Goal: Communication & Community: Answer question/provide support

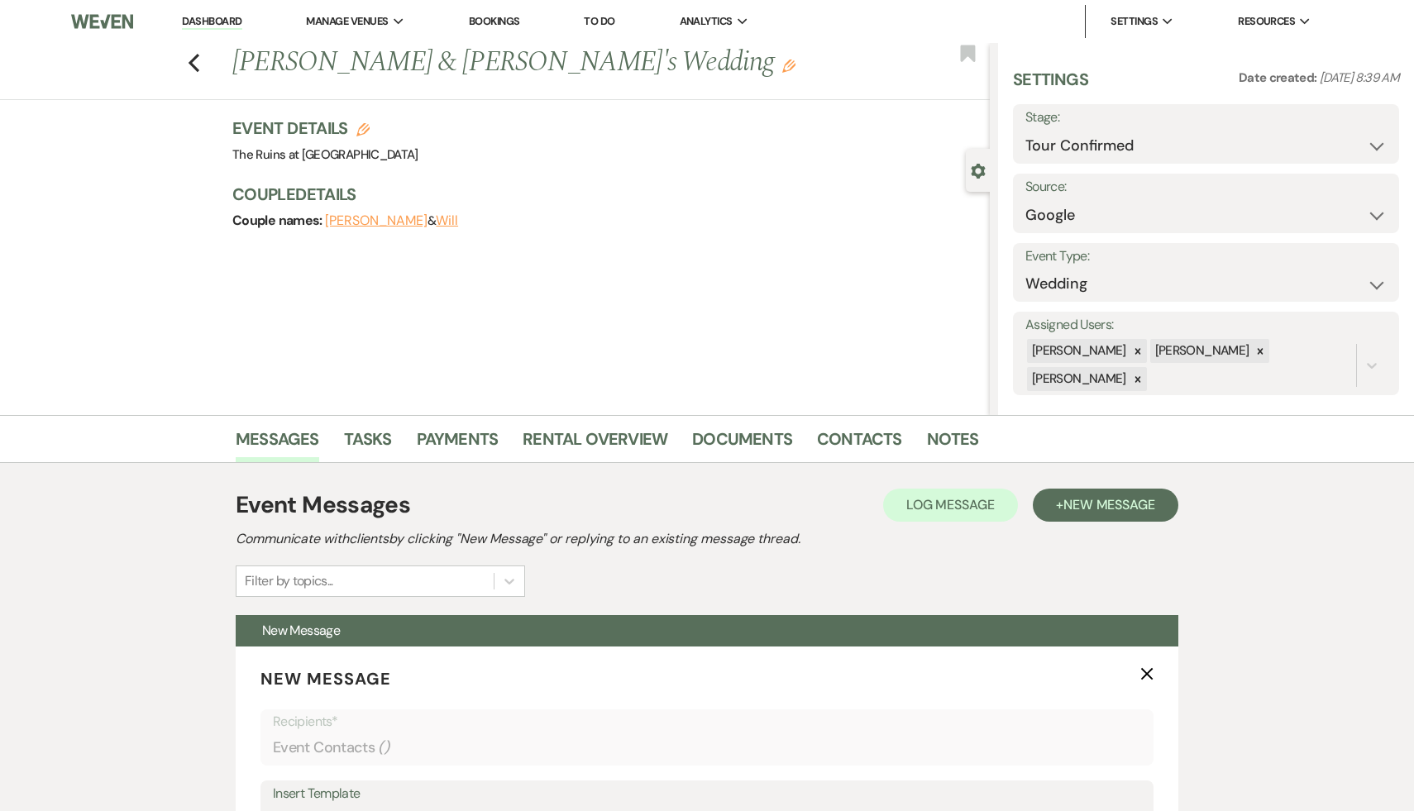
select select "4"
select select "6"
click at [217, 20] on link "Dashboard" at bounding box center [212, 22] width 60 height 16
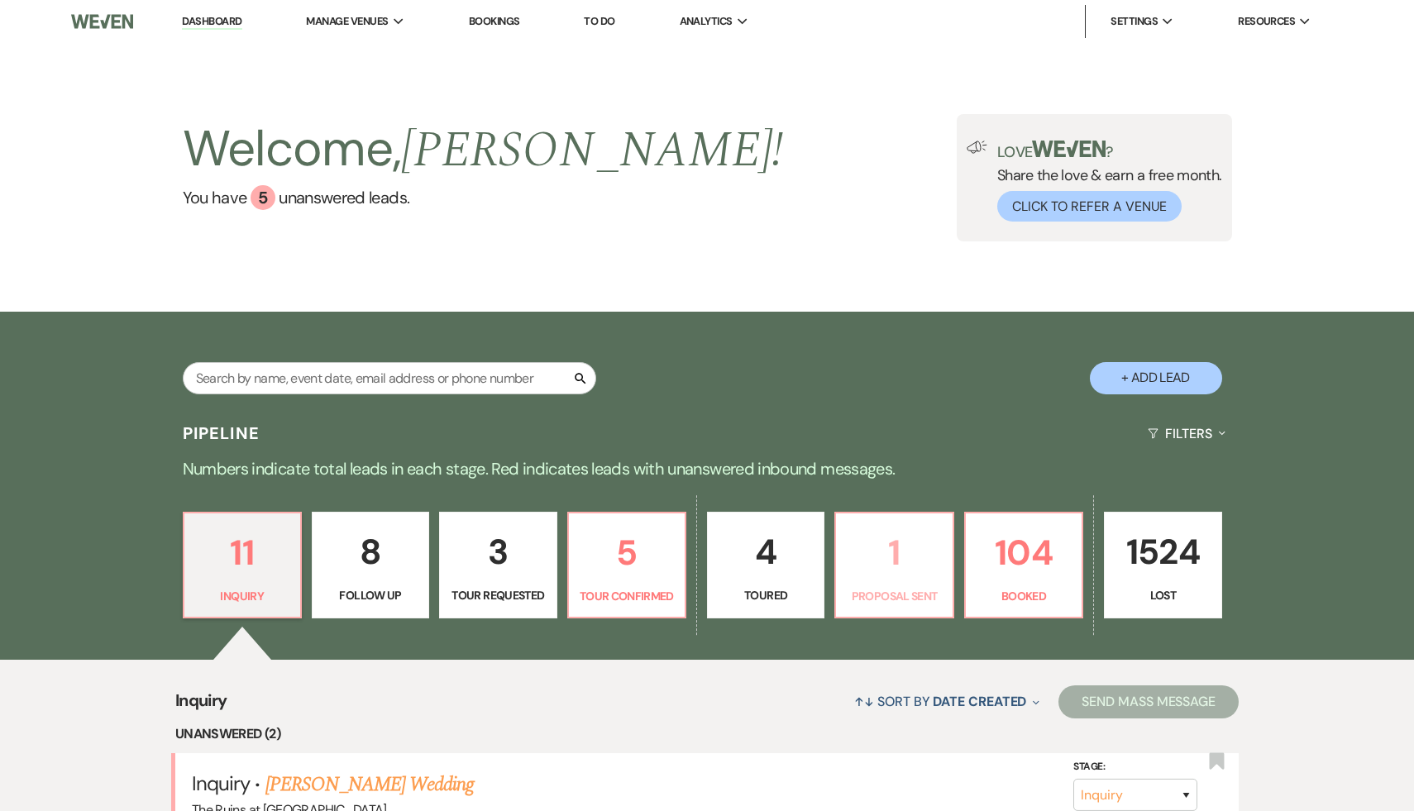
click at [891, 545] on p "1" at bounding box center [894, 552] width 96 height 55
select select "6"
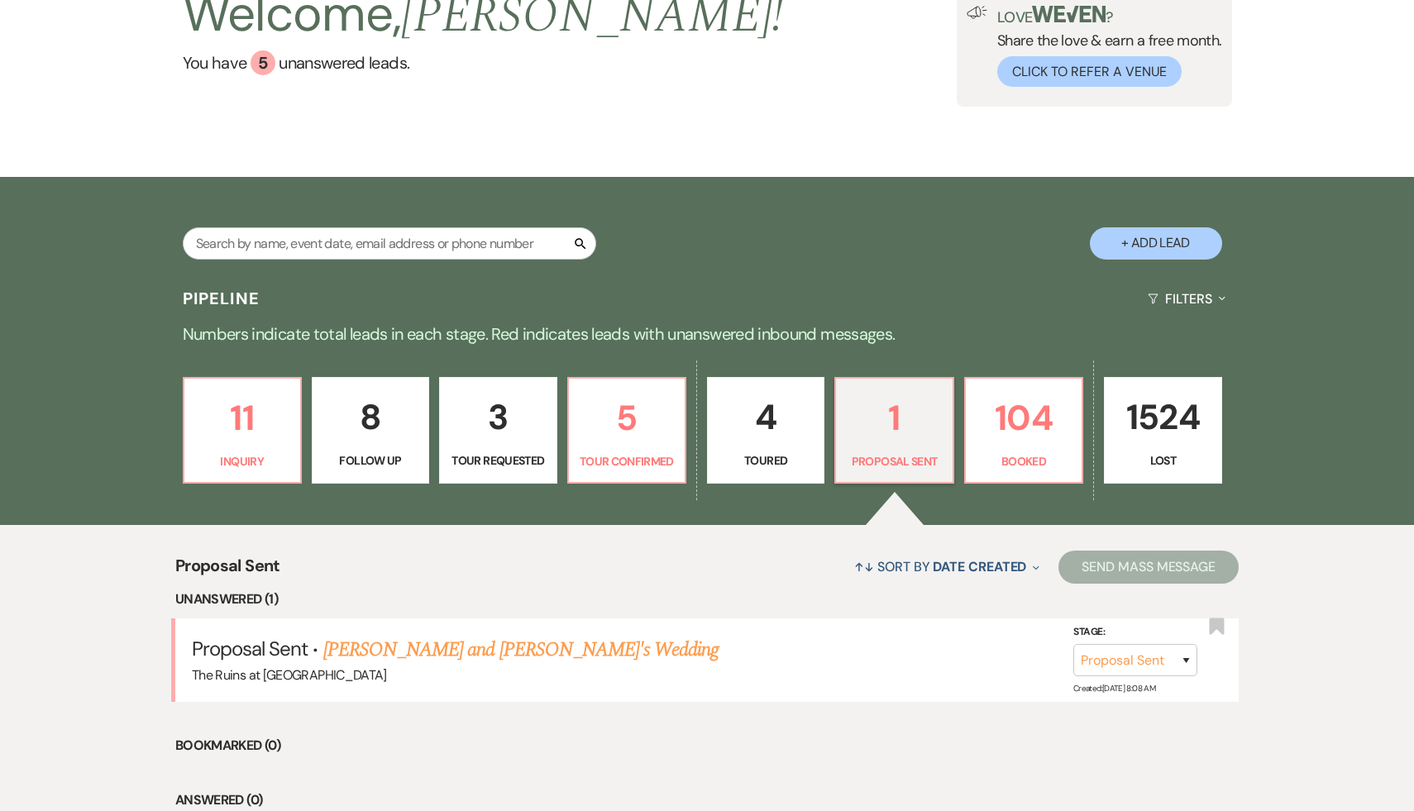
scroll to position [260, 0]
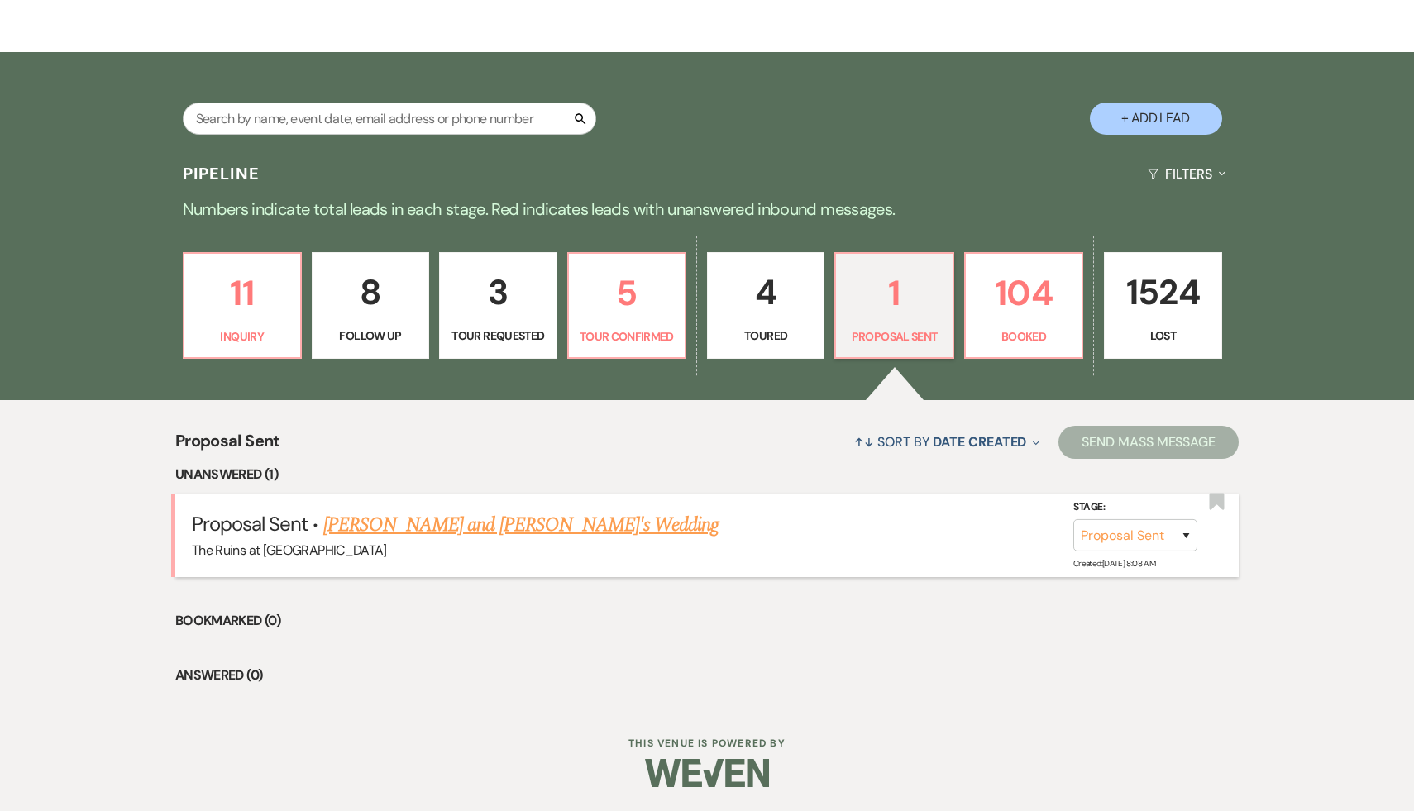
click at [480, 527] on link "[PERSON_NAME] and [PERSON_NAME]'s Wedding" at bounding box center [521, 525] width 396 height 30
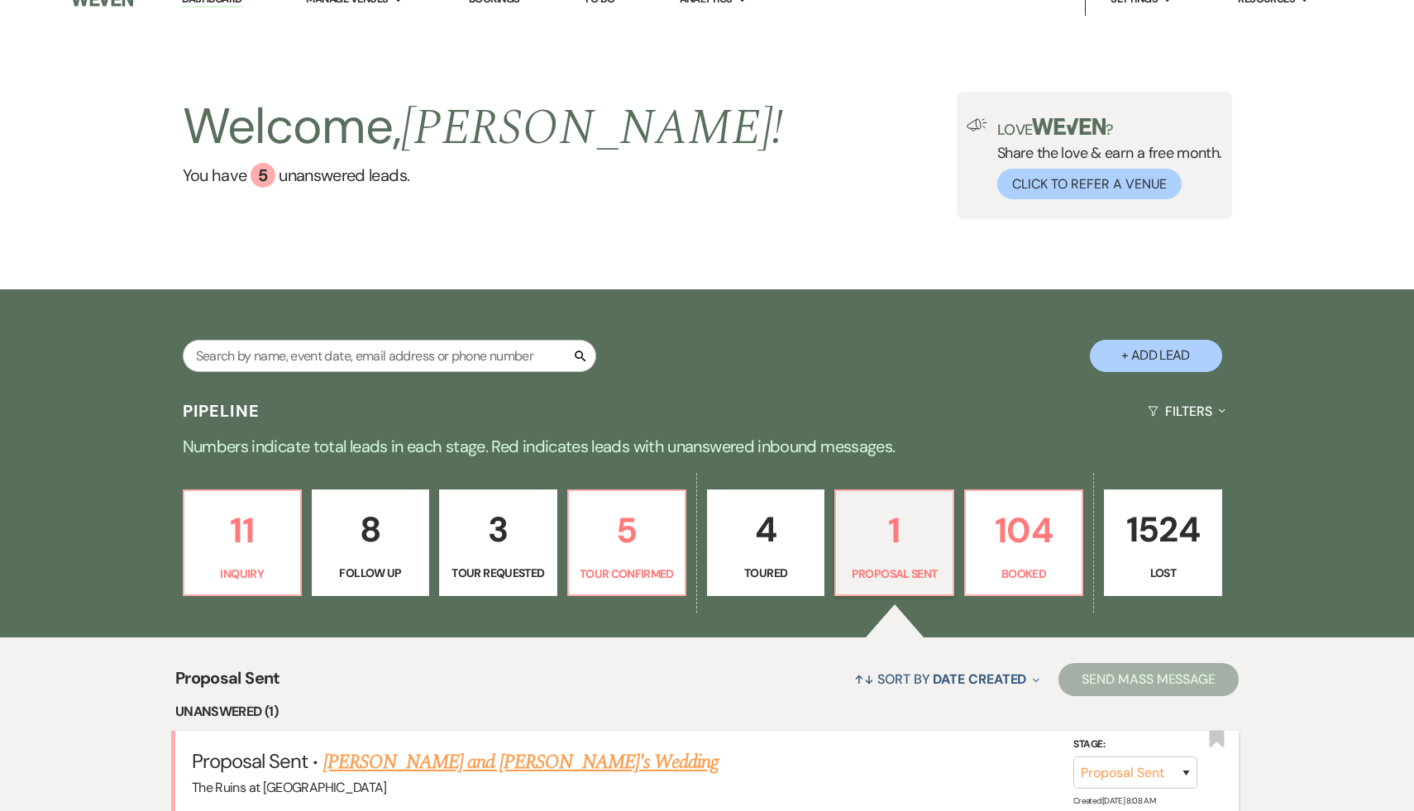
select select "6"
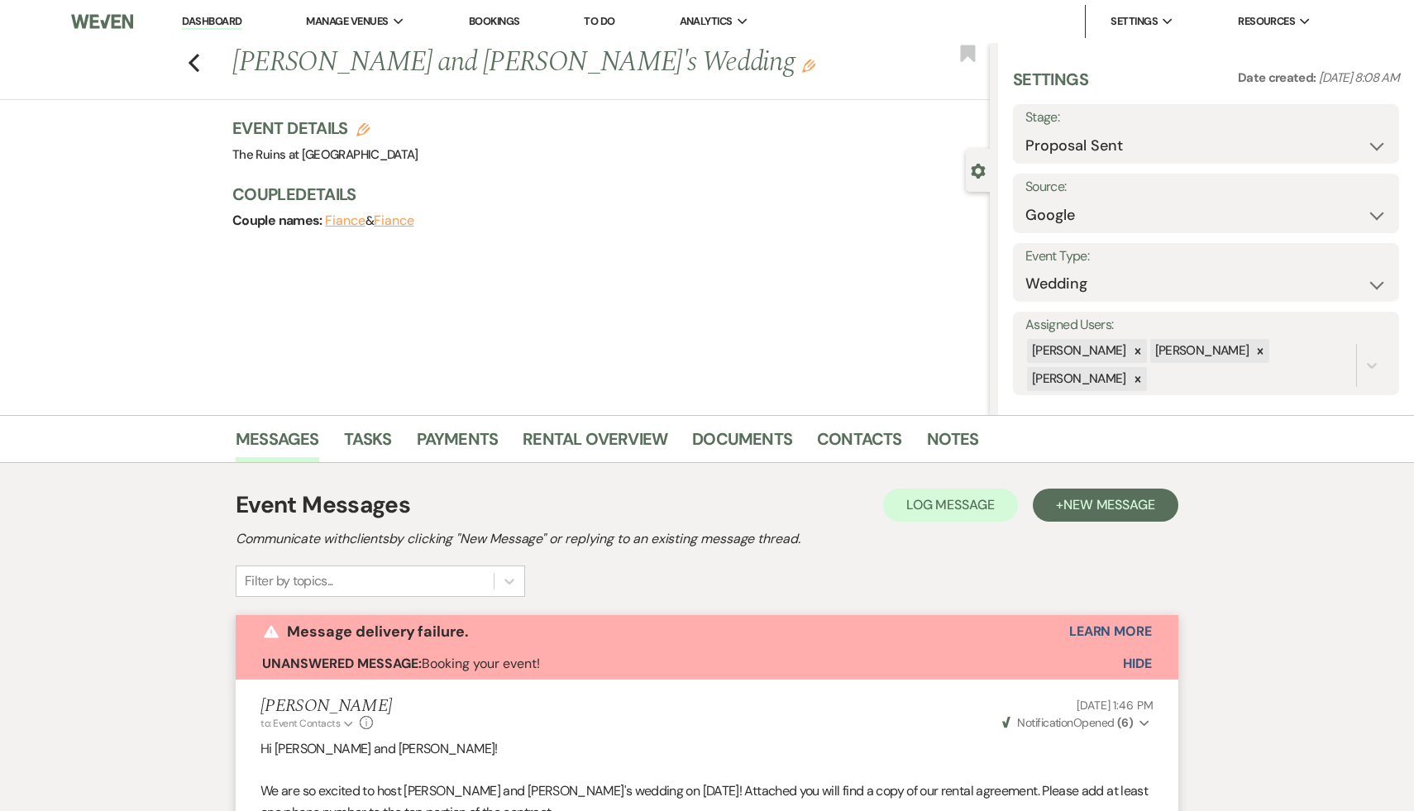
click at [79, 300] on div "Previous [PERSON_NAME] and [PERSON_NAME]'s Wedding Edit Bookmark Gear Settings …" at bounding box center [495, 229] width 990 height 372
click at [211, 19] on link "Dashboard" at bounding box center [212, 22] width 60 height 16
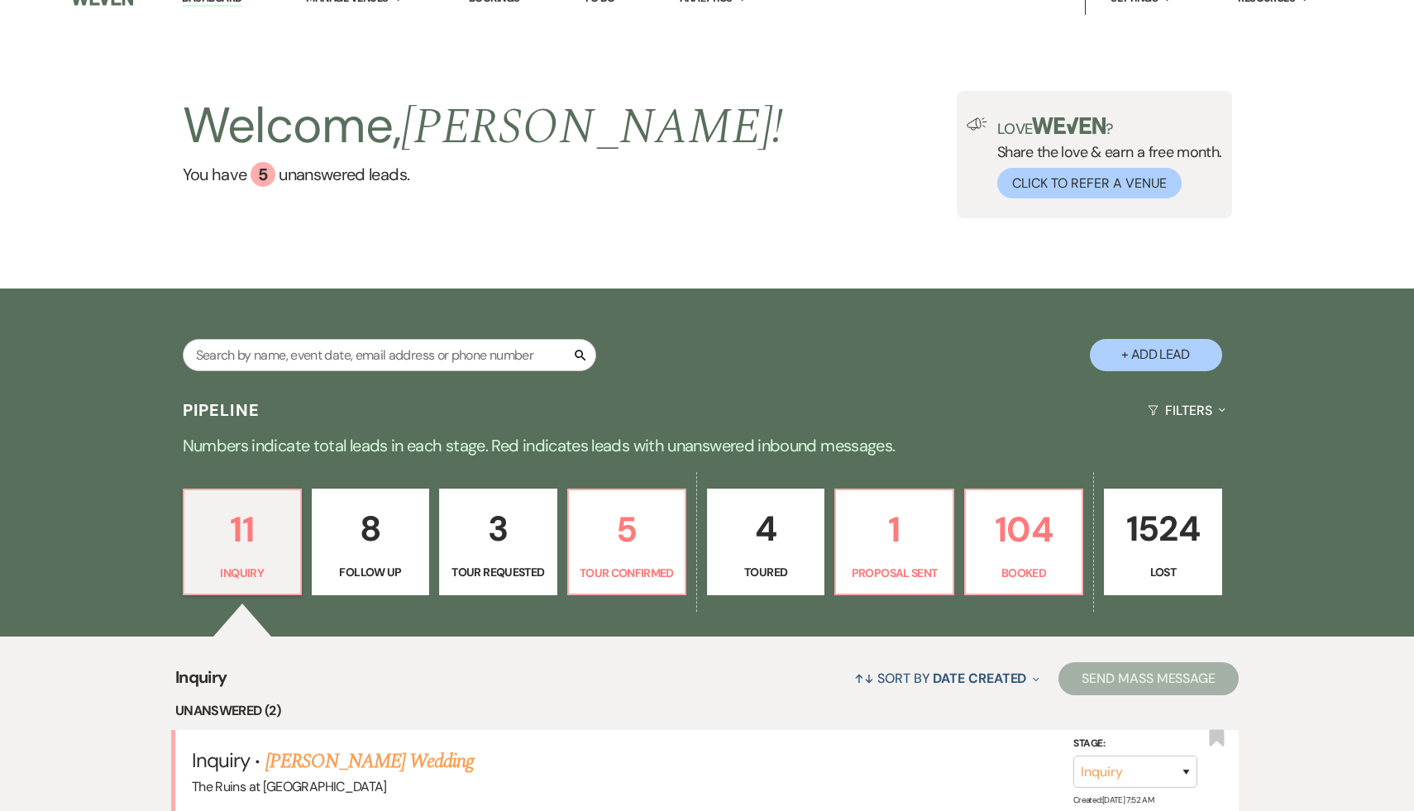
scroll to position [26, 0]
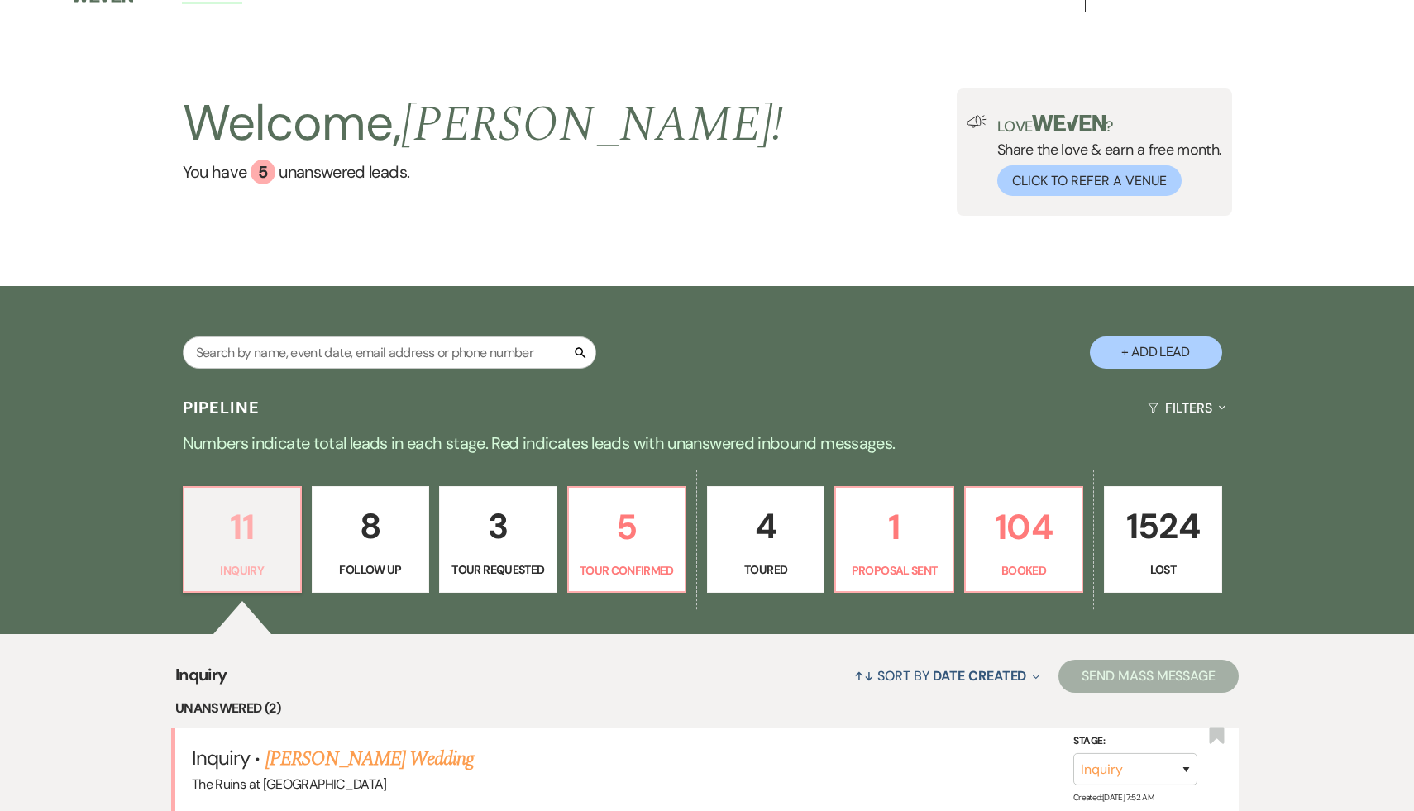
click at [255, 535] on p "11" at bounding box center [242, 526] width 96 height 55
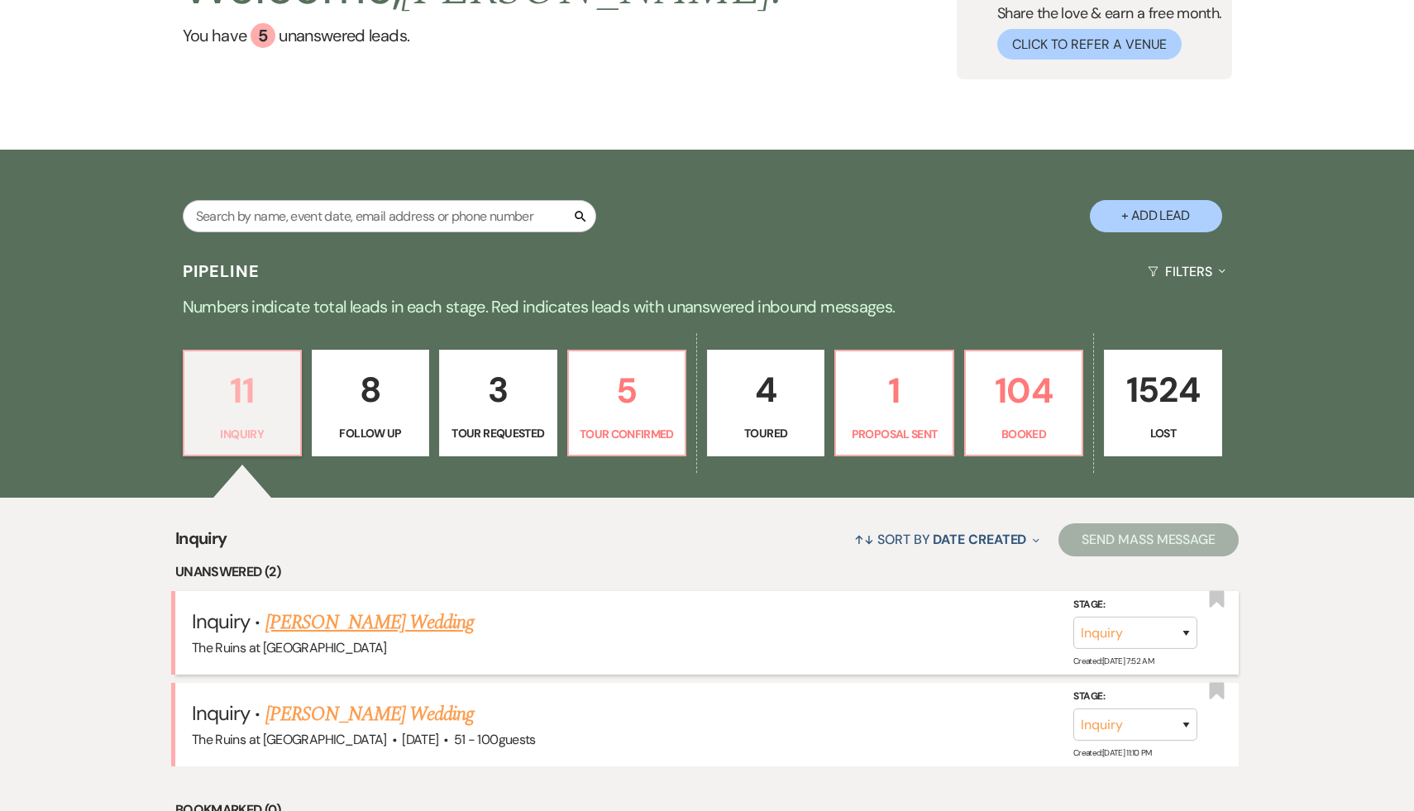
scroll to position [210, 0]
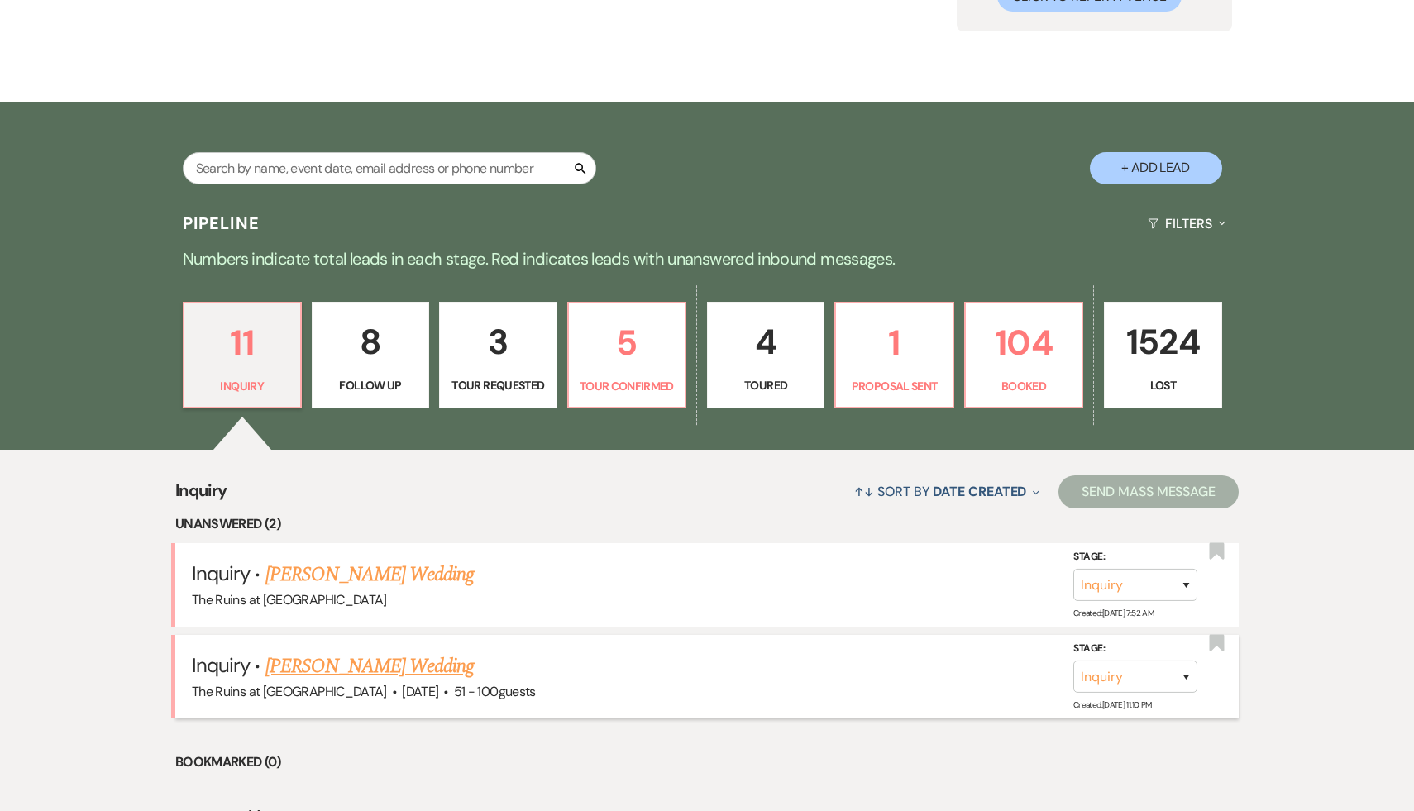
click at [400, 668] on link "[PERSON_NAME] Wedding" at bounding box center [369, 666] width 209 height 30
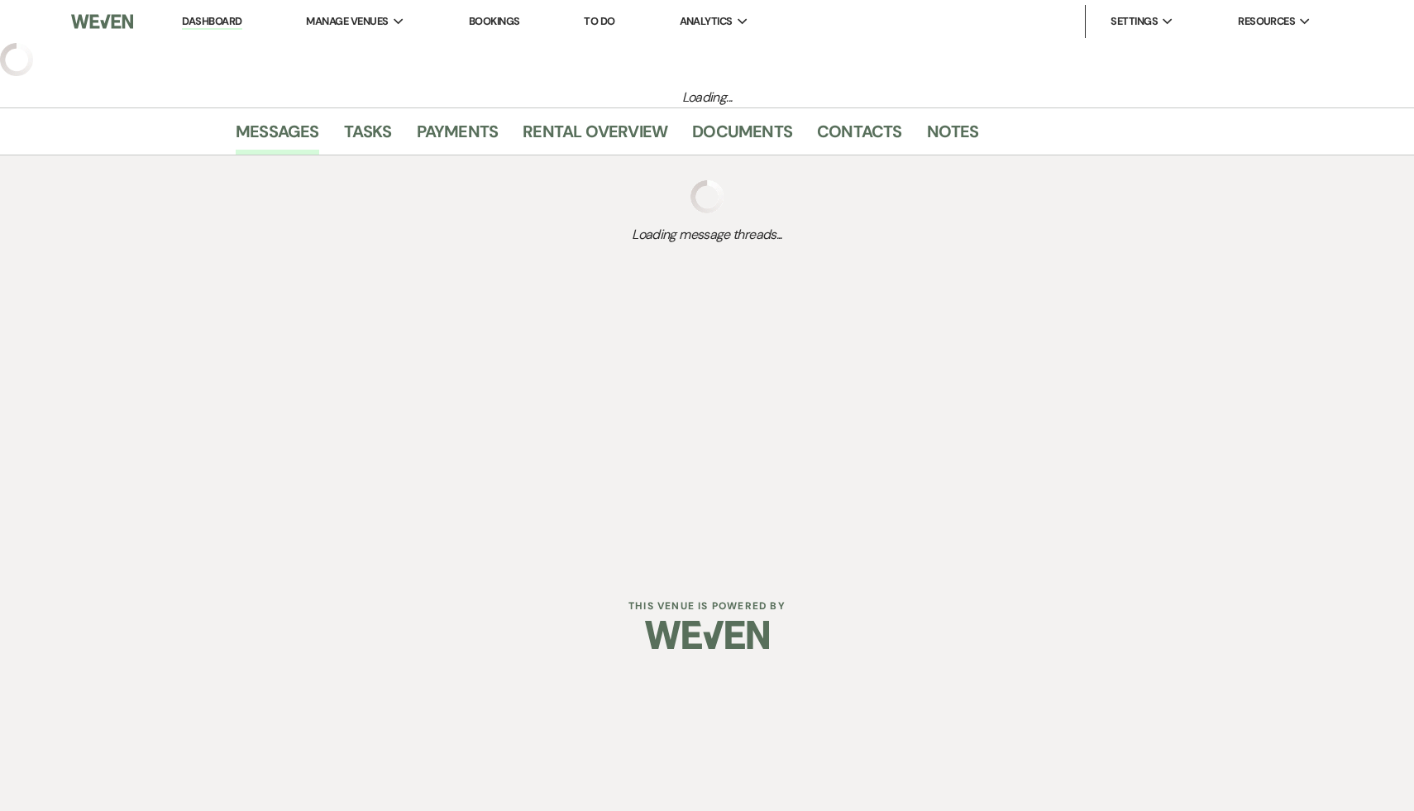
select select "2"
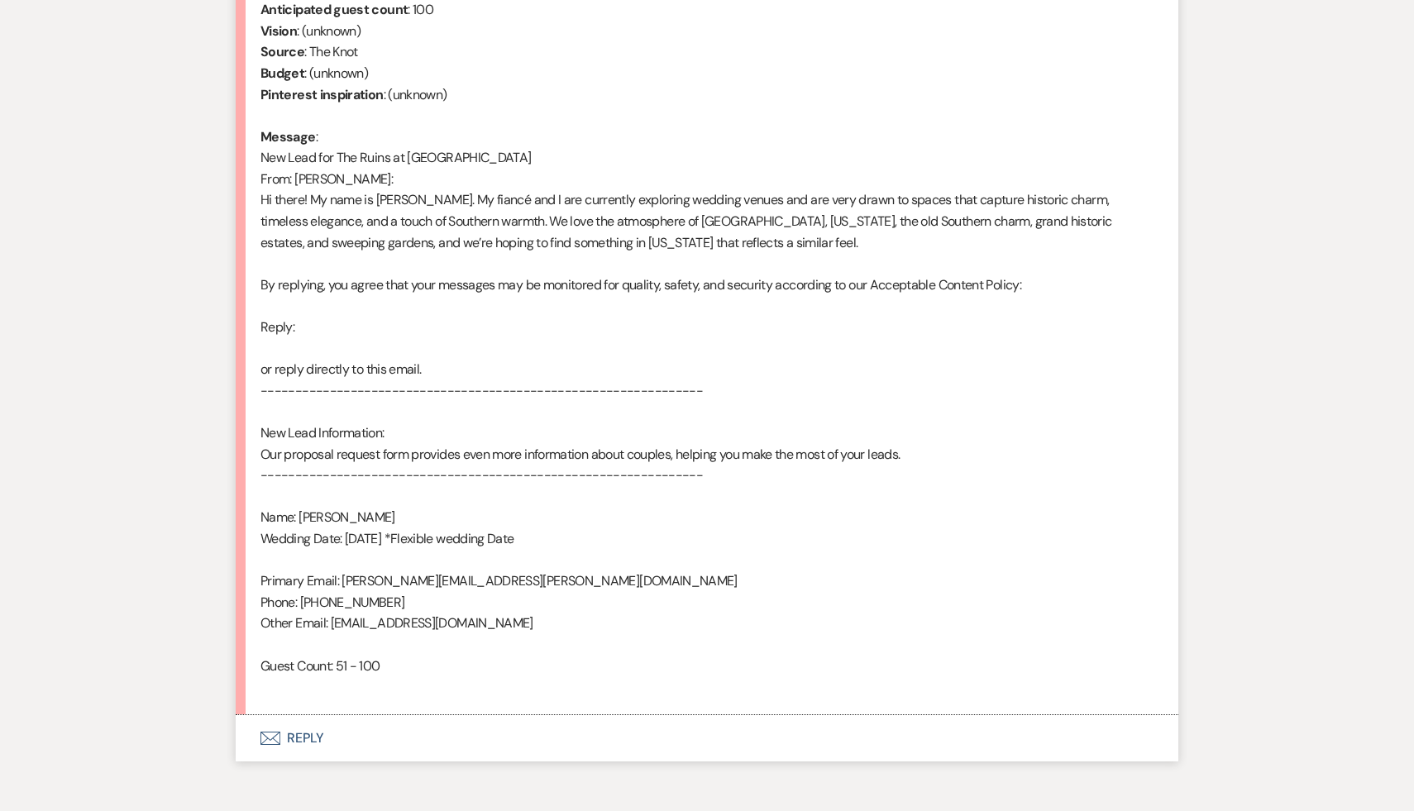
scroll to position [773, 0]
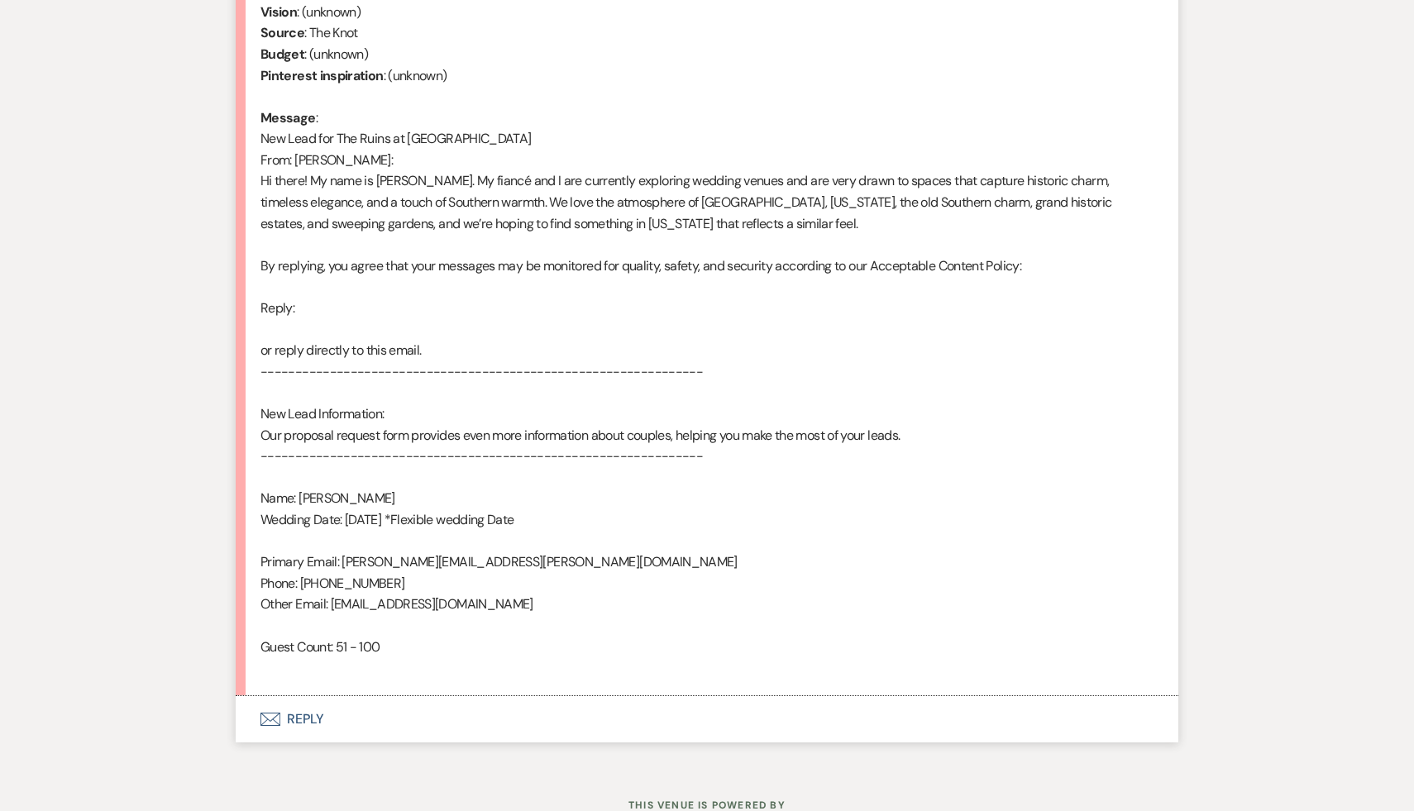
click at [311, 722] on button "Envelope Reply" at bounding box center [707, 719] width 942 height 46
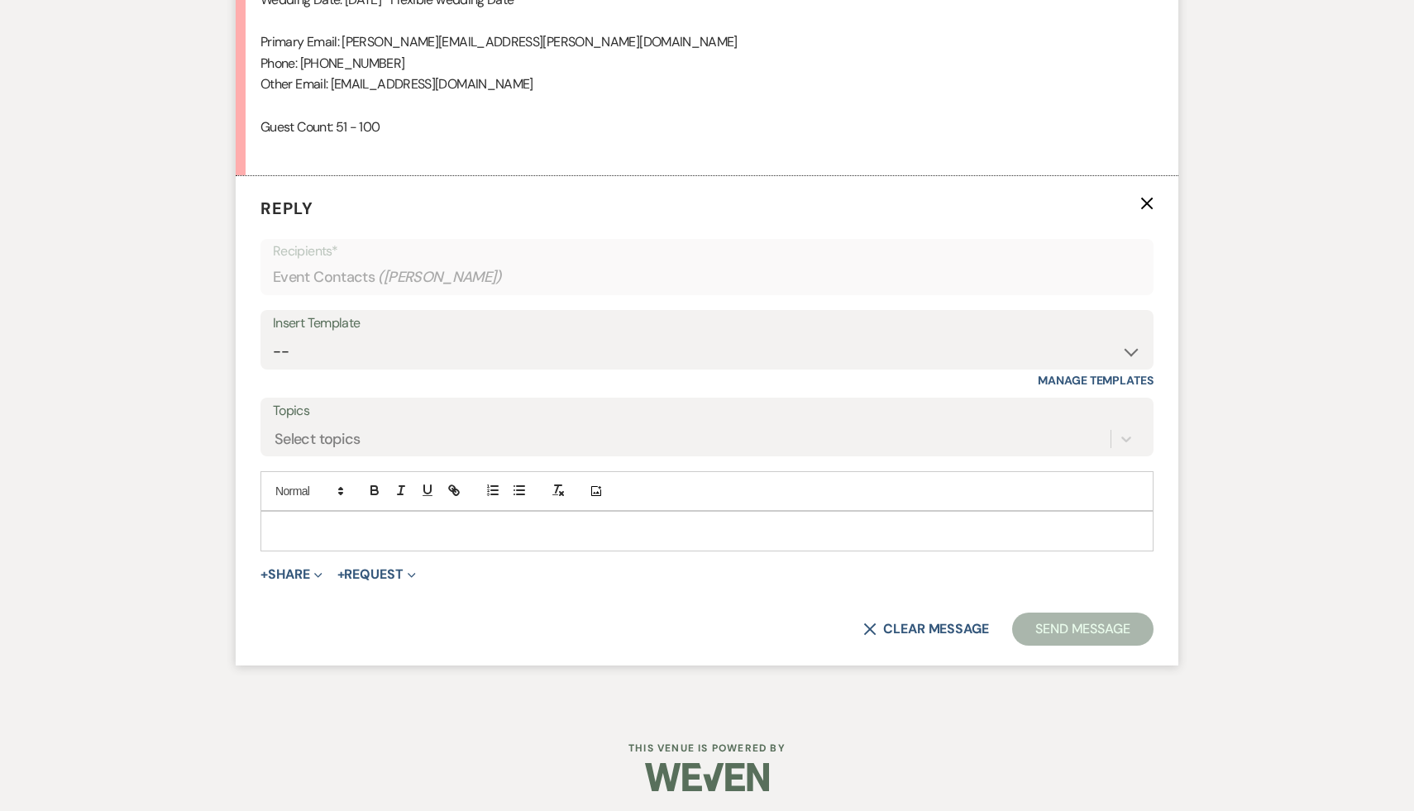
scroll to position [1298, 0]
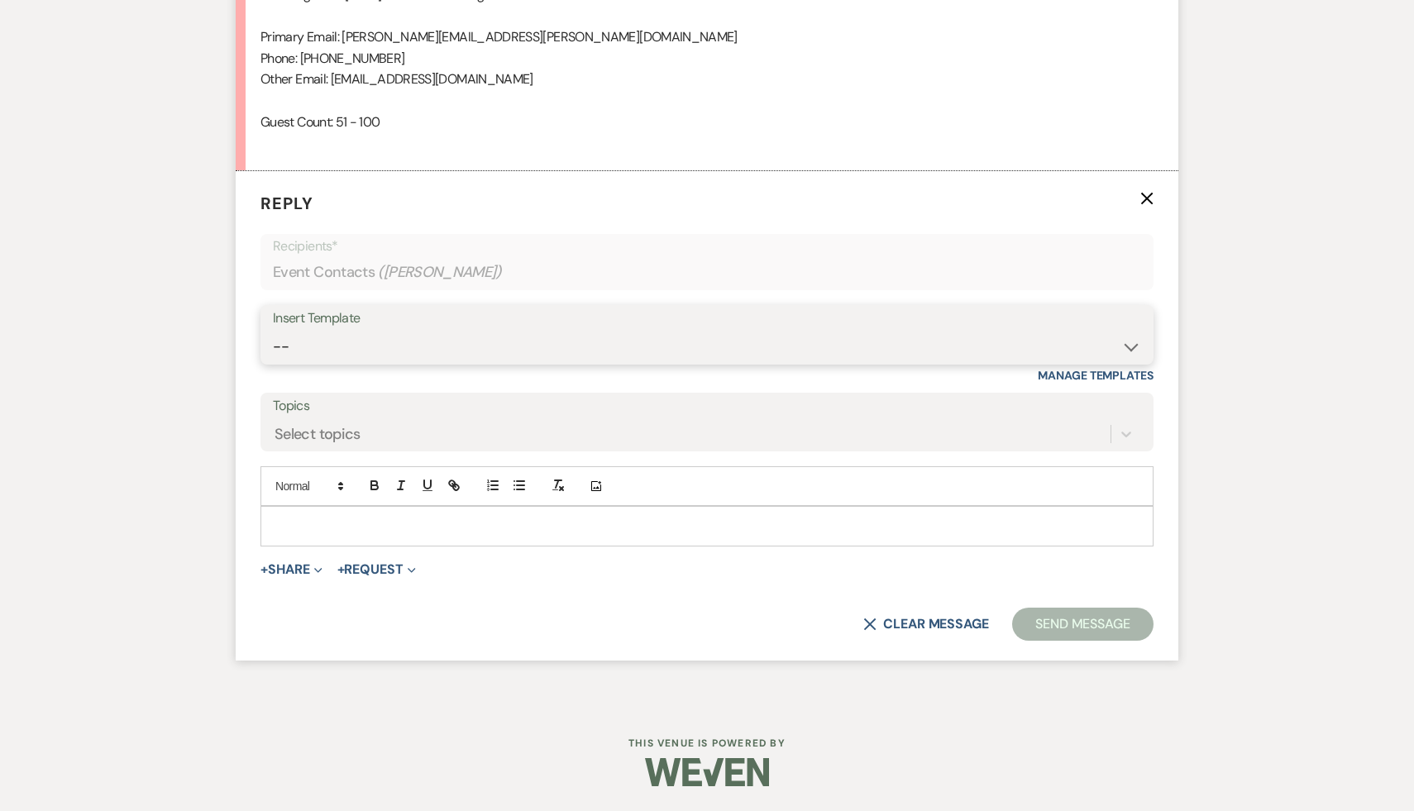
click at [1130, 344] on select "-- Weven Planning Portal Introduction (Booked Events) Initial Inquiry Response …" at bounding box center [707, 347] width 868 height 32
select select "566"
click at [273, 331] on select "-- Weven Planning Portal Introduction (Booked Events) Initial Inquiry Response …" at bounding box center [707, 347] width 868 height 32
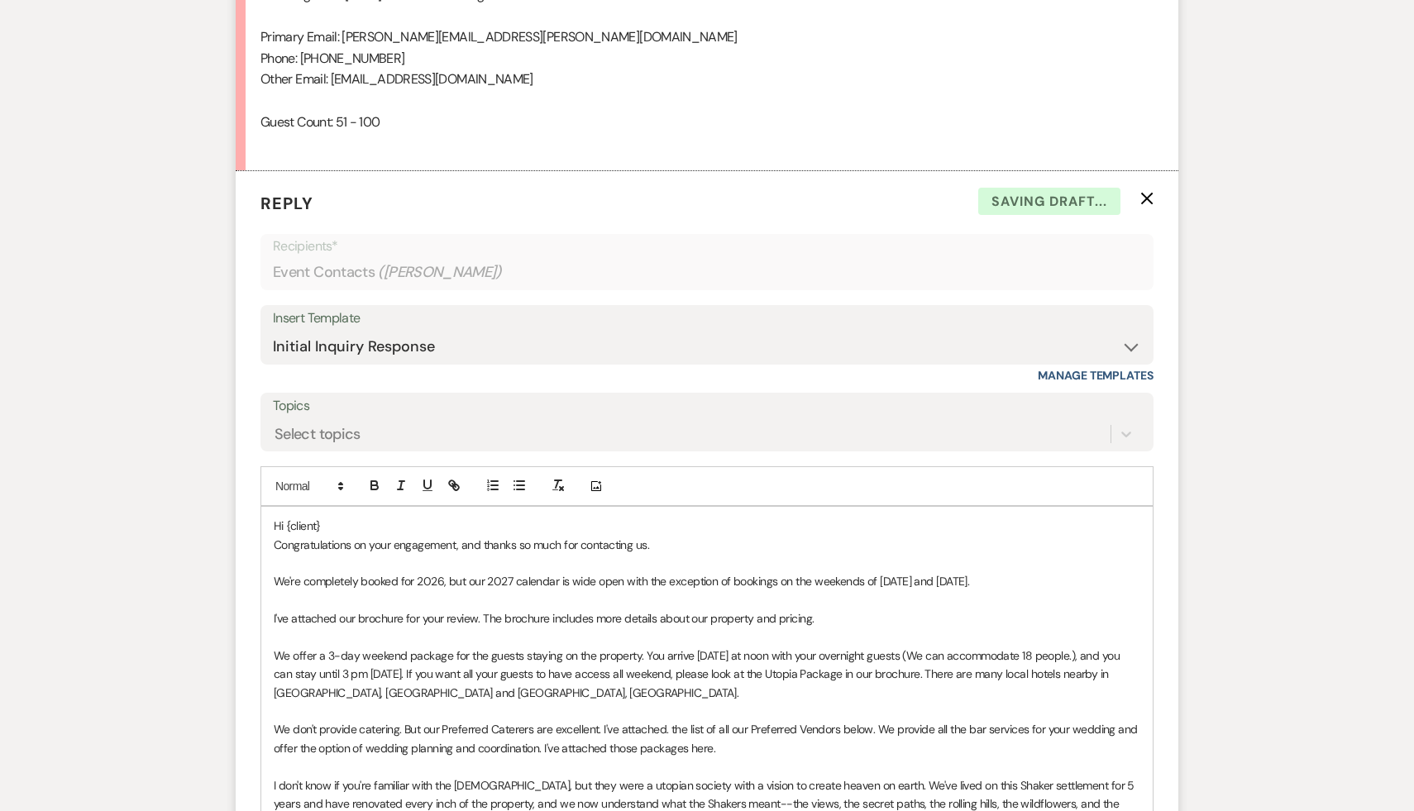
click at [607, 523] on p "Hi {client}" at bounding box center [707, 526] width 866 height 18
click at [690, 538] on p "Congratulations on your engagement, and thanks so much for contacting us." at bounding box center [707, 545] width 866 height 18
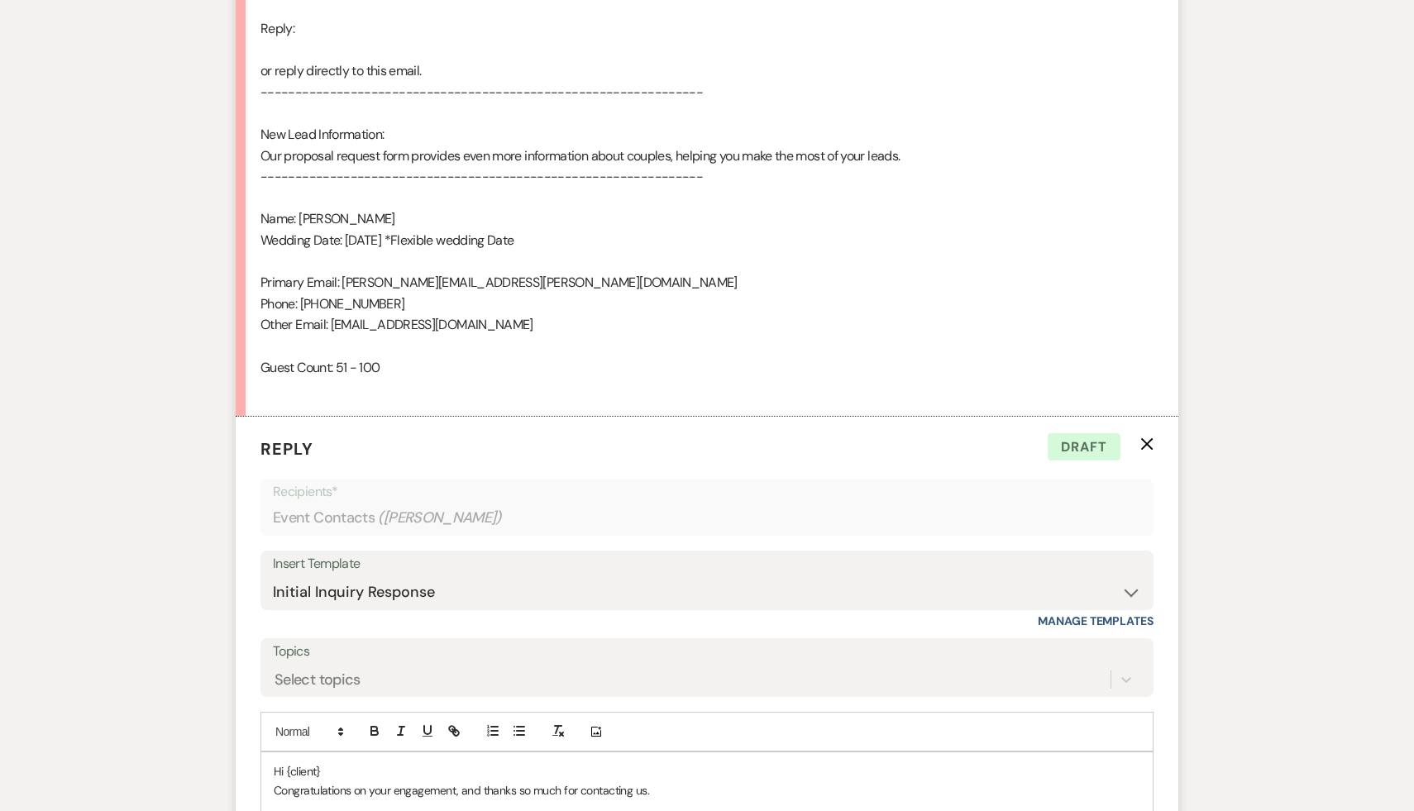
scroll to position [1109, 0]
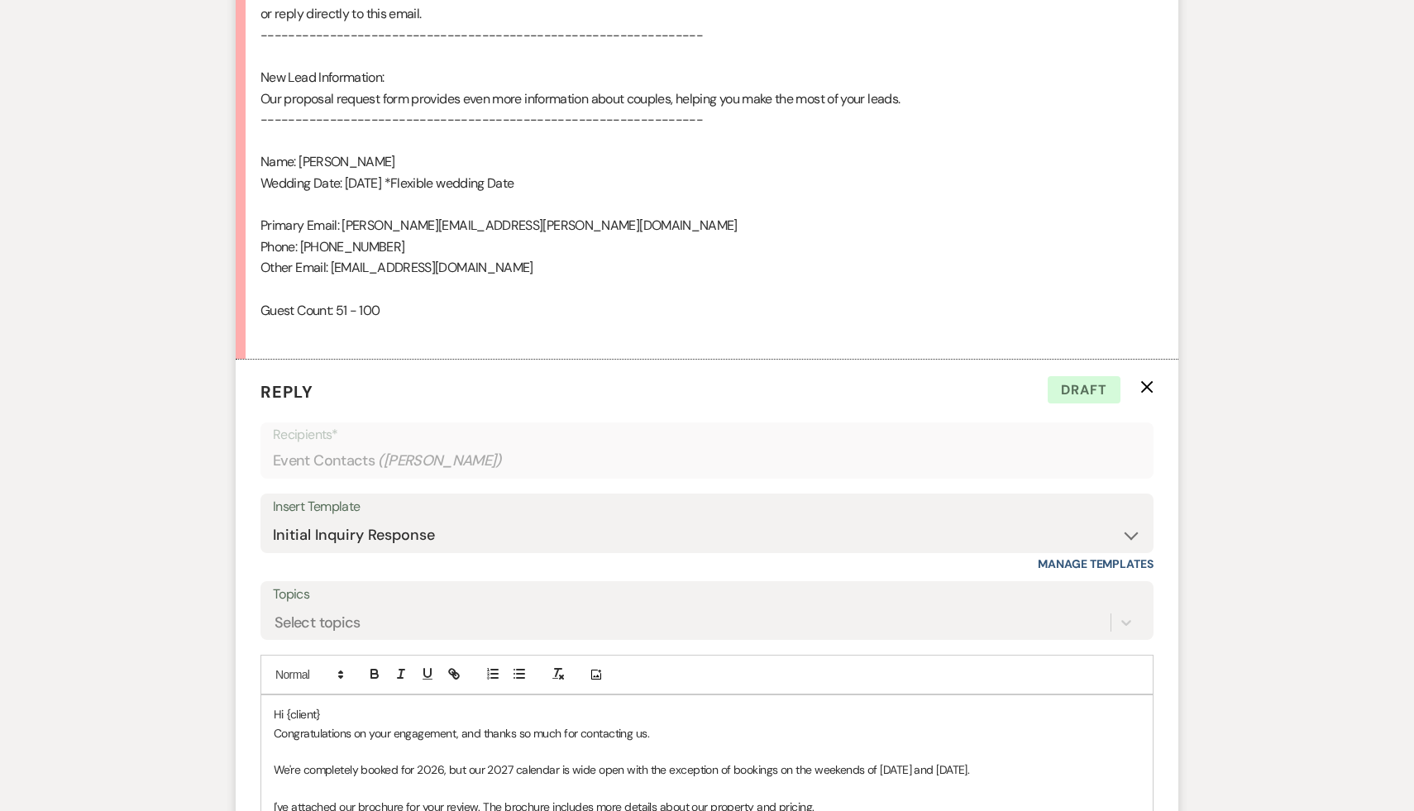
click at [337, 715] on p "Hi {client}" at bounding box center [707, 714] width 866 height 18
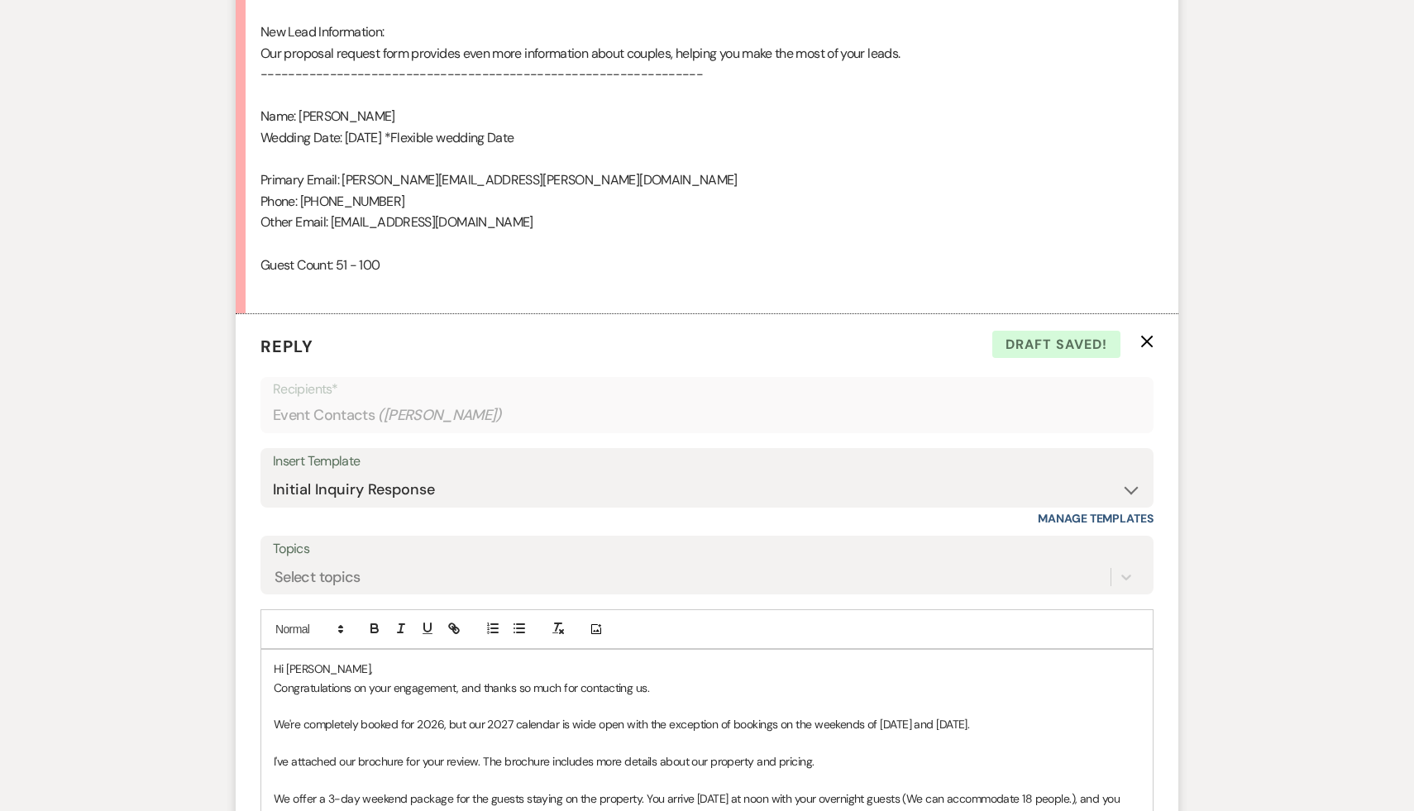
scroll to position [1202, 0]
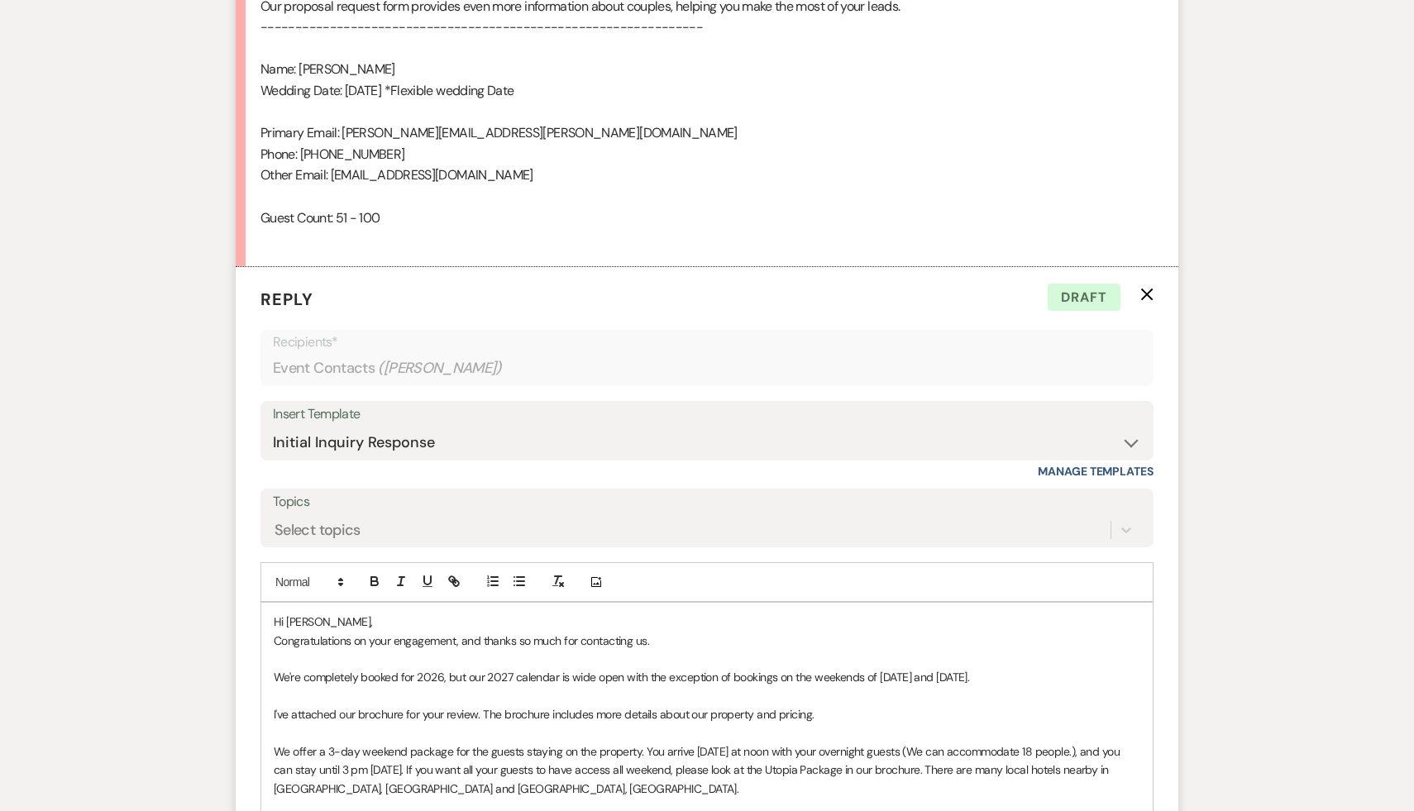
click at [482, 700] on p at bounding box center [707, 696] width 866 height 18
drag, startPoint x: 466, startPoint y: 676, endPoint x: 269, endPoint y: 673, distance: 197.6
click at [269, 673] on div "Hi [PERSON_NAME], Congratulations on your engagement, and thanks so much for co…" at bounding box center [706, 826] width 891 height 446
click at [278, 677] on p "our 2027 calendar is wide open with the exception of bookings on the weekends o…" at bounding box center [707, 677] width 866 height 18
click at [813, 670] on p "Our 2027 calendar is wide open with the exception of bookings on the weekends o…" at bounding box center [707, 677] width 866 height 18
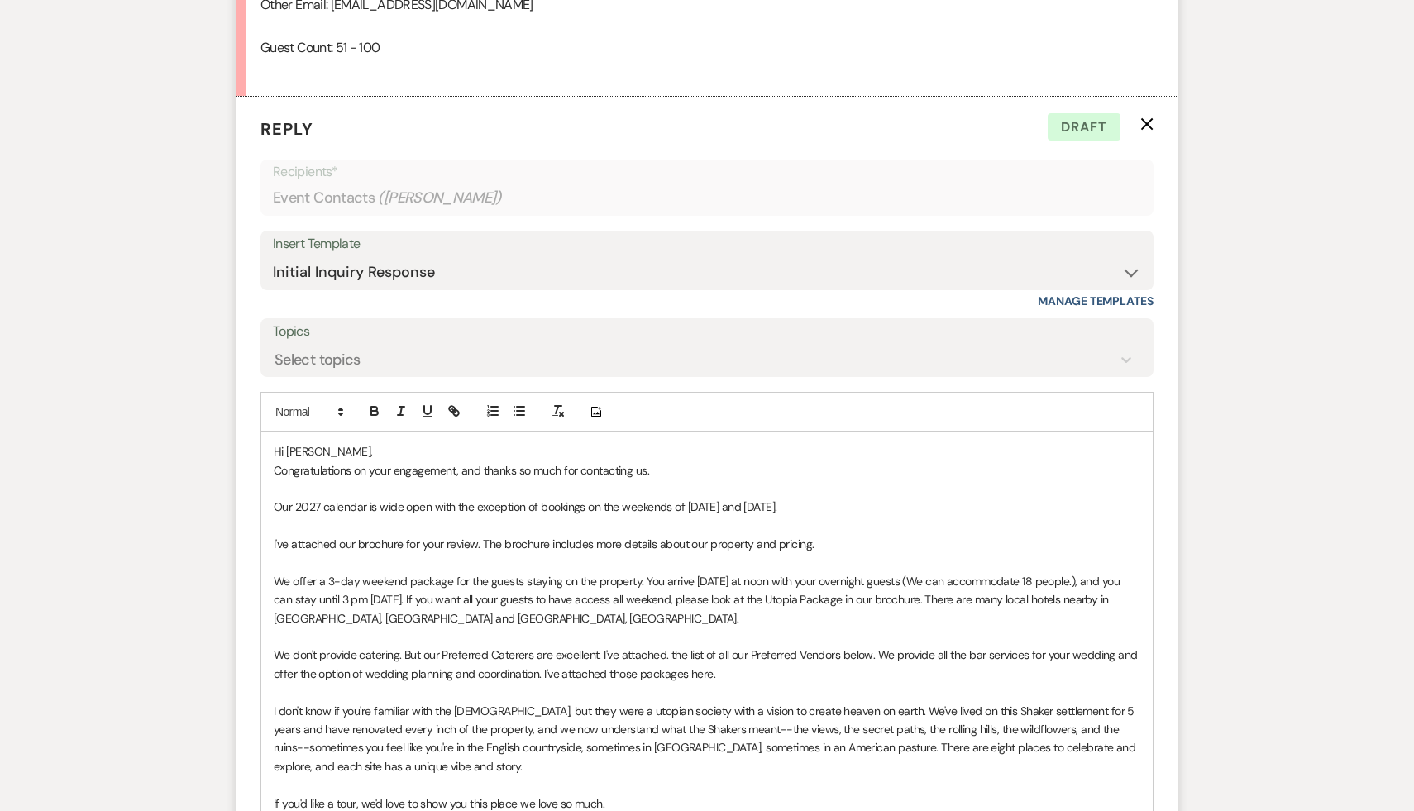
scroll to position [1379, 0]
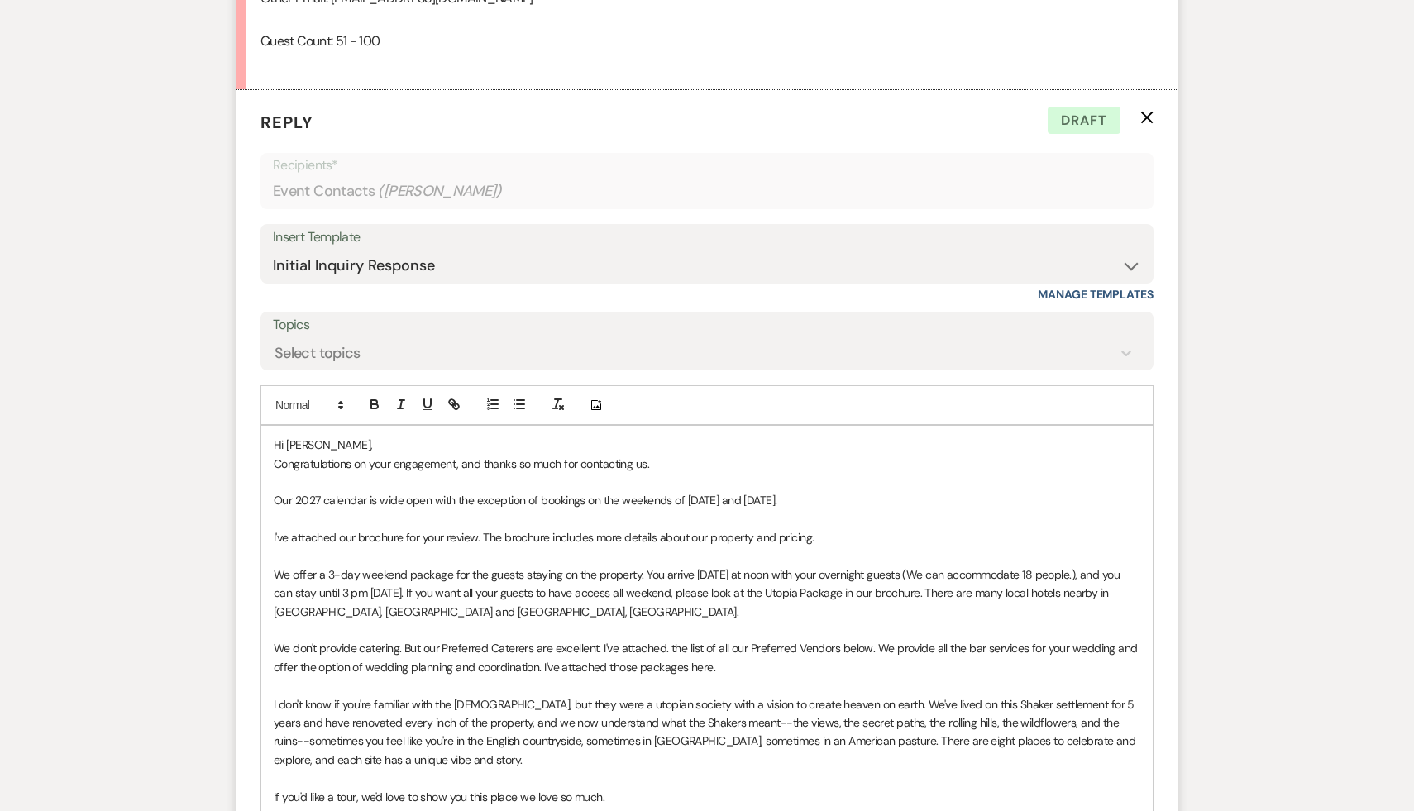
click at [845, 673] on p "We don't provide catering. But our Preferred Caterers are excellent. I've attac…" at bounding box center [707, 657] width 866 height 37
click at [1010, 484] on p at bounding box center [707, 482] width 866 height 18
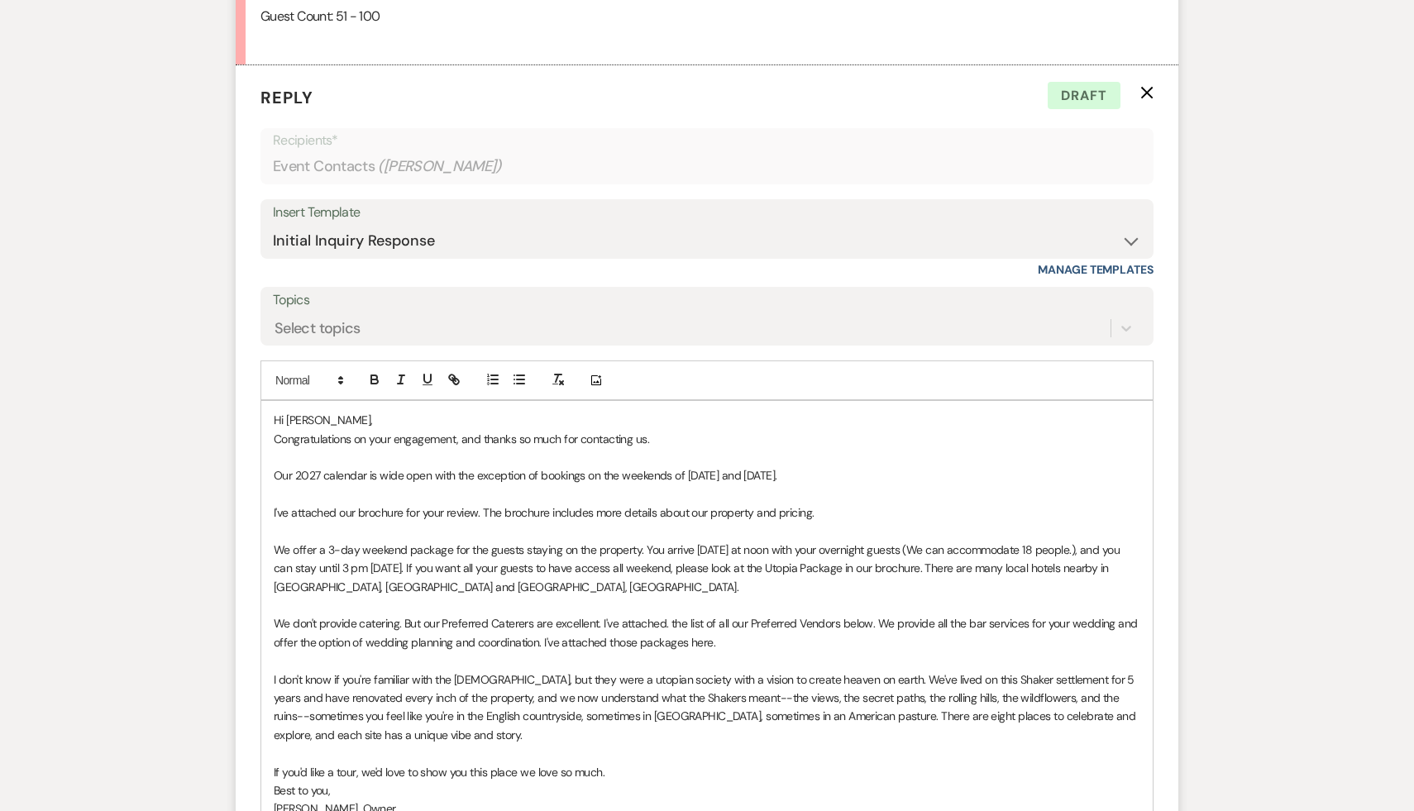
scroll to position [1401, 0]
click at [752, 785] on p "Best to you," at bounding box center [707, 793] width 866 height 18
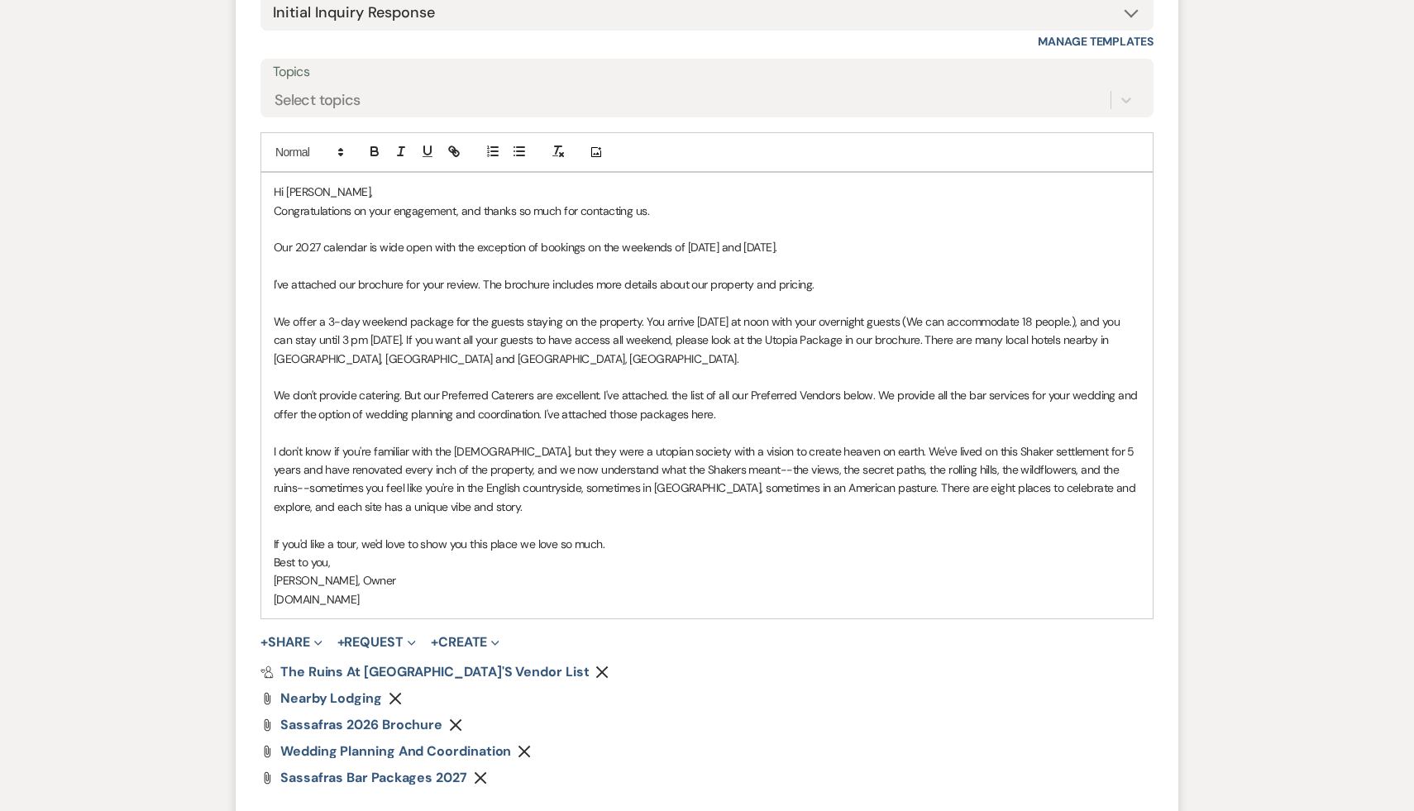
scroll to position [1762, 0]
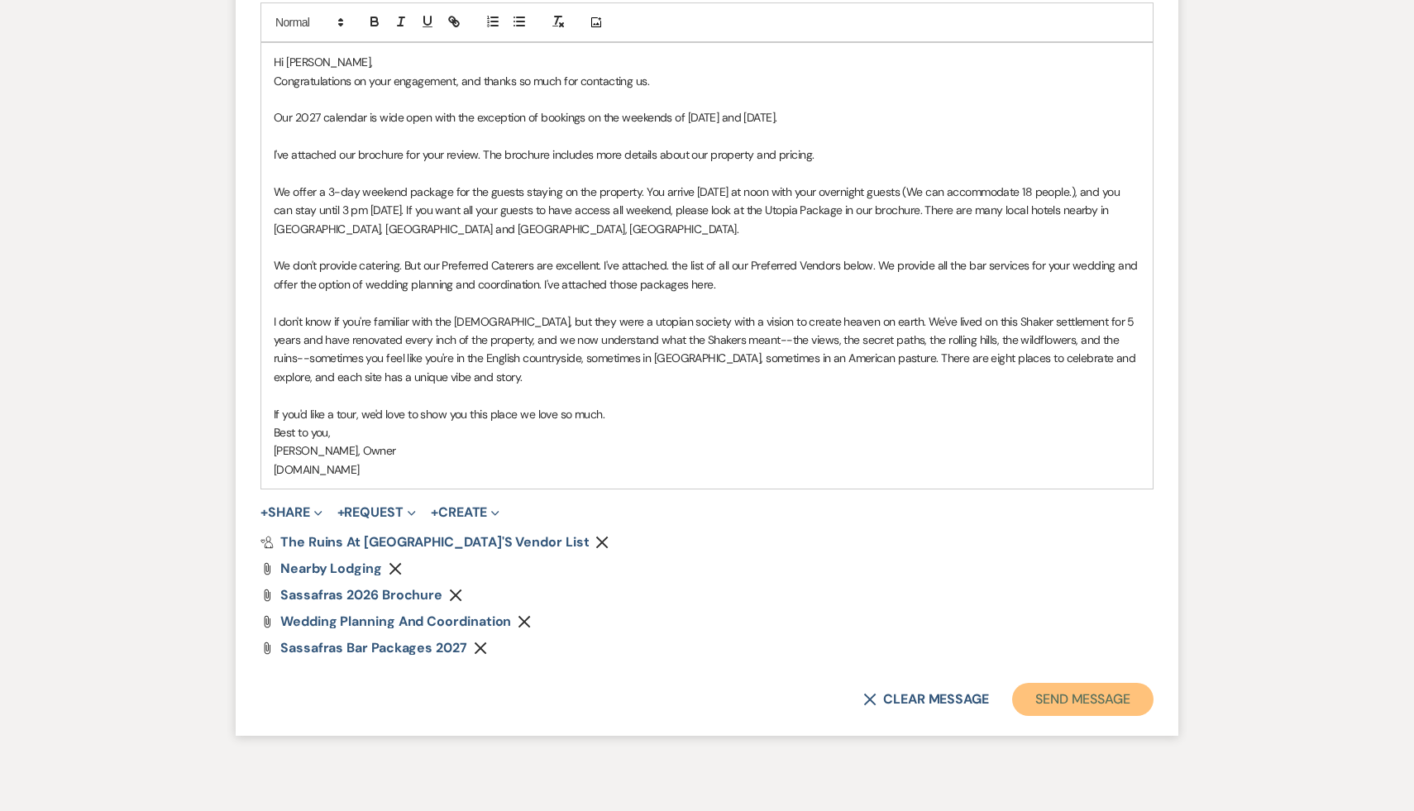
click at [1087, 706] on button "Send Message" at bounding box center [1082, 699] width 141 height 33
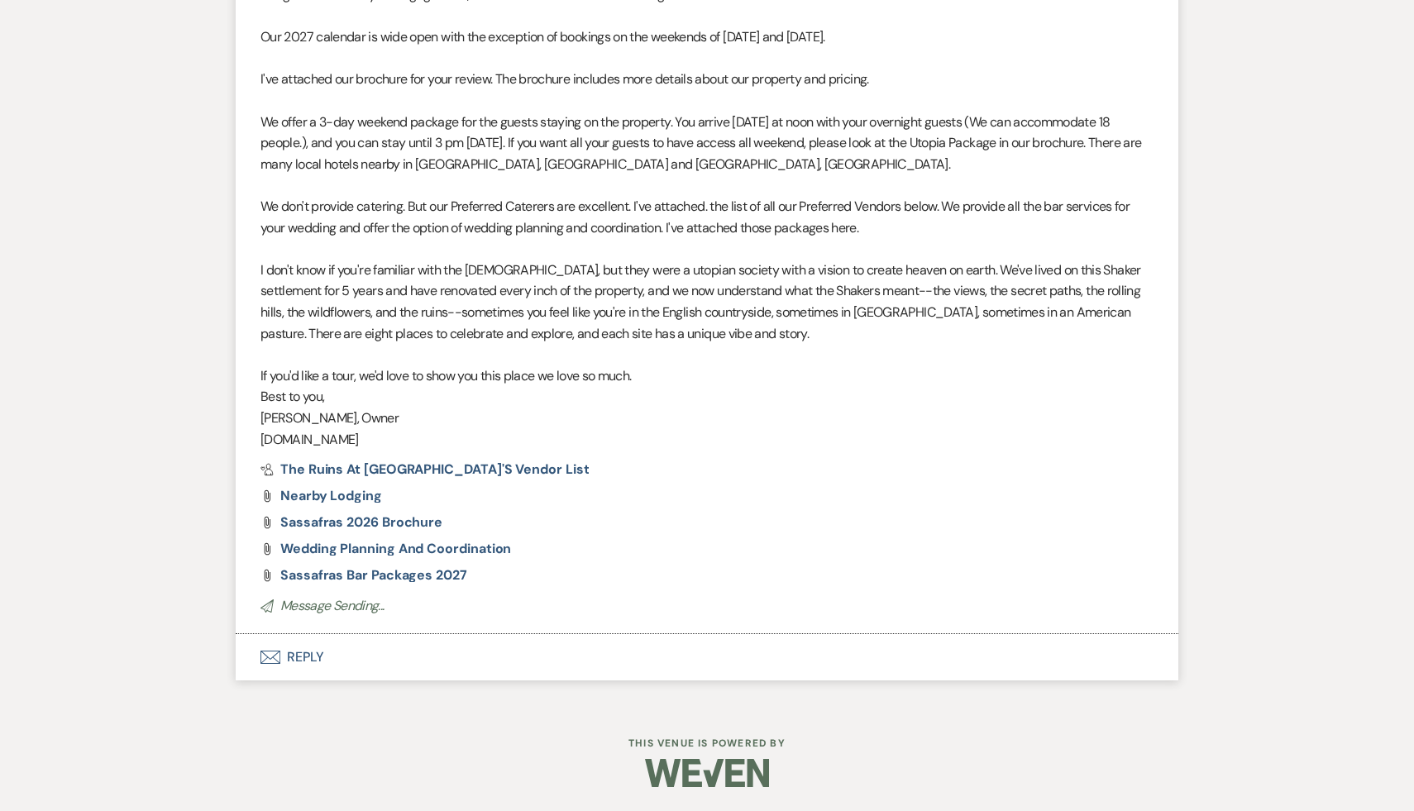
scroll to position [210, 0]
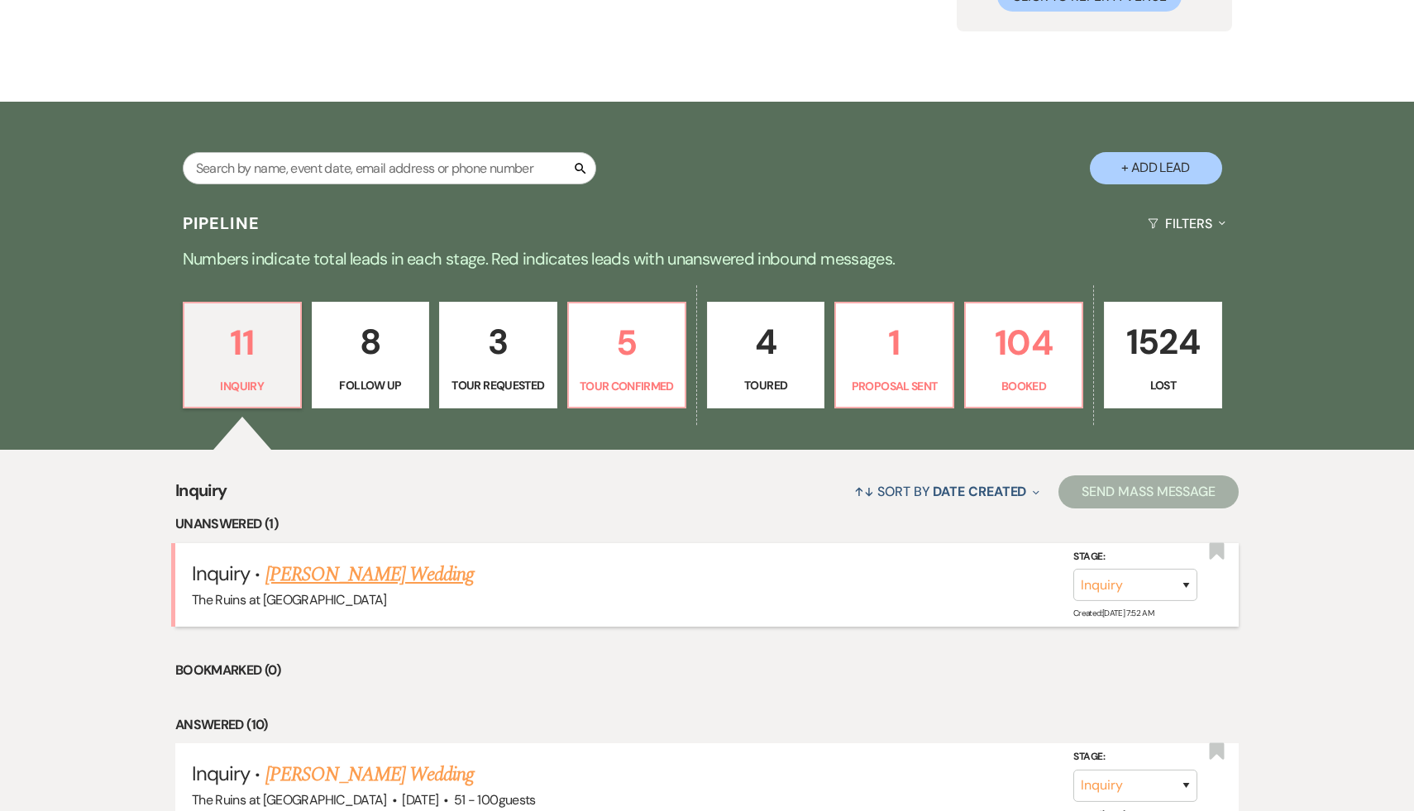
click at [380, 580] on link "[PERSON_NAME] Wedding" at bounding box center [369, 575] width 209 height 30
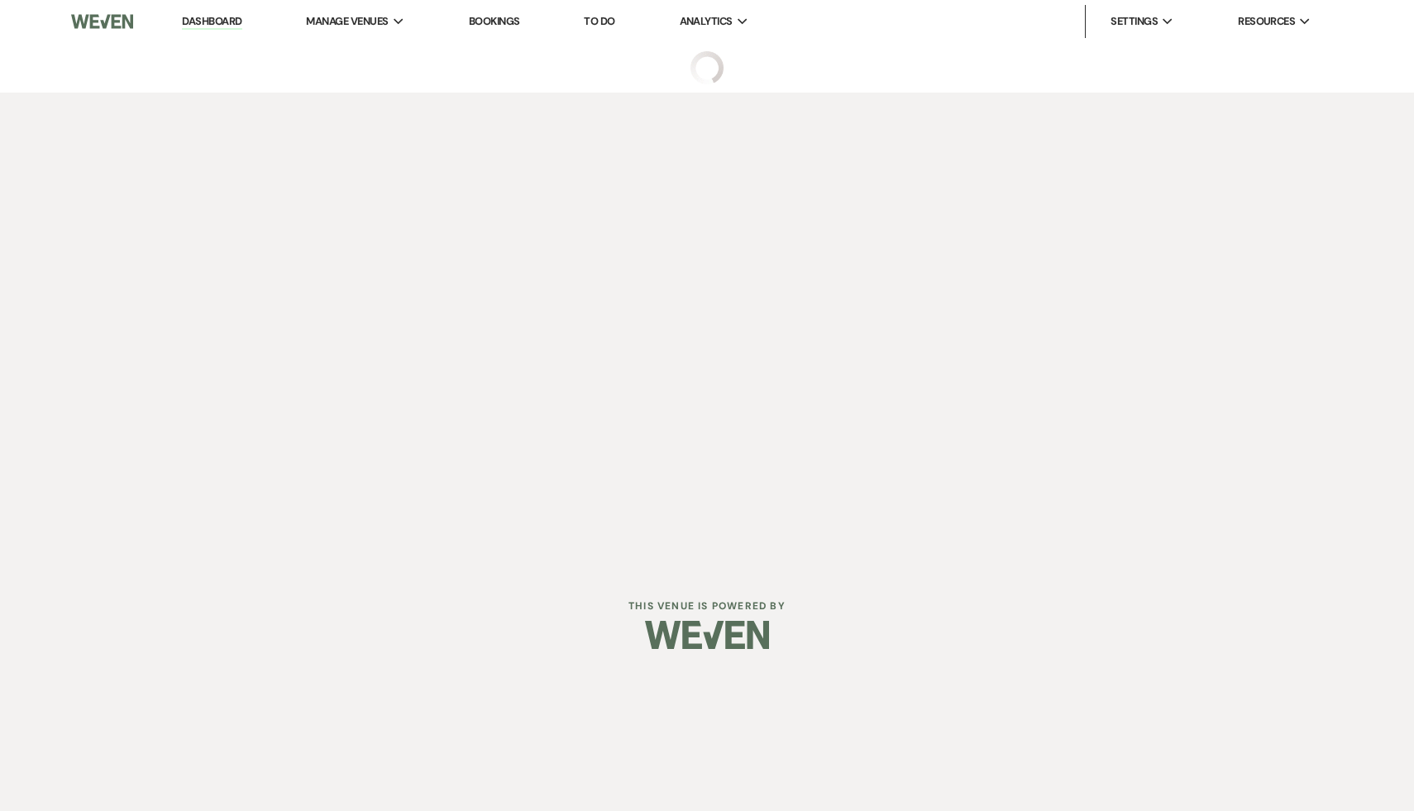
select select "5"
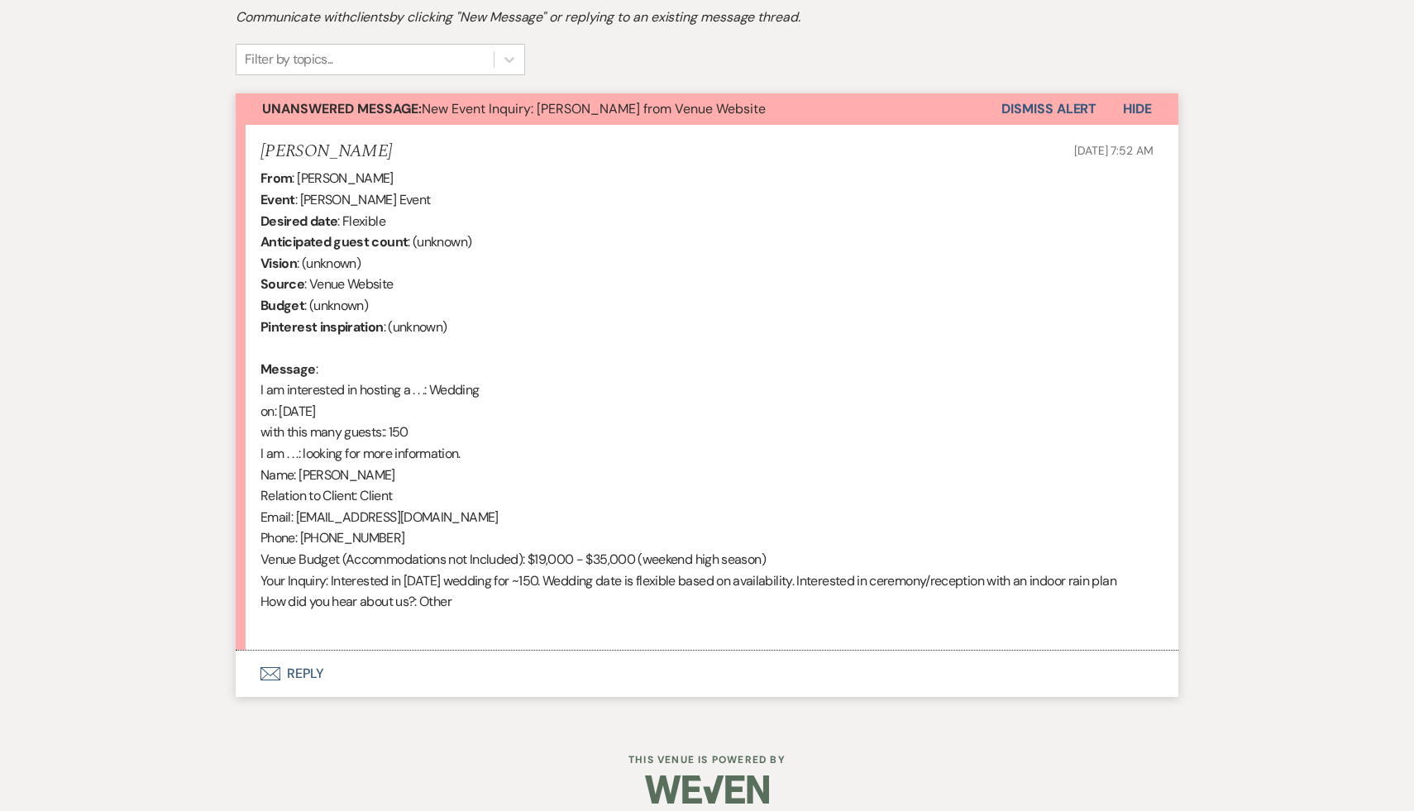
scroll to position [522, 0]
click at [298, 675] on button "Envelope Reply" at bounding box center [707, 673] width 942 height 46
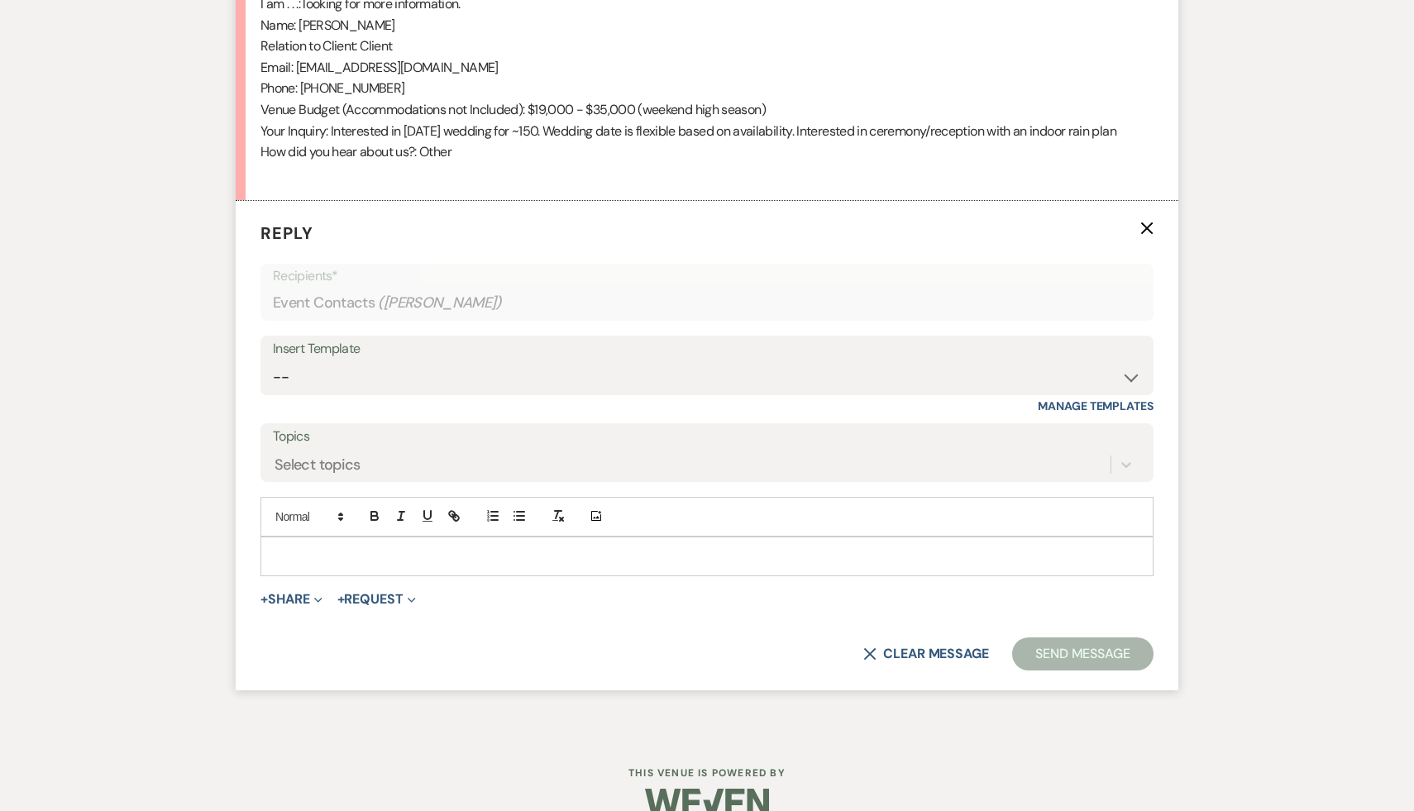
scroll to position [1001, 0]
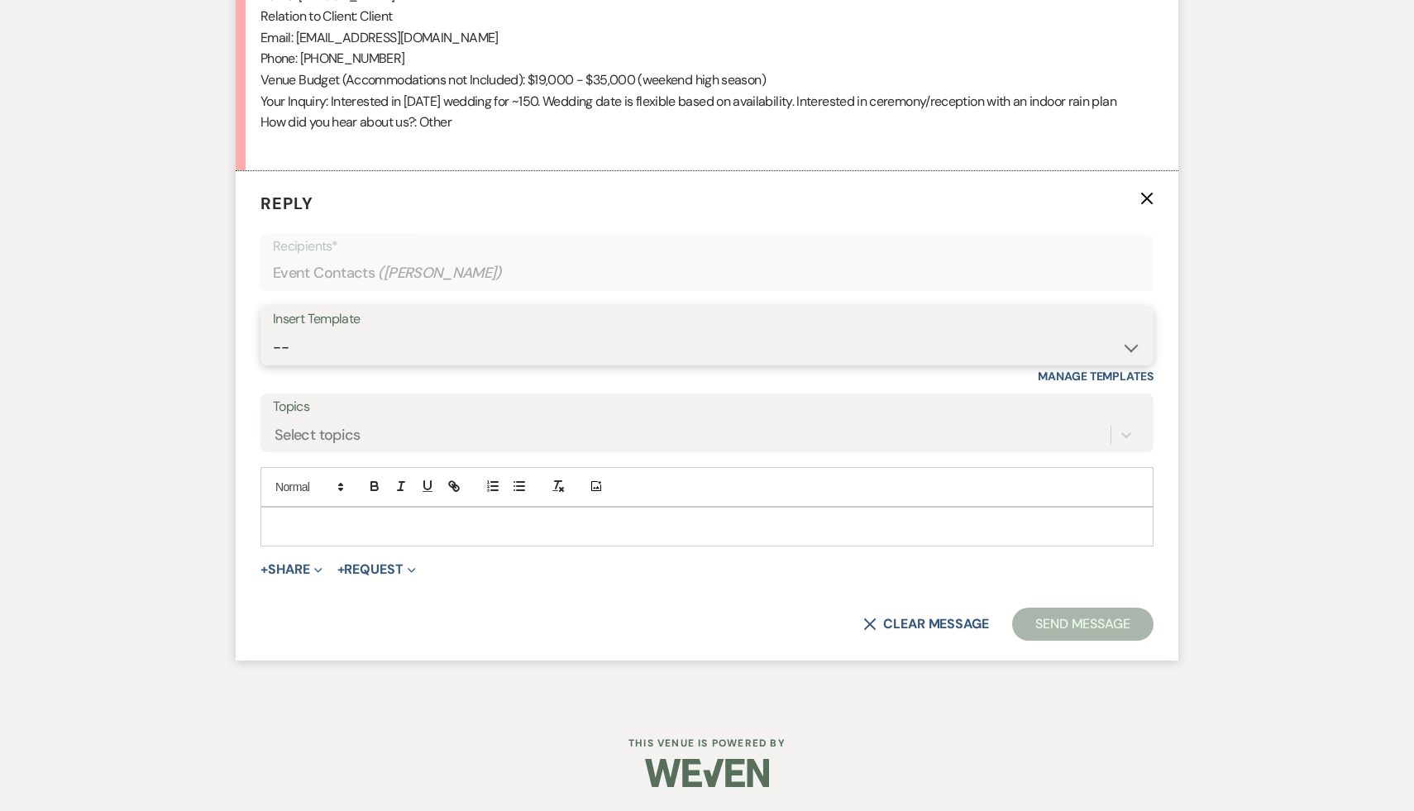
click at [1127, 343] on select "-- Weven Planning Portal Introduction (Booked Events) Initial Inquiry Response …" at bounding box center [707, 348] width 868 height 32
select select "3991"
click at [273, 332] on select "-- Weven Planning Portal Introduction (Booked Events) Initial Inquiry Response …" at bounding box center [707, 348] width 868 height 32
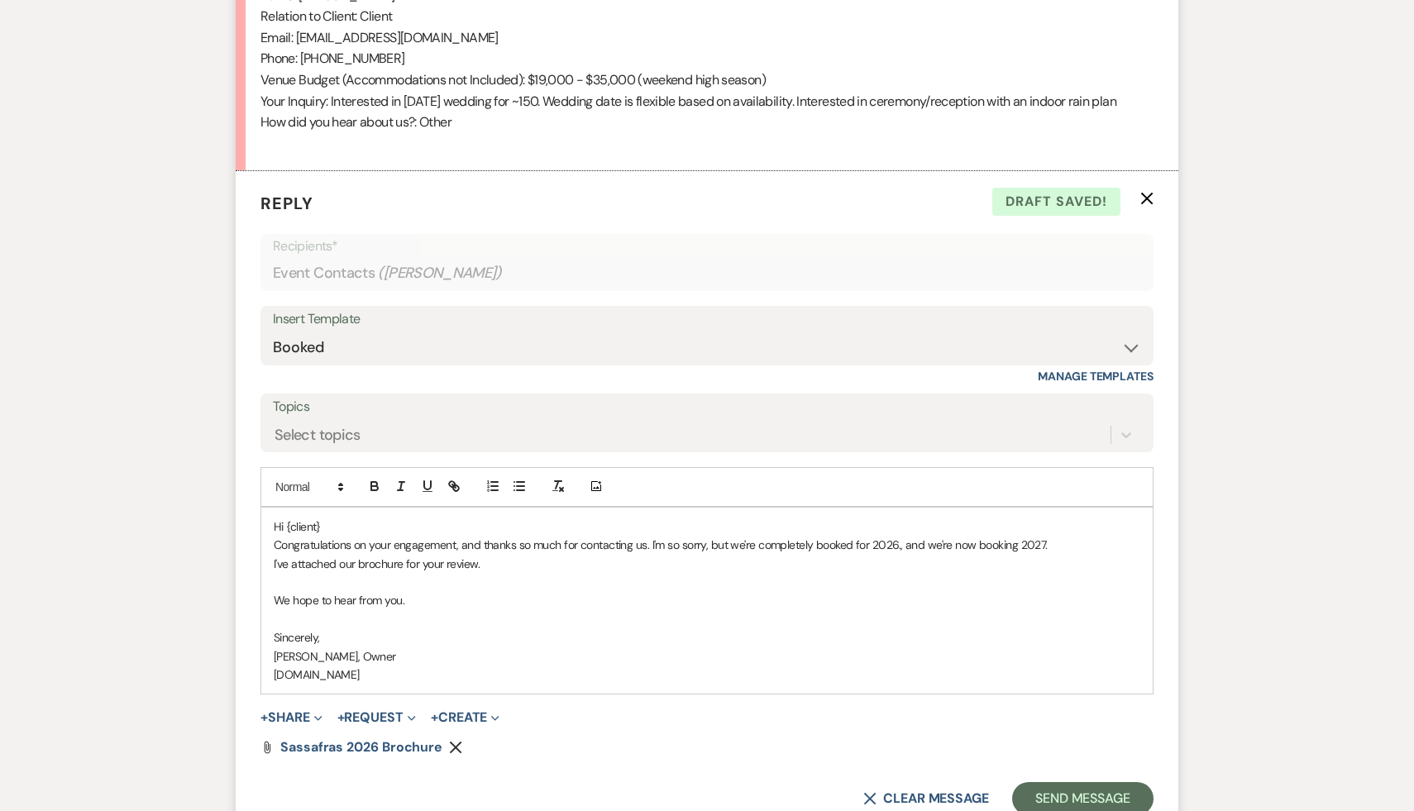
click at [354, 528] on p "Hi {client}" at bounding box center [707, 527] width 866 height 18
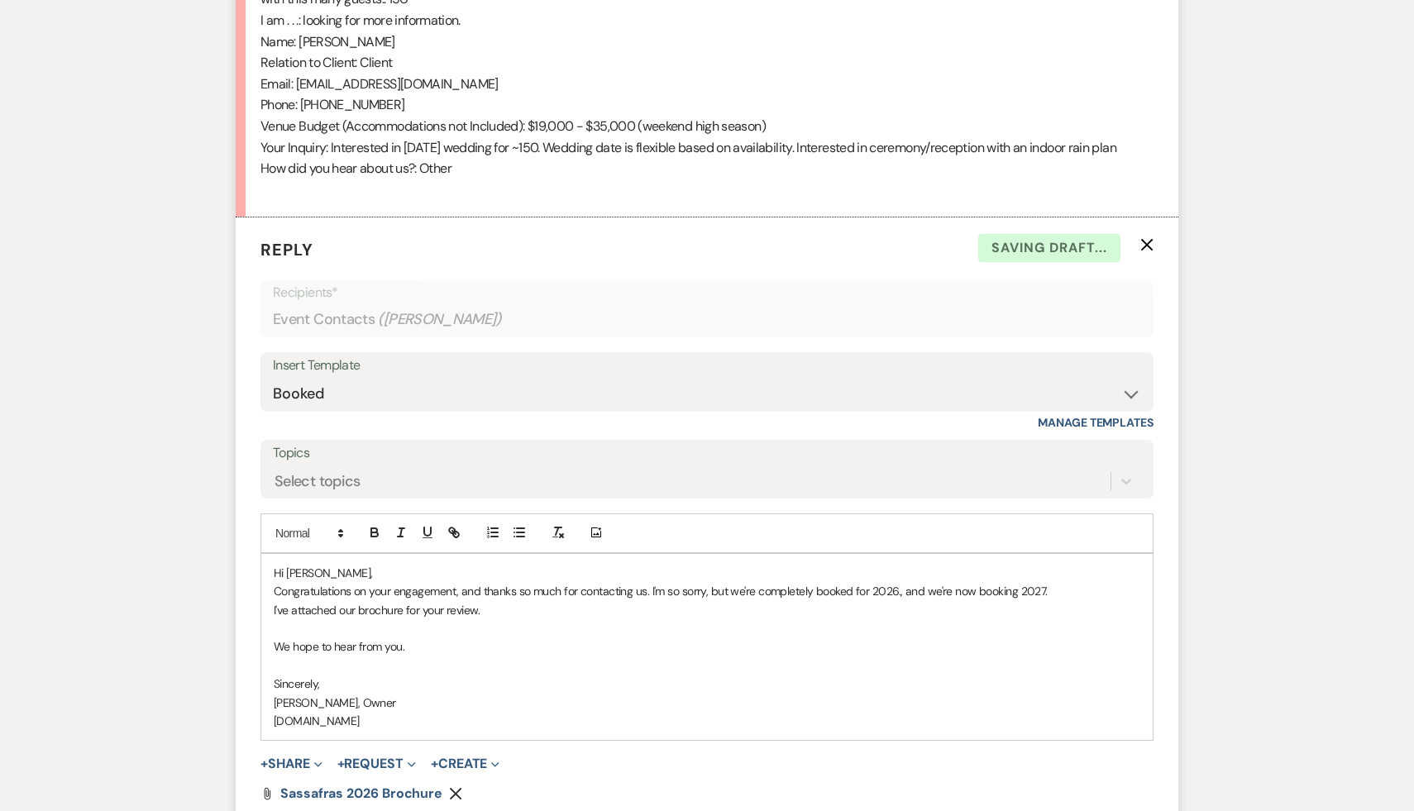
scroll to position [957, 0]
drag, startPoint x: 489, startPoint y: 608, endPoint x: 406, endPoint y: 608, distance: 82.7
click at [406, 608] on p "I've attached our brochure for your review." at bounding box center [707, 608] width 866 height 18
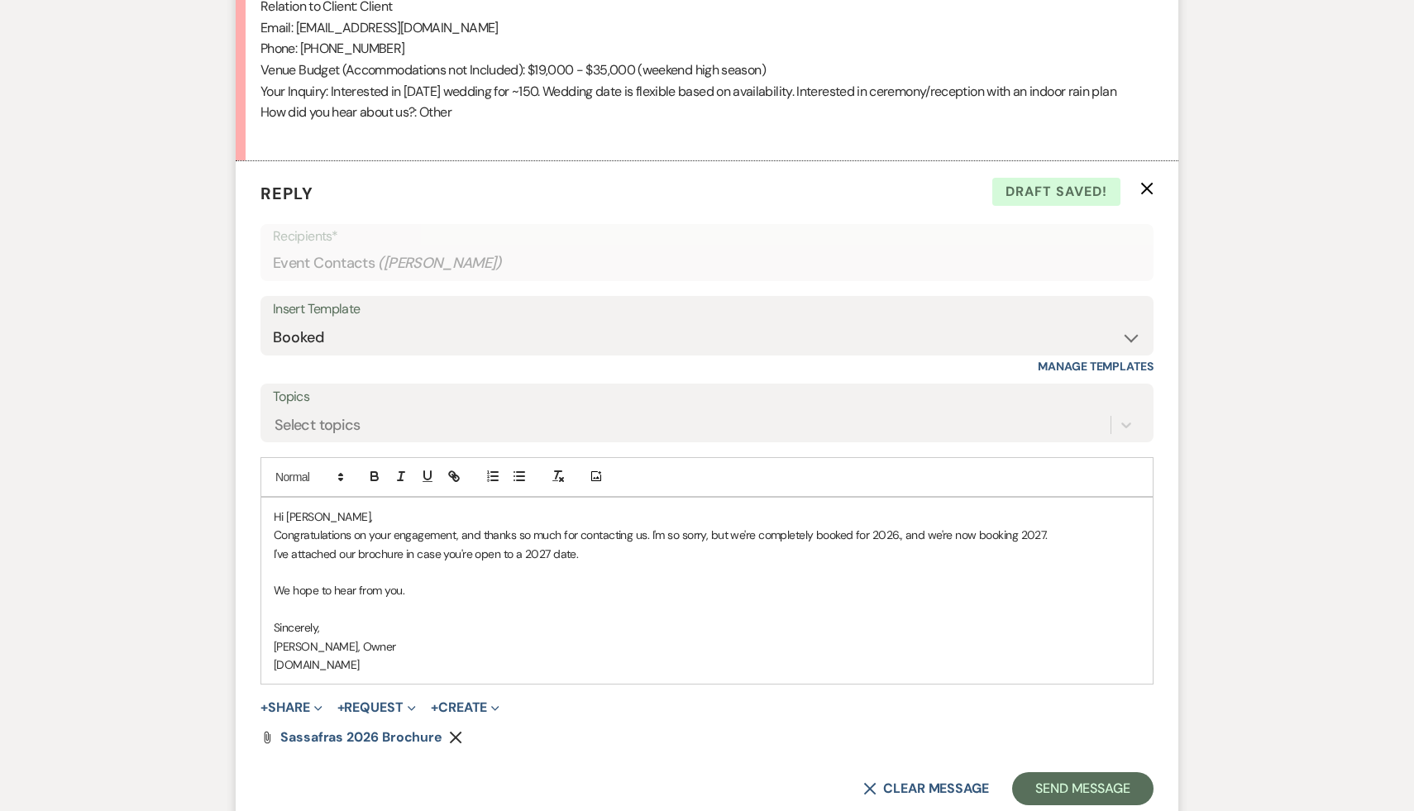
scroll to position [1016, 0]
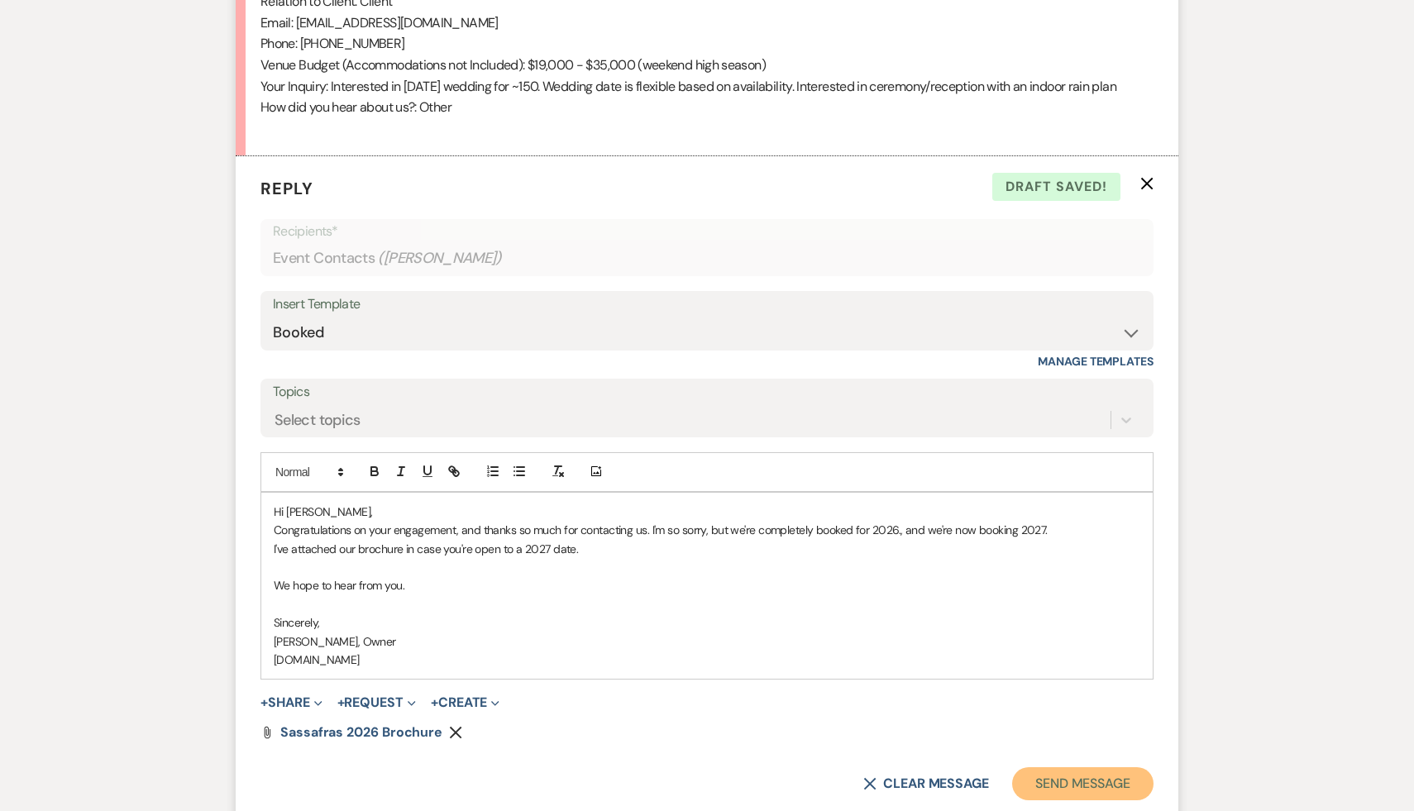
click at [1119, 777] on button "Send Message" at bounding box center [1082, 783] width 141 height 33
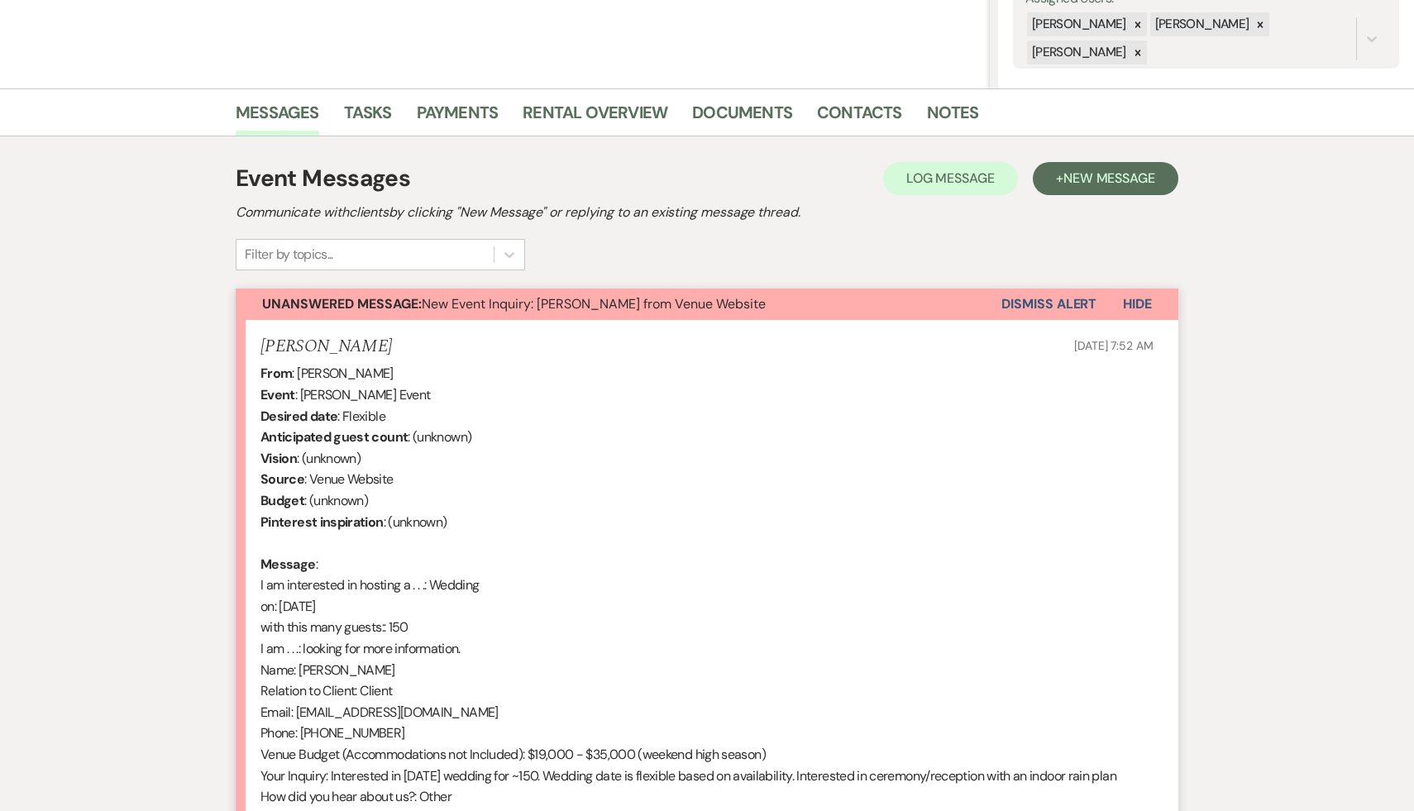
scroll to position [0, 0]
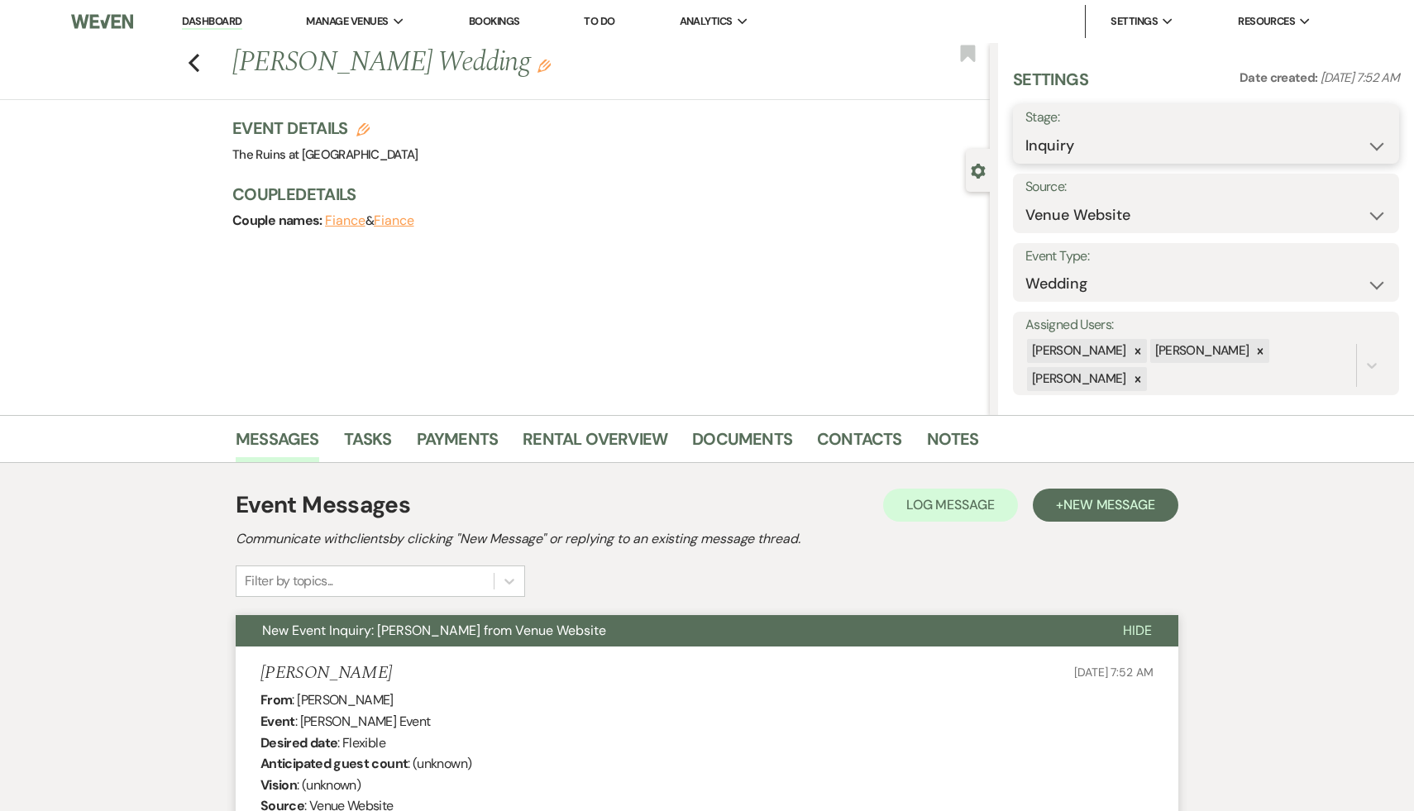
click at [1372, 146] on select "Inquiry Follow Up Tour Requested Tour Confirmed Toured Proposal Sent Booked Lost" at bounding box center [1205, 146] width 361 height 32
select select "8"
click at [1025, 130] on select "Inquiry Follow Up Tour Requested Tour Confirmed Toured Proposal Sent Booked Lost" at bounding box center [1205, 146] width 361 height 32
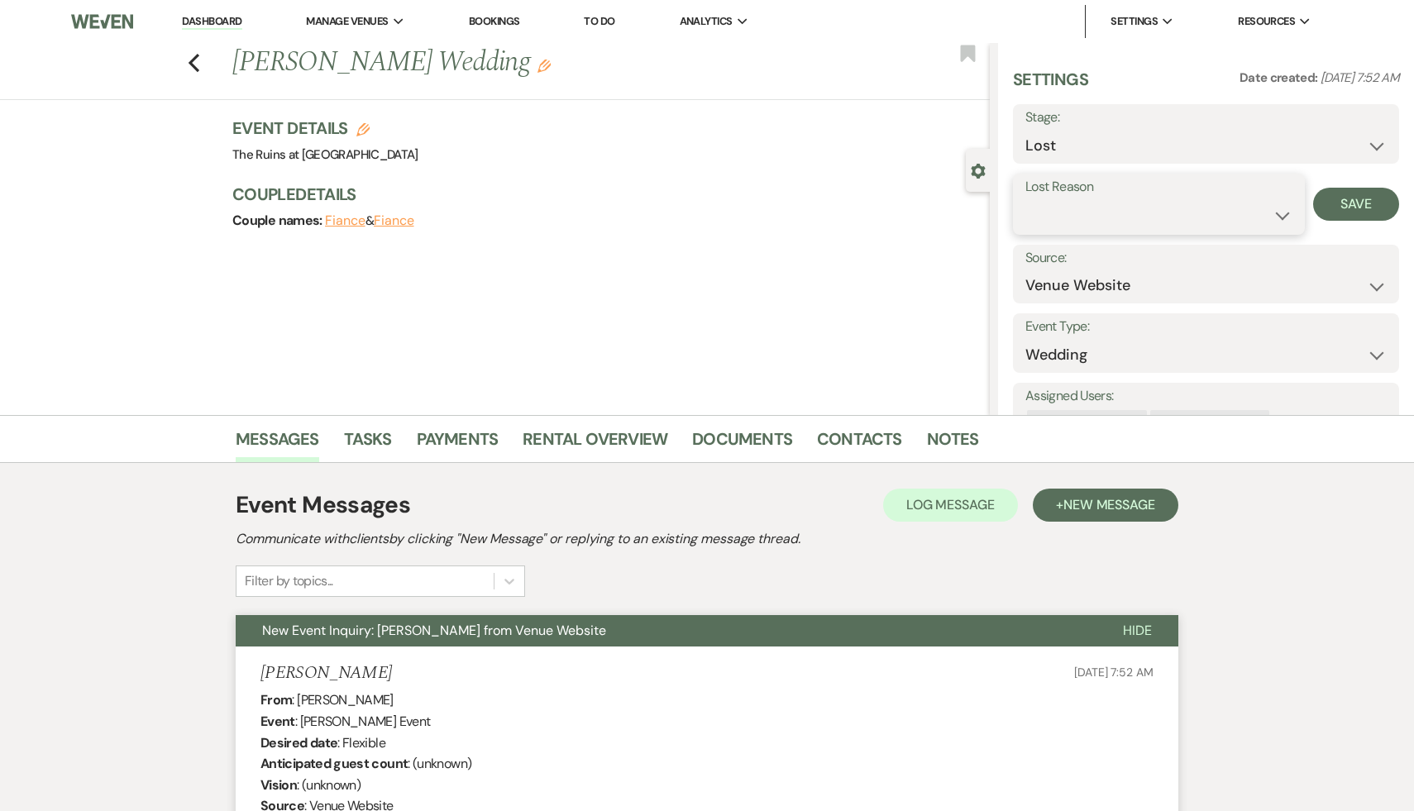
click at [1280, 213] on select "Booked Elsewhere Budget Date Unavailable No Response Not a Good Match Capacity …" at bounding box center [1158, 215] width 267 height 32
select select "8"
click at [1025, 199] on select "Booked Elsewhere Budget Date Unavailable No Response Not a Good Match Capacity …" at bounding box center [1158, 215] width 267 height 32
click at [1357, 203] on button "Save" at bounding box center [1356, 204] width 86 height 33
click at [219, 16] on link "Dashboard" at bounding box center [212, 22] width 60 height 16
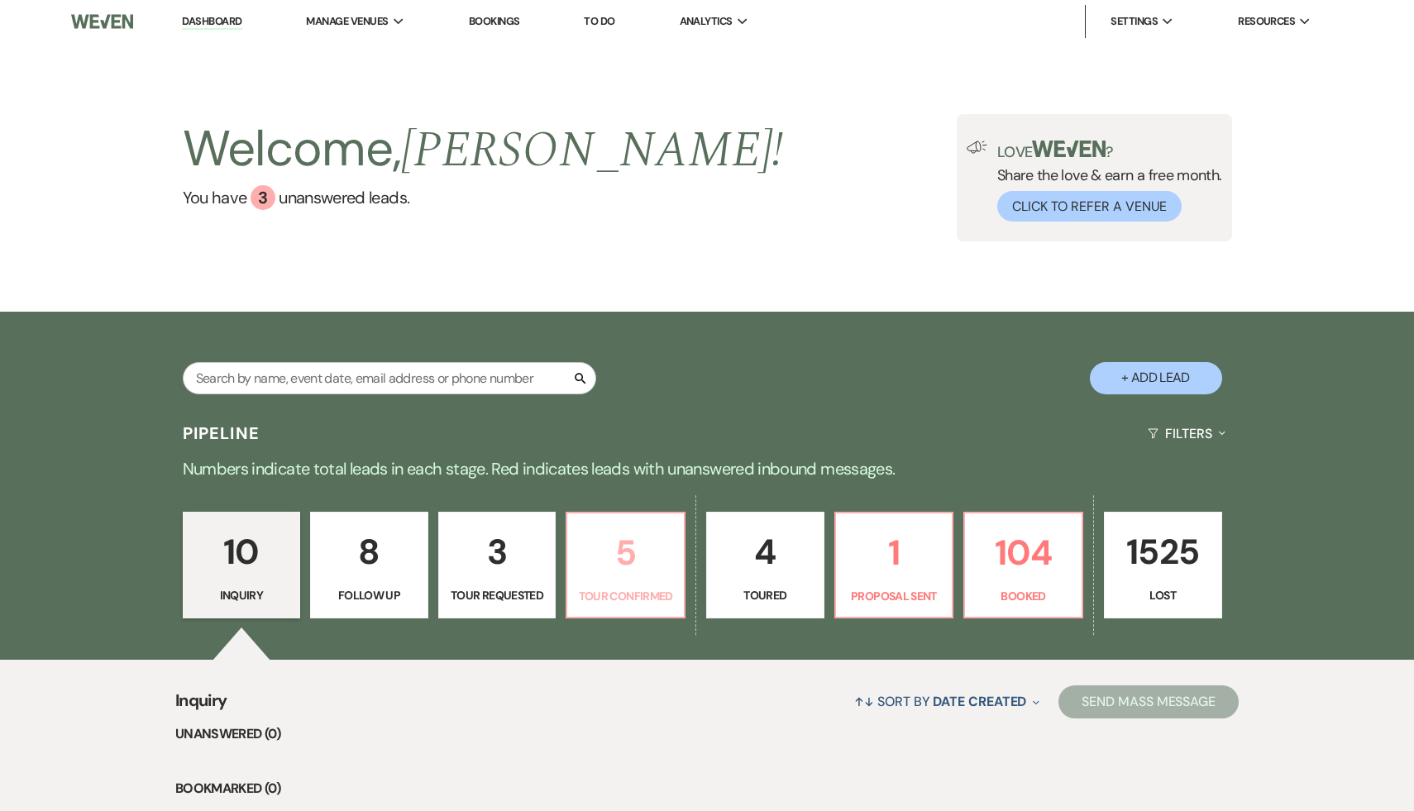
click at [629, 545] on p "5" at bounding box center [625, 552] width 97 height 55
select select "4"
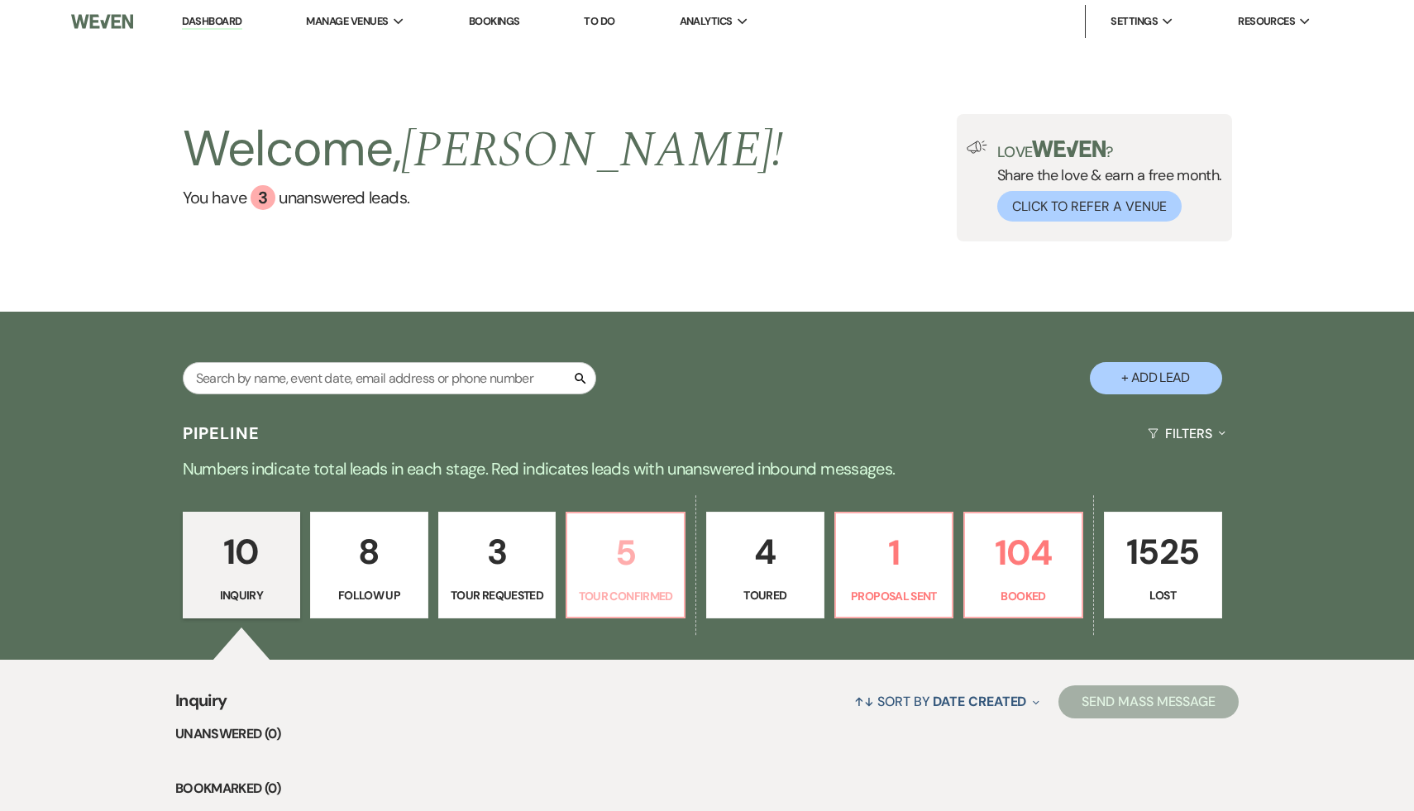
select select "4"
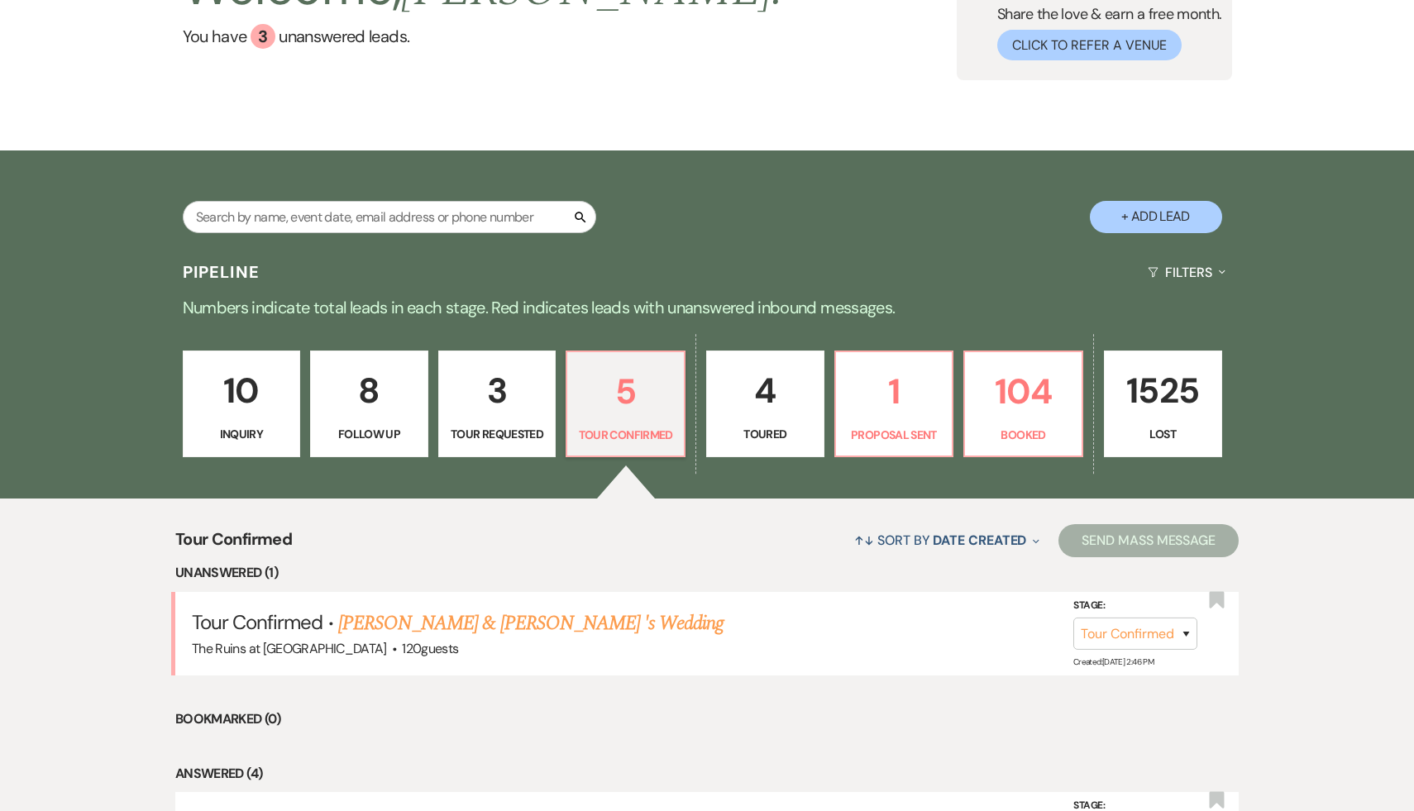
scroll to position [166, 0]
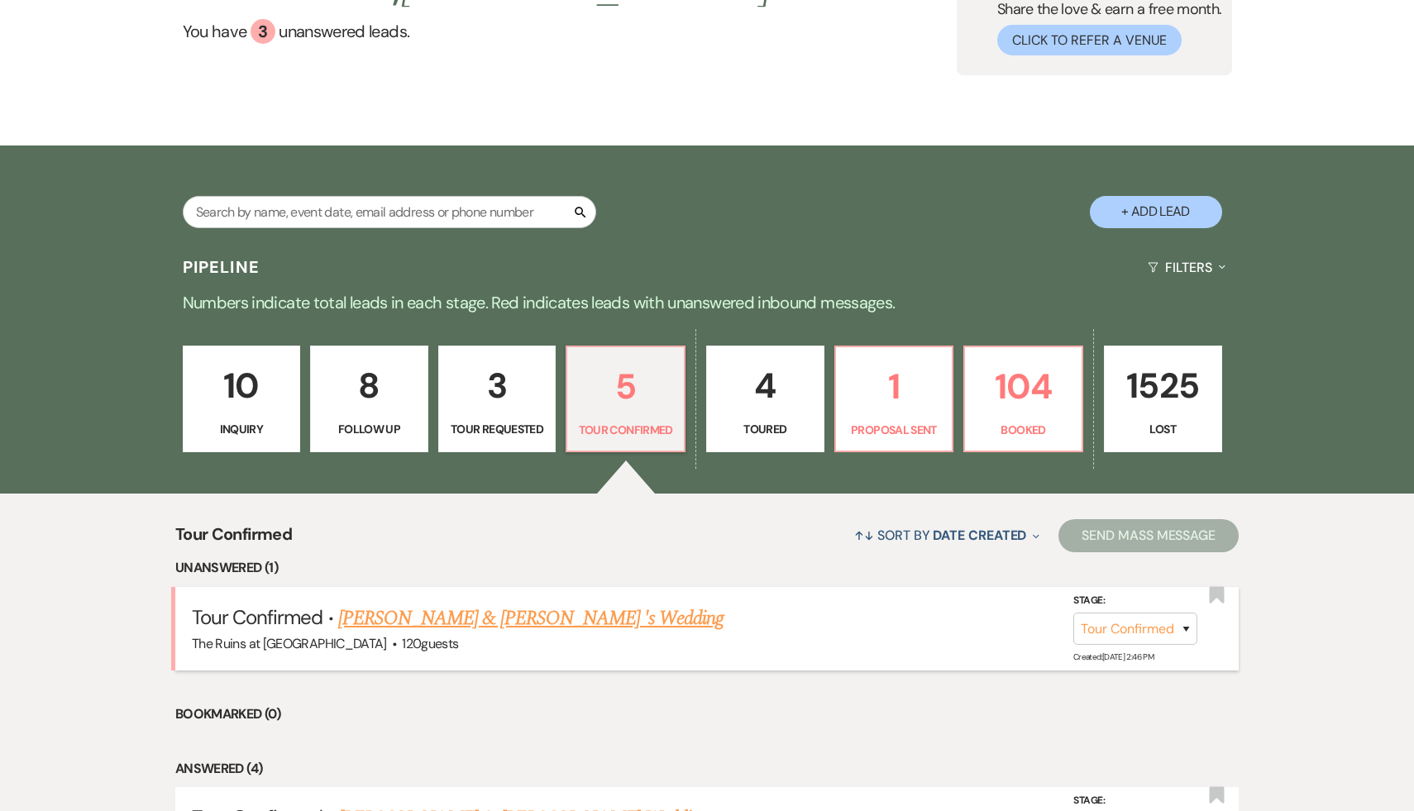
click at [583, 618] on link "[PERSON_NAME] & [PERSON_NAME] 's Wedding" at bounding box center [531, 619] width 386 height 30
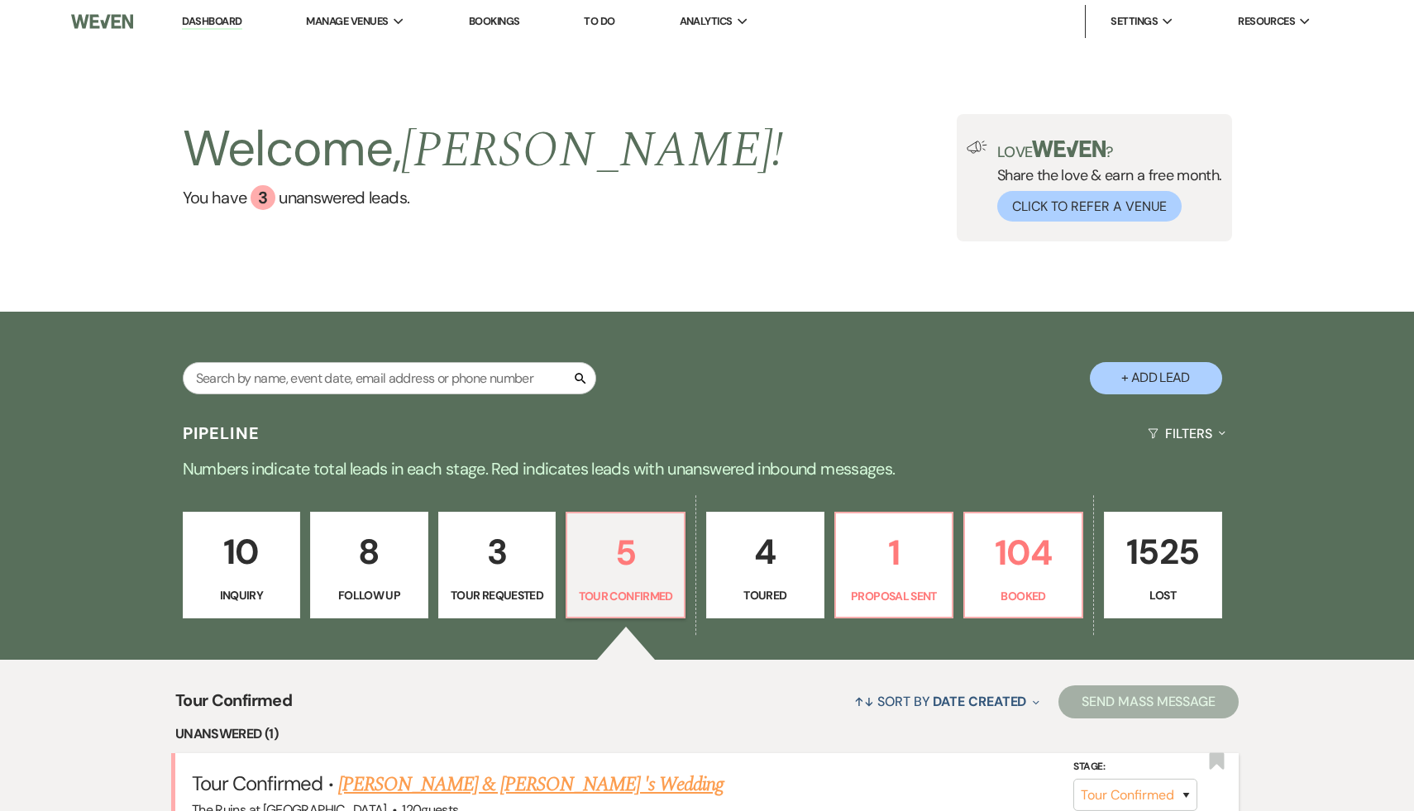
select select "4"
select select "20"
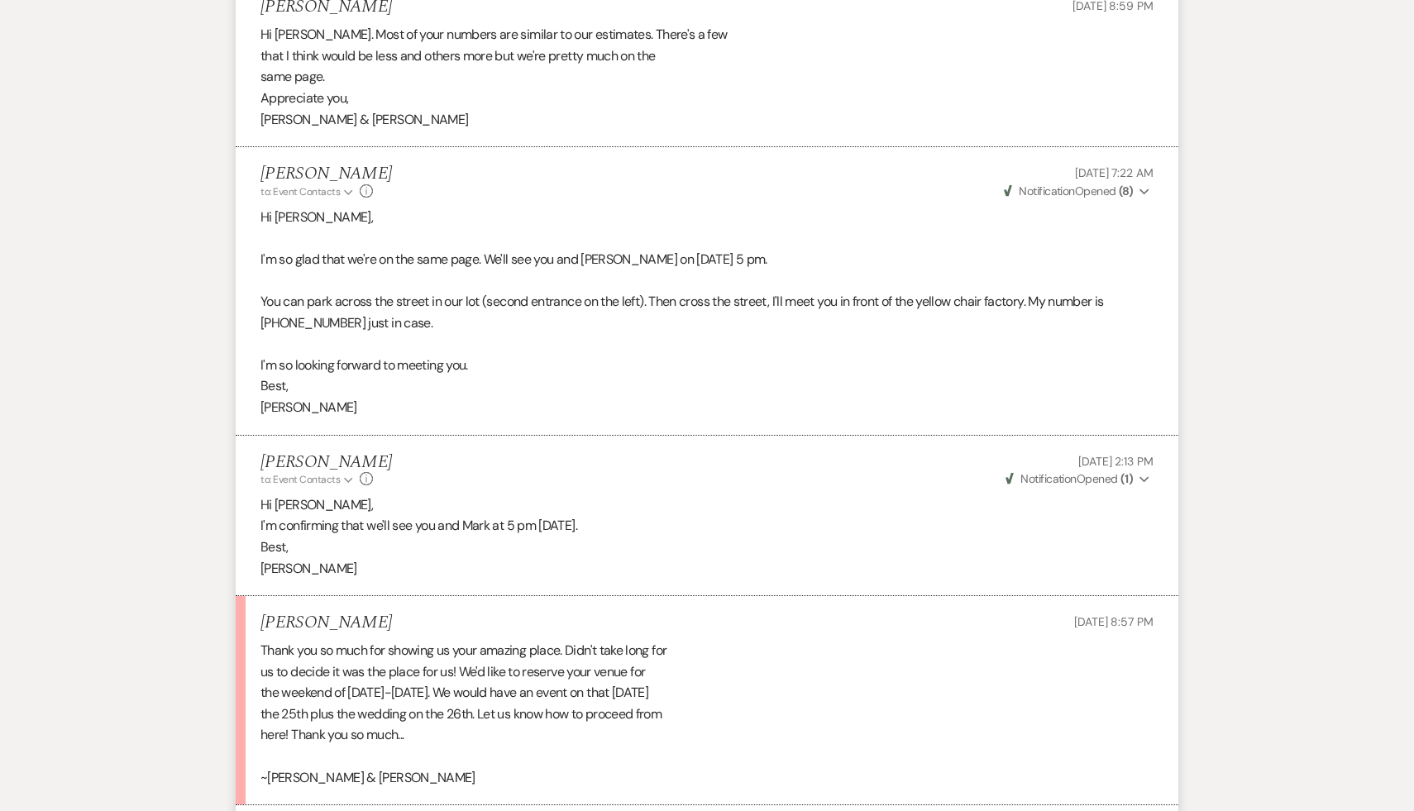
scroll to position [2899, 0]
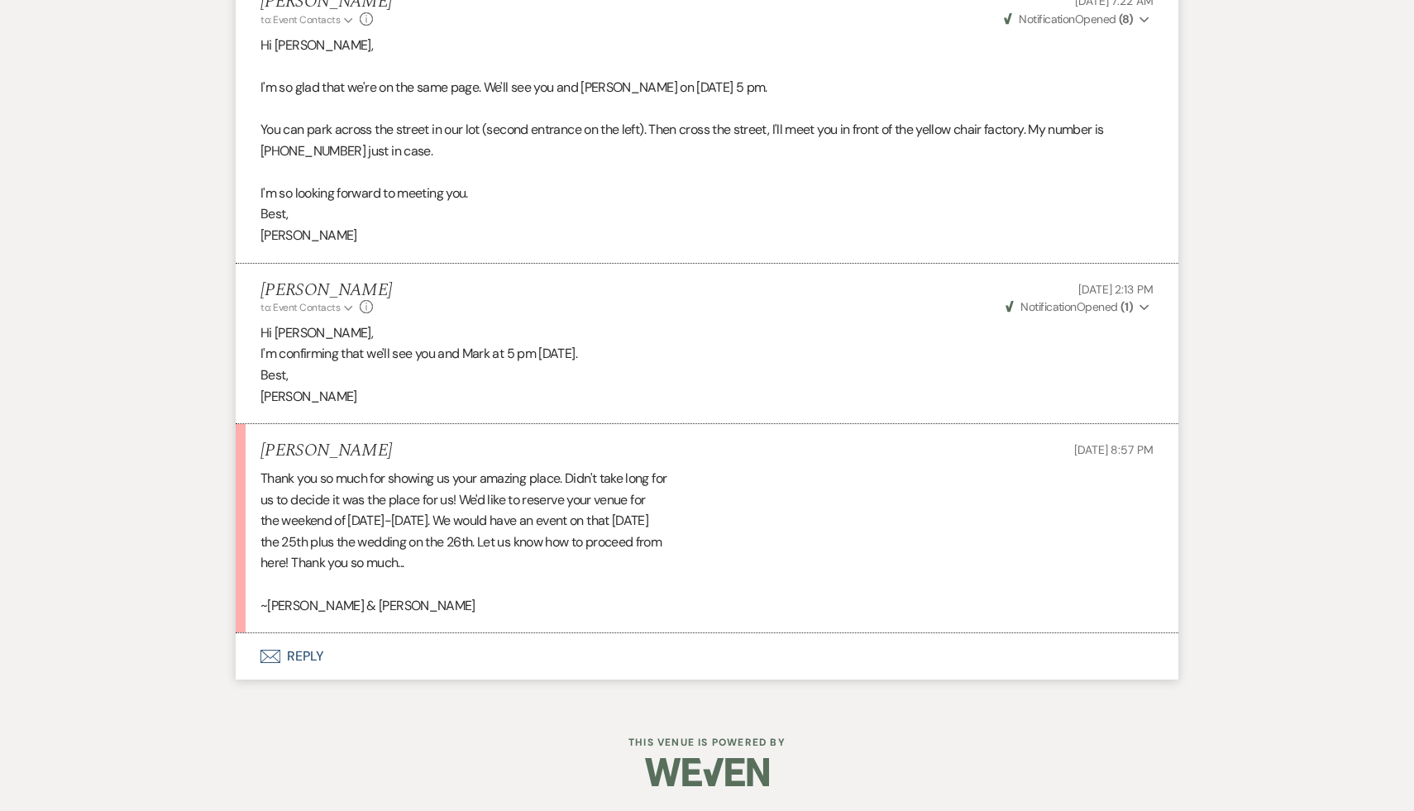
click at [310, 656] on button "Envelope Reply" at bounding box center [707, 656] width 942 height 46
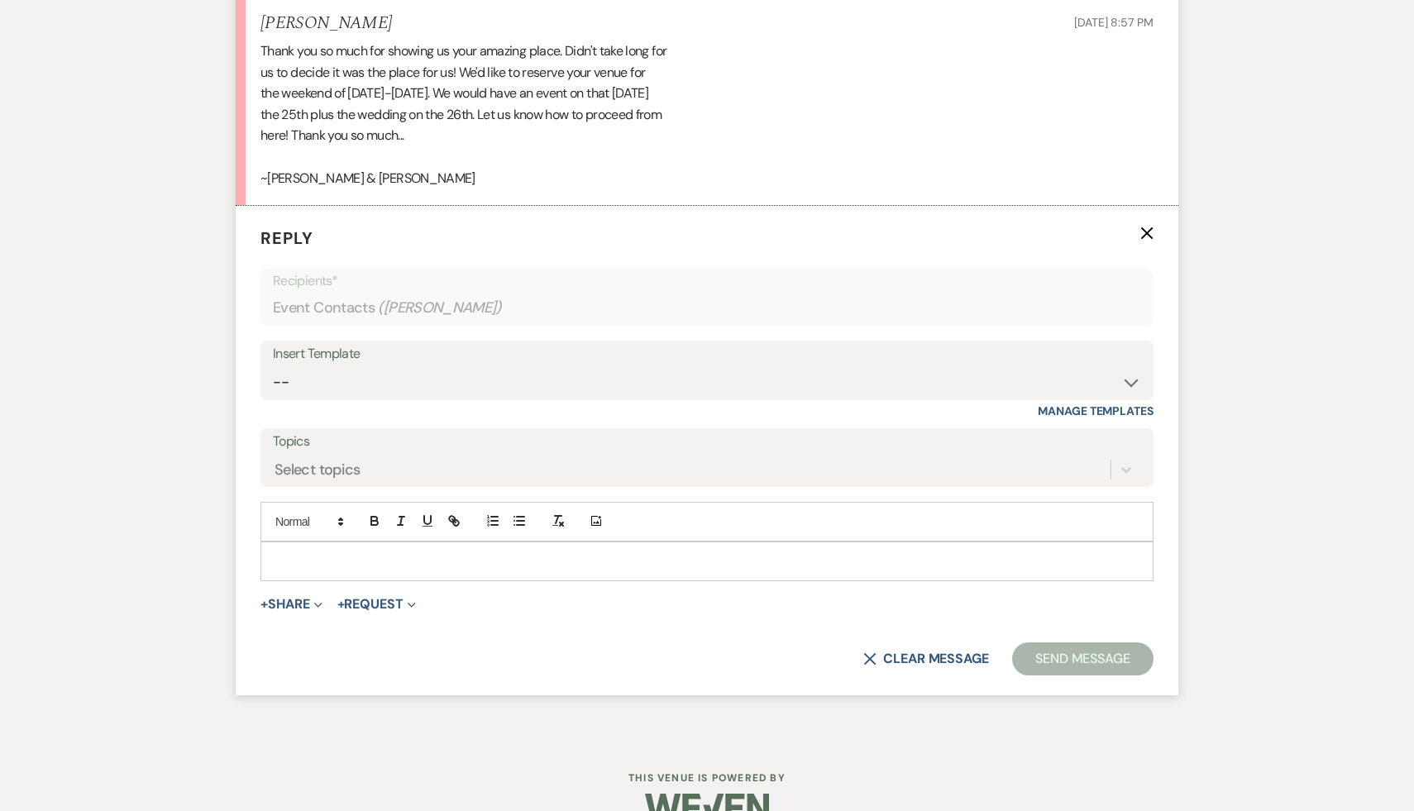
scroll to position [3361, 0]
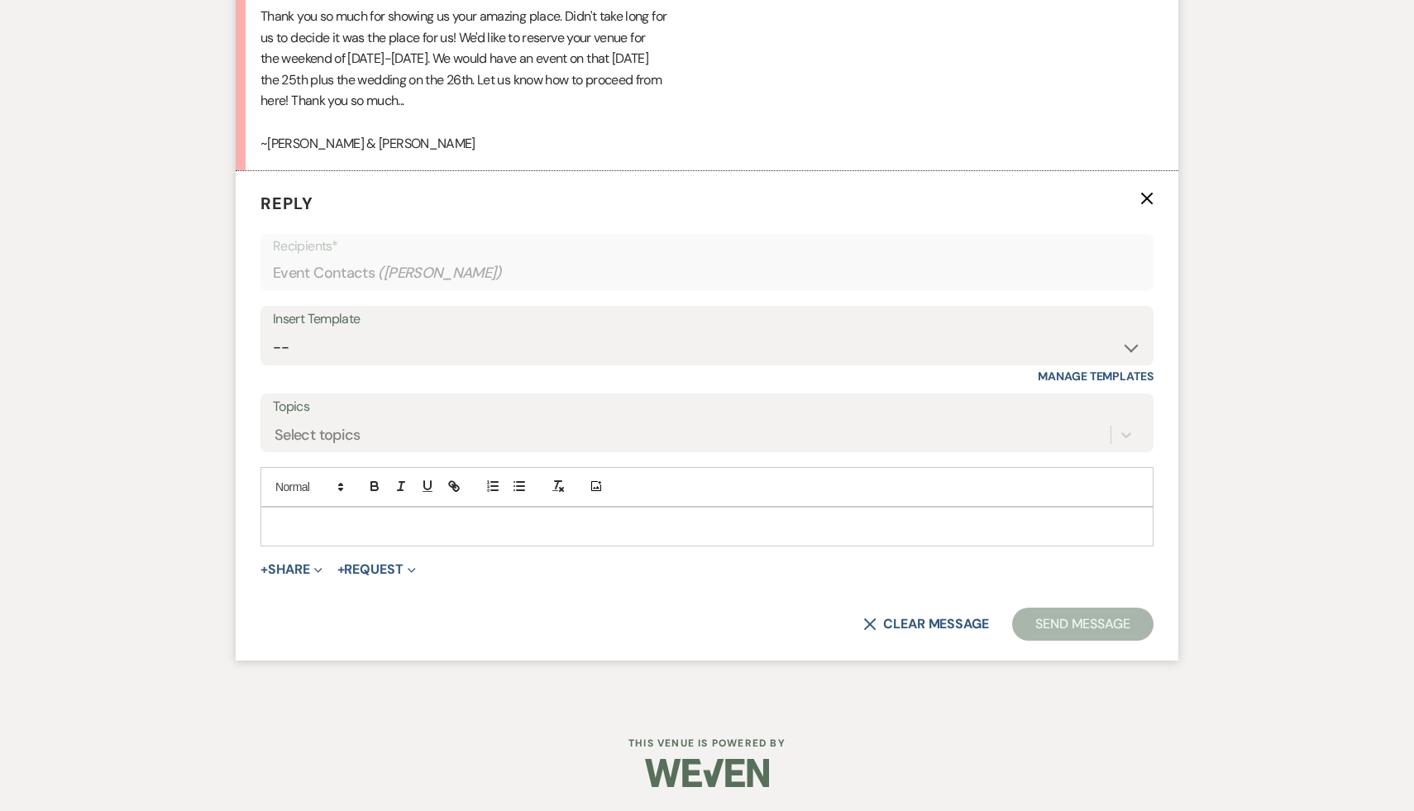
click at [446, 529] on p at bounding box center [707, 527] width 866 height 18
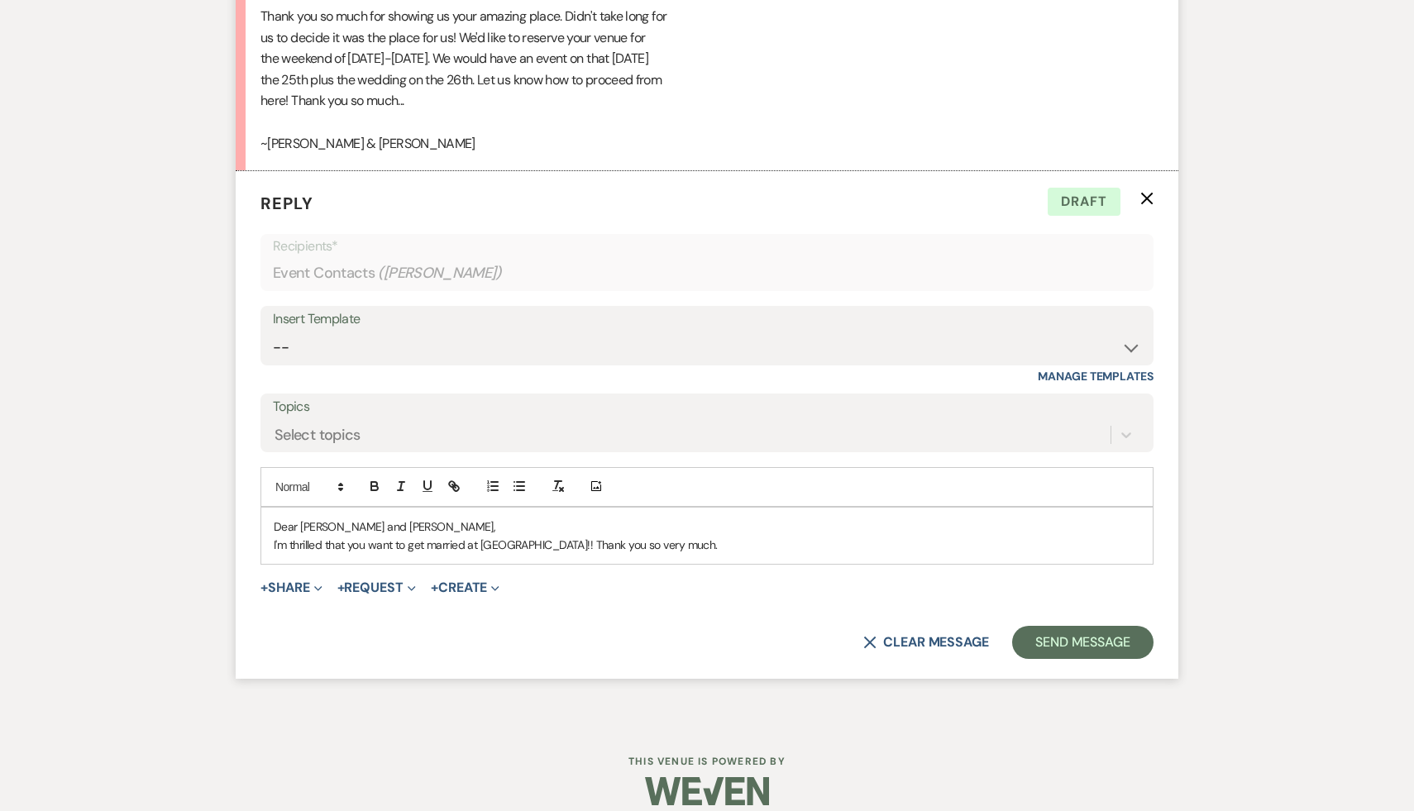
click at [274, 546] on p "I'm thrilled that you want to get married at [GEOGRAPHIC_DATA]!! Thank you so v…" at bounding box center [707, 545] width 866 height 18
click at [475, 545] on p "I enjoyed meeting you [DATE], and I'm thrilled that you want to get married at …" at bounding box center [707, 545] width 866 height 18
click at [930, 541] on p "I enjoyed meeting you [DATE], and I'm absolutely thrilled that you want to get …" at bounding box center [707, 545] width 866 height 18
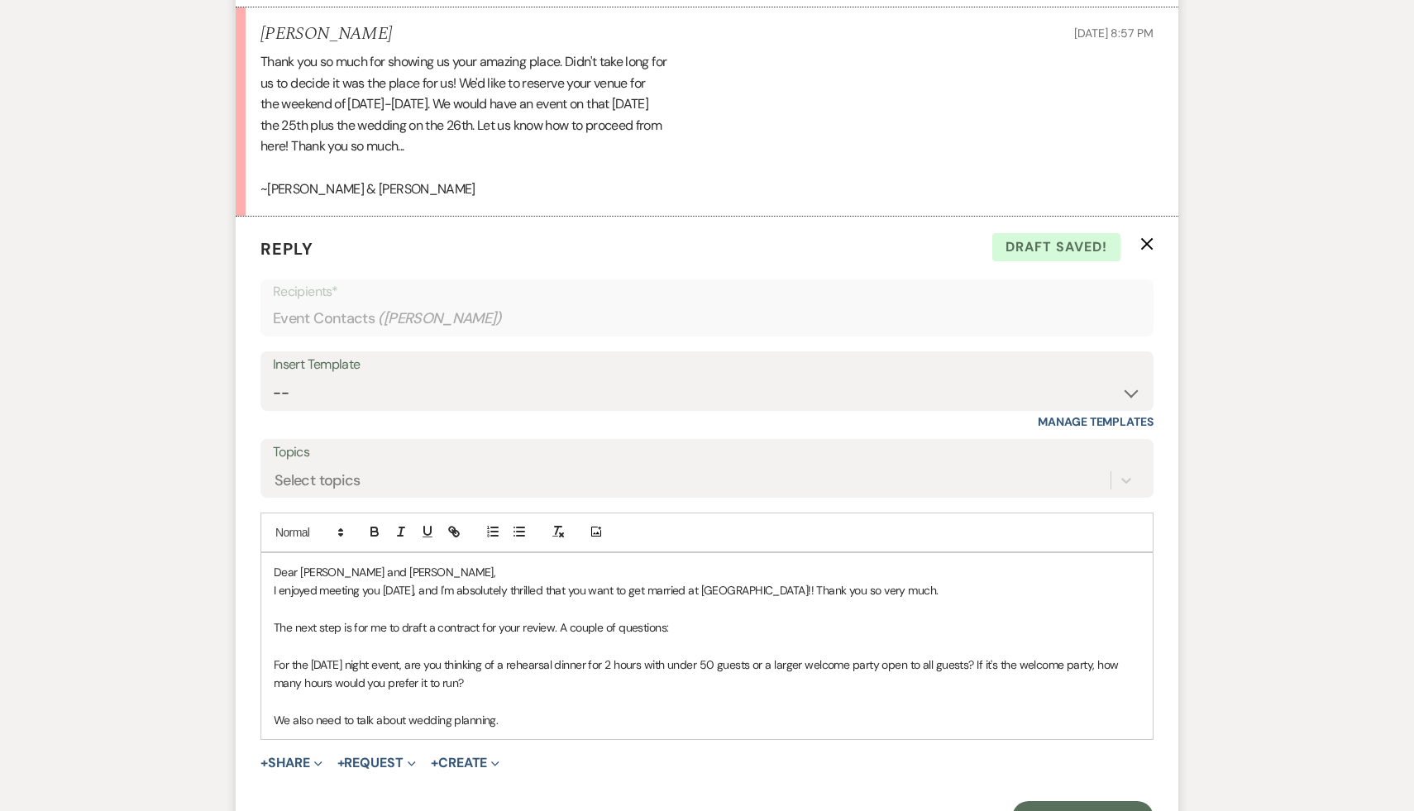
scroll to position [3509, 0]
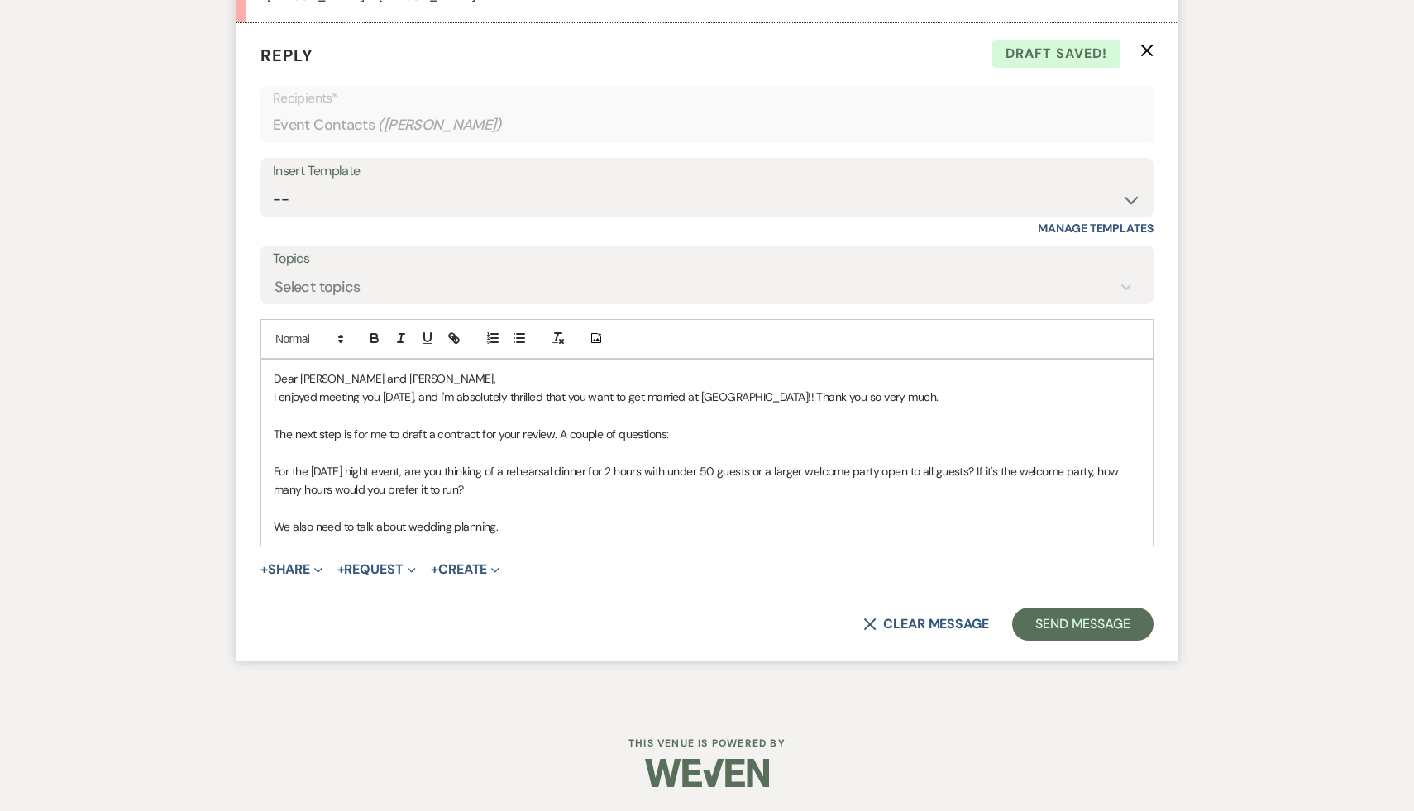
click at [566, 530] on p "We also need to talk about wedding planning." at bounding box center [707, 527] width 866 height 18
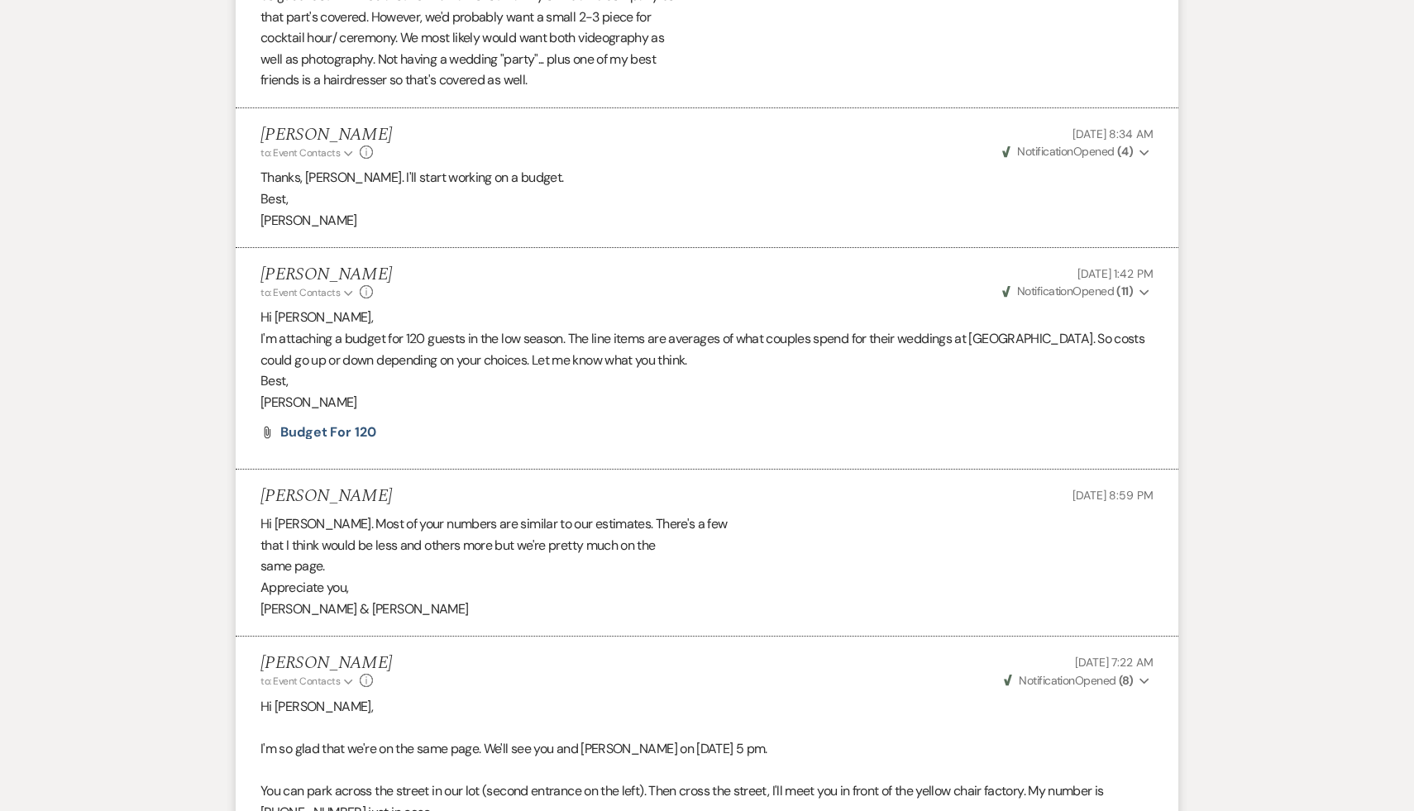
scroll to position [2171, 0]
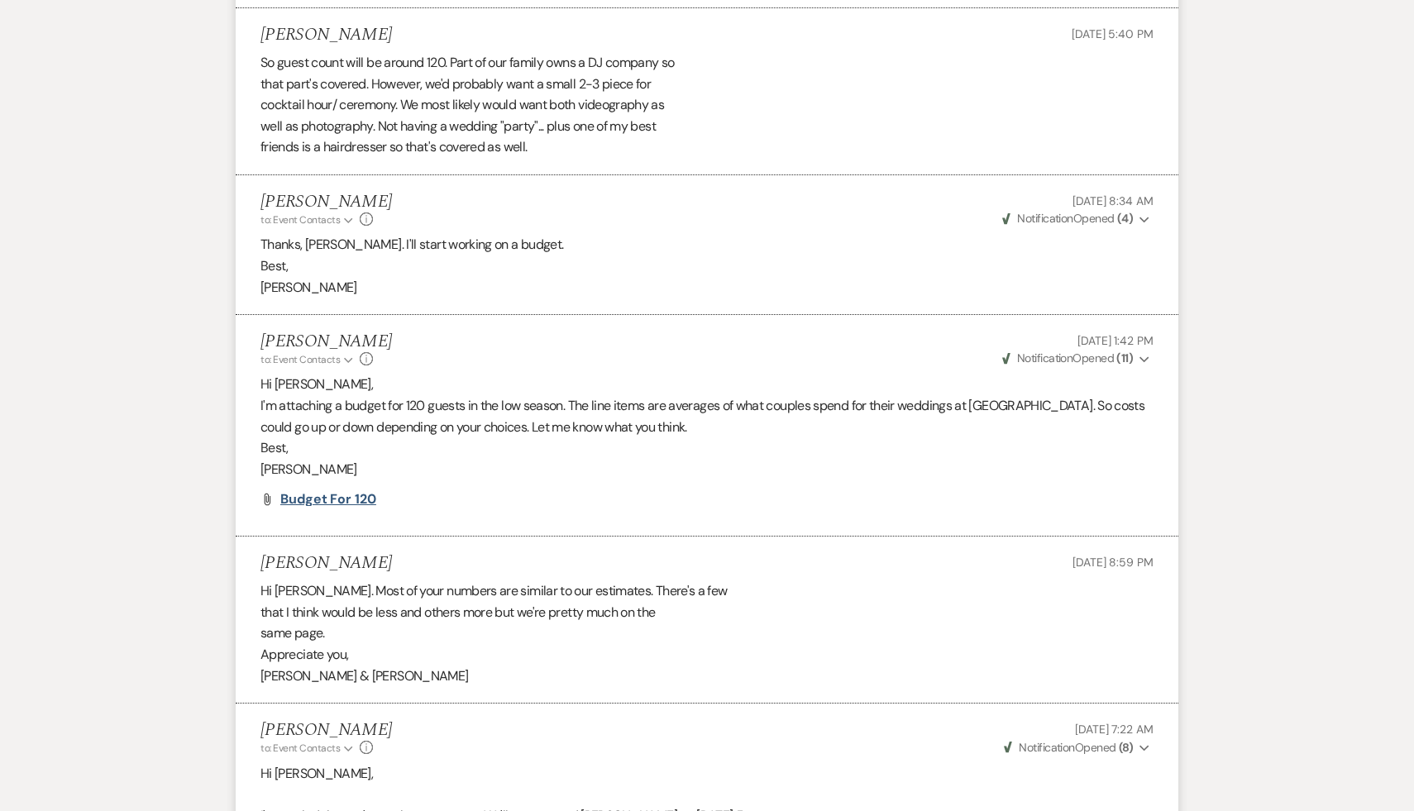
click at [345, 499] on span "Budget for 120" at bounding box center [328, 498] width 96 height 17
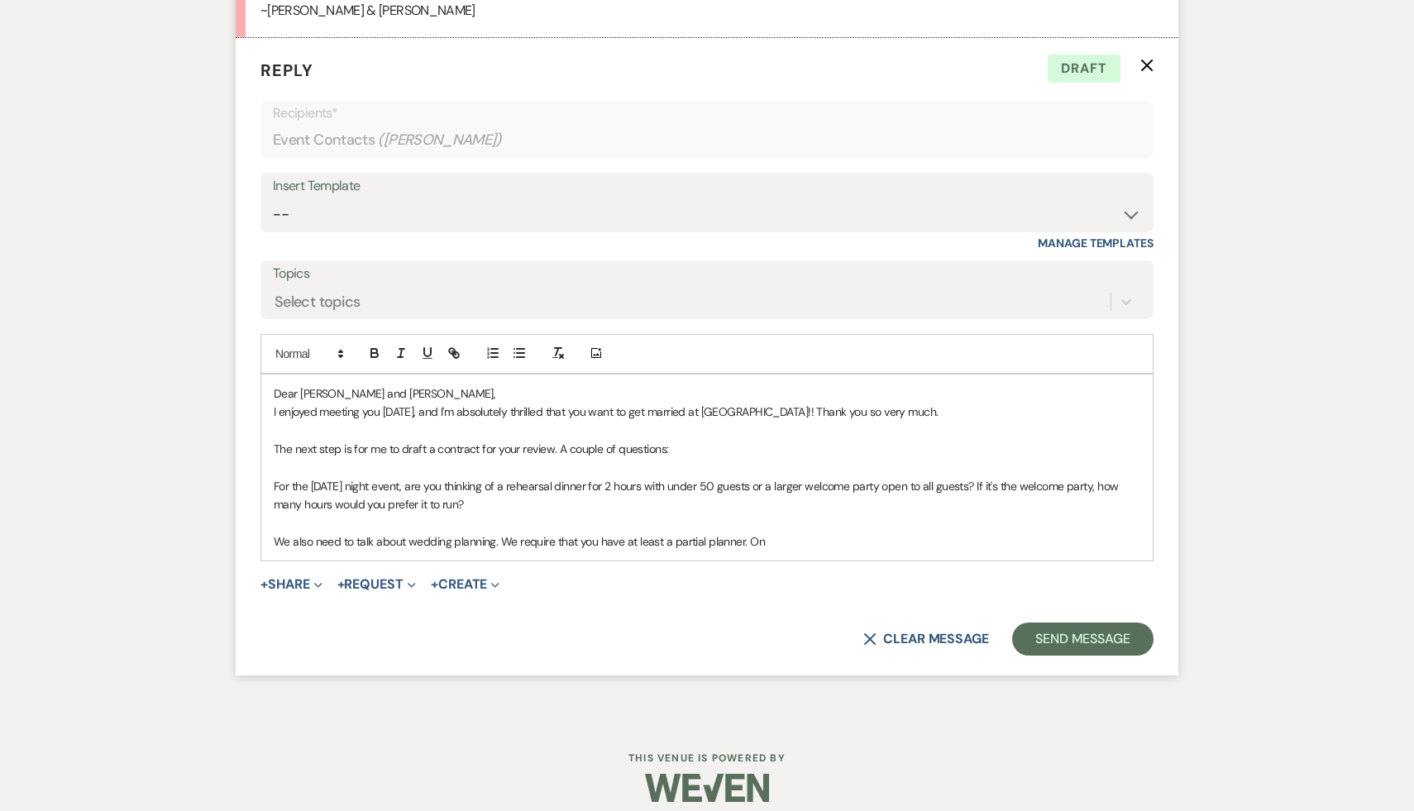
scroll to position [3509, 0]
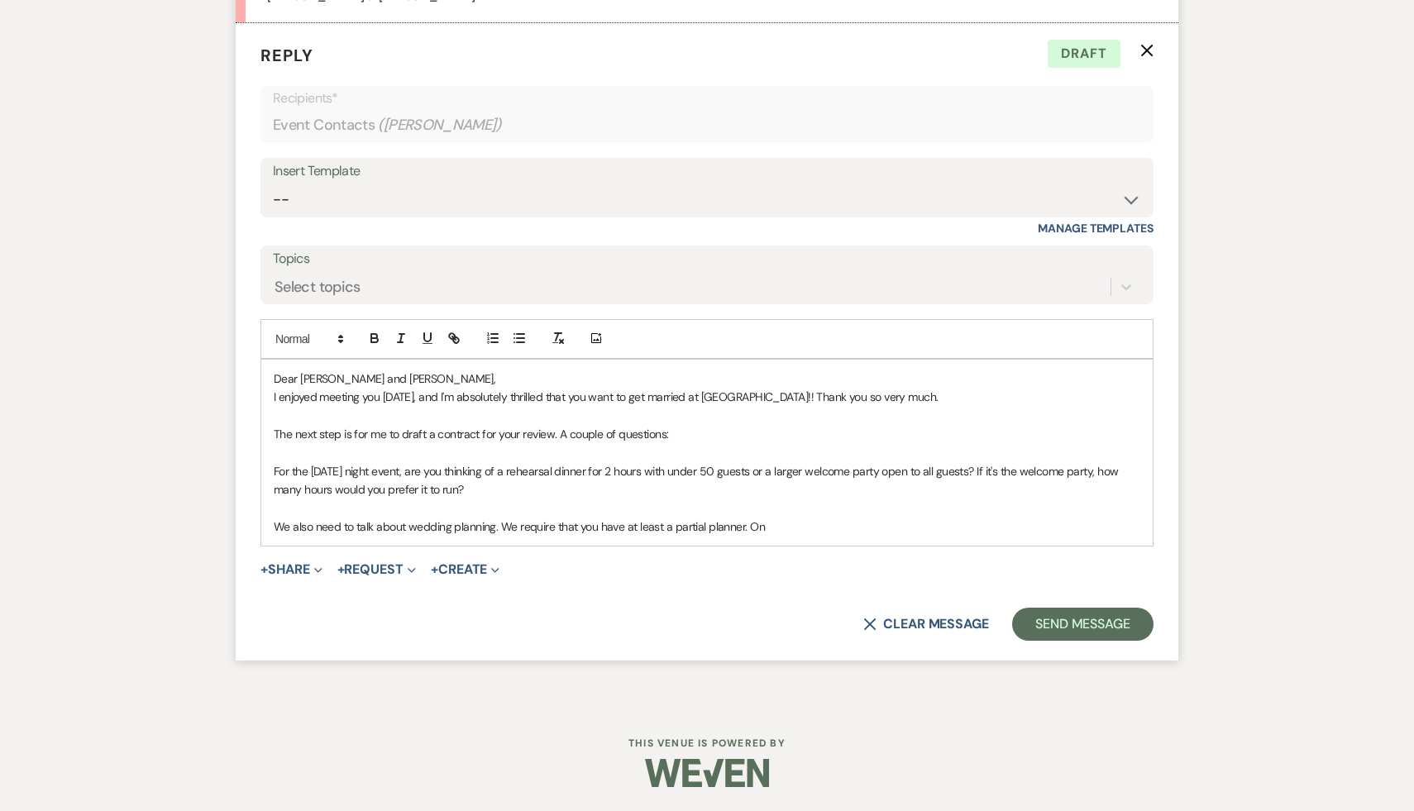
click at [821, 525] on p "We also need to talk about wedding planning. We require that you have at least …" at bounding box center [707, 527] width 866 height 18
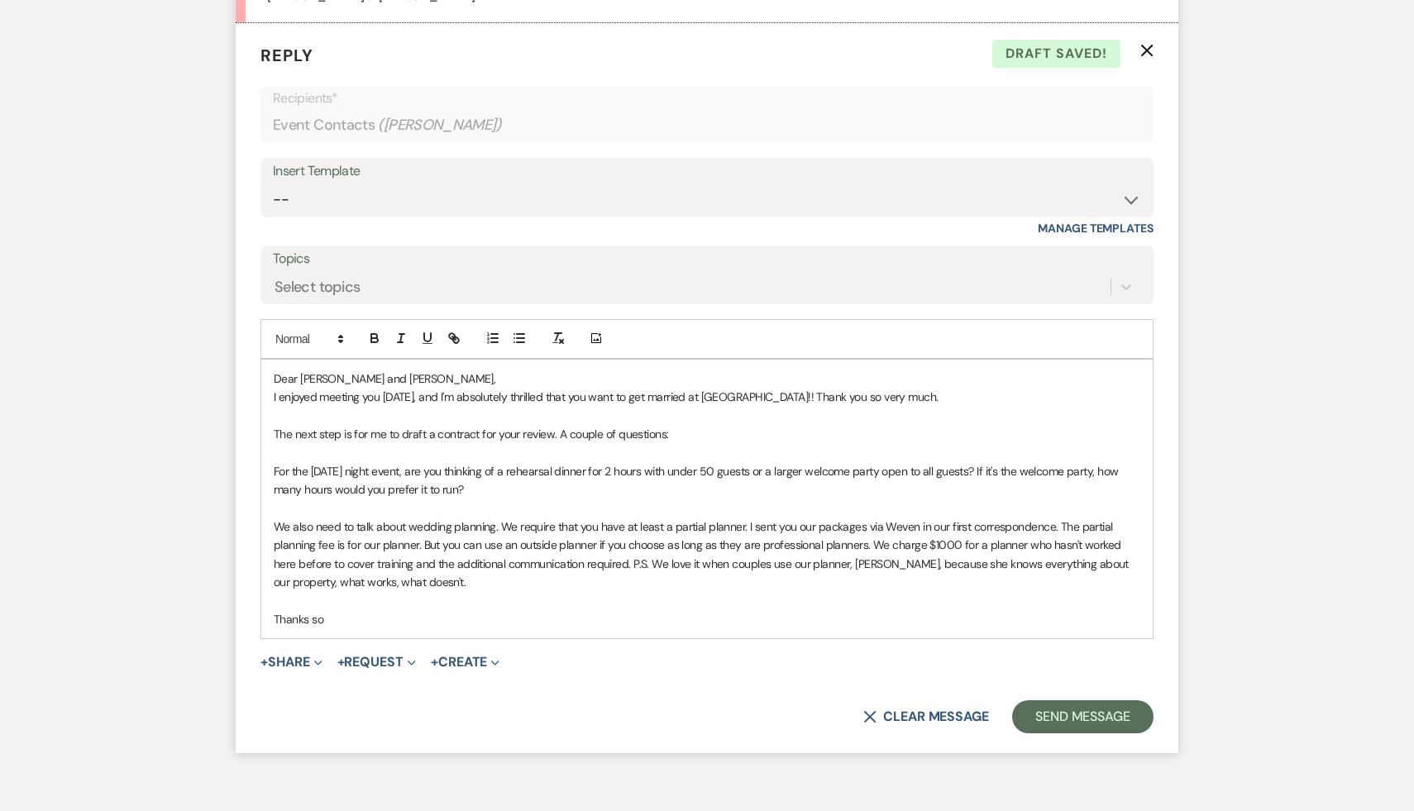
click at [500, 524] on p "We also need to talk about wedding planning. We require that you have at least …" at bounding box center [707, 555] width 866 height 74
click at [697, 528] on p "We also need to talk about wedding planning. You don't have to decide this now,…" at bounding box center [707, 555] width 866 height 74
click at [361, 613] on p "Thanks so" at bounding box center [707, 619] width 866 height 18
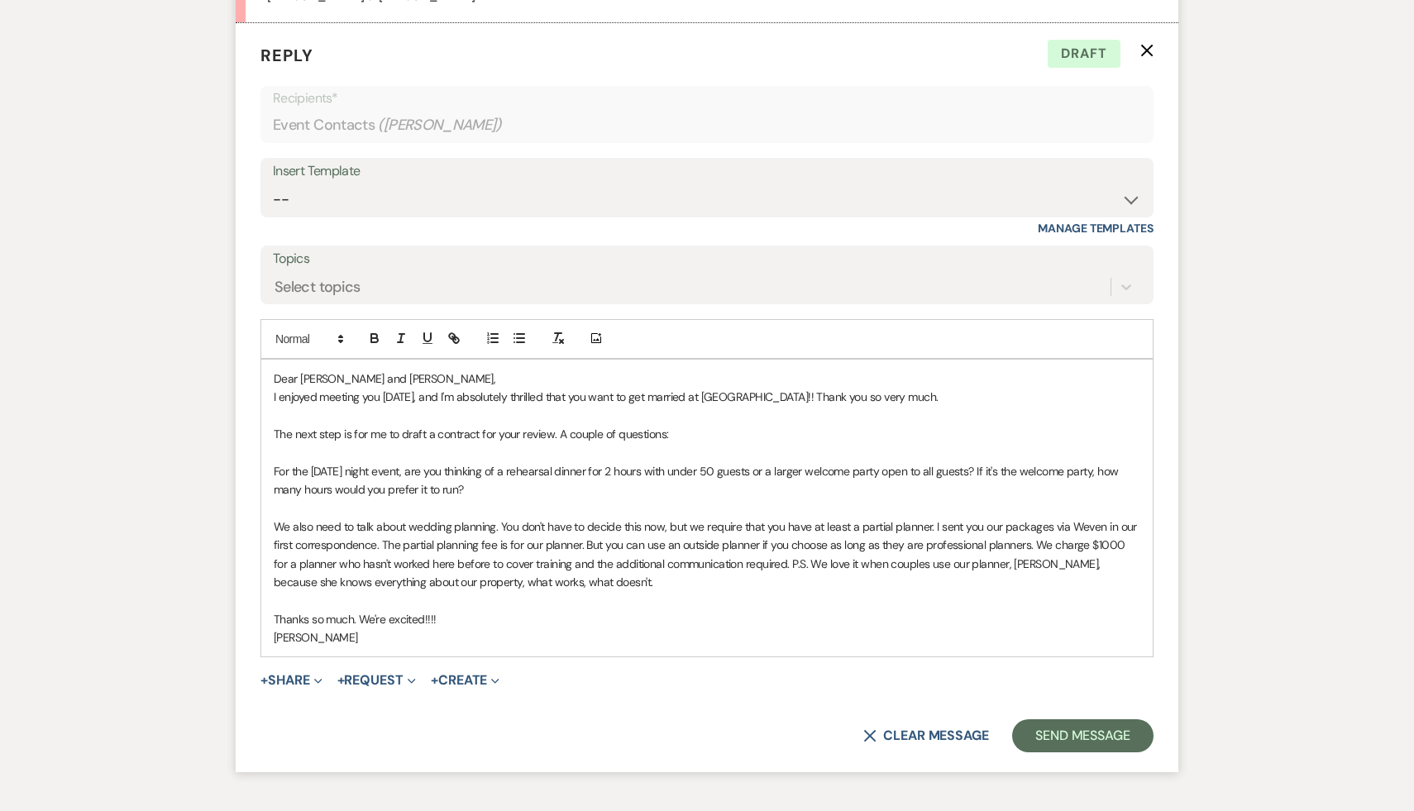
click at [549, 730] on div "X Clear message Send Message" at bounding box center [706, 735] width 893 height 33
click at [458, 489] on p "For the [DATE] night event, are you thinking of a rehearsal dinner for 2 hours …" at bounding box center [707, 480] width 866 height 37
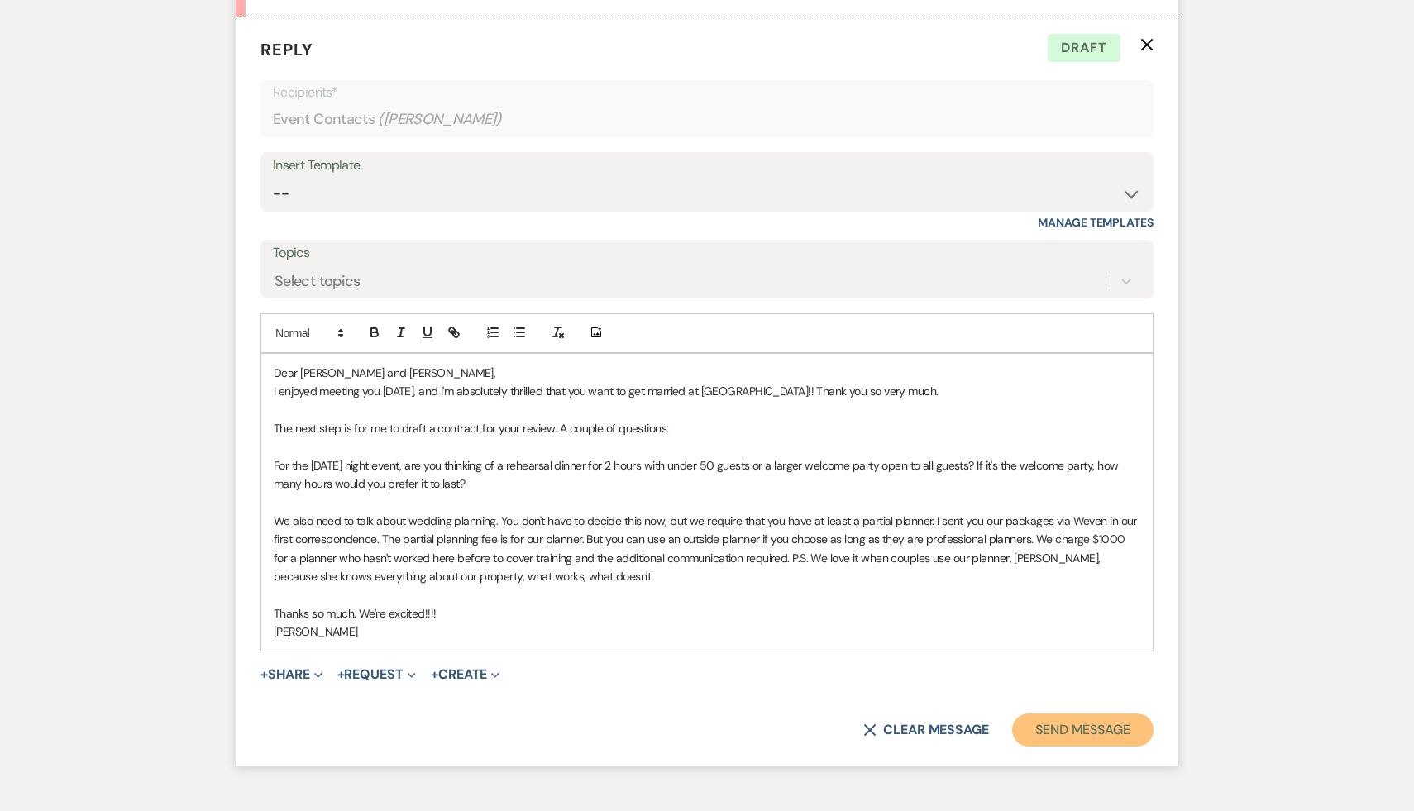
click at [1121, 725] on button "Send Message" at bounding box center [1082, 729] width 141 height 33
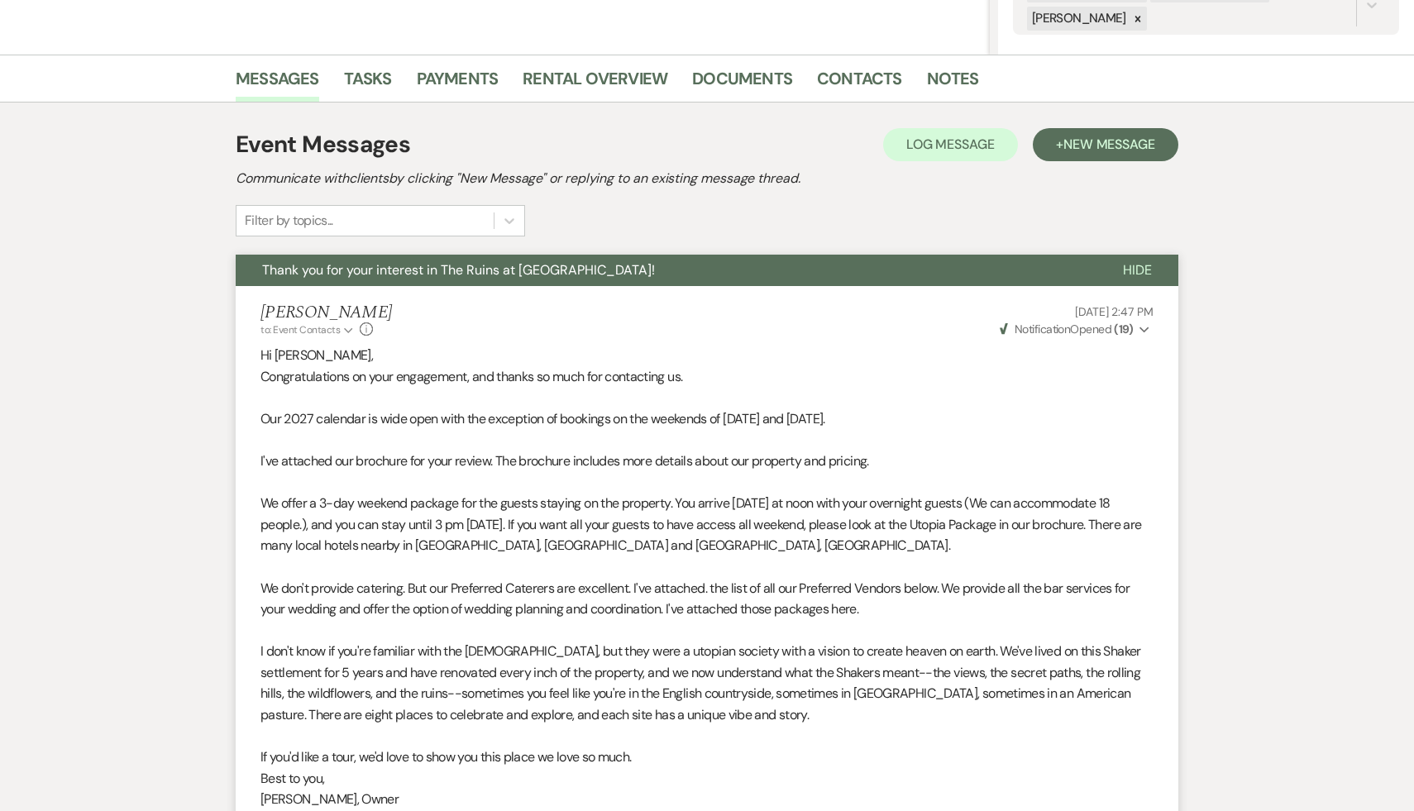
scroll to position [0, 0]
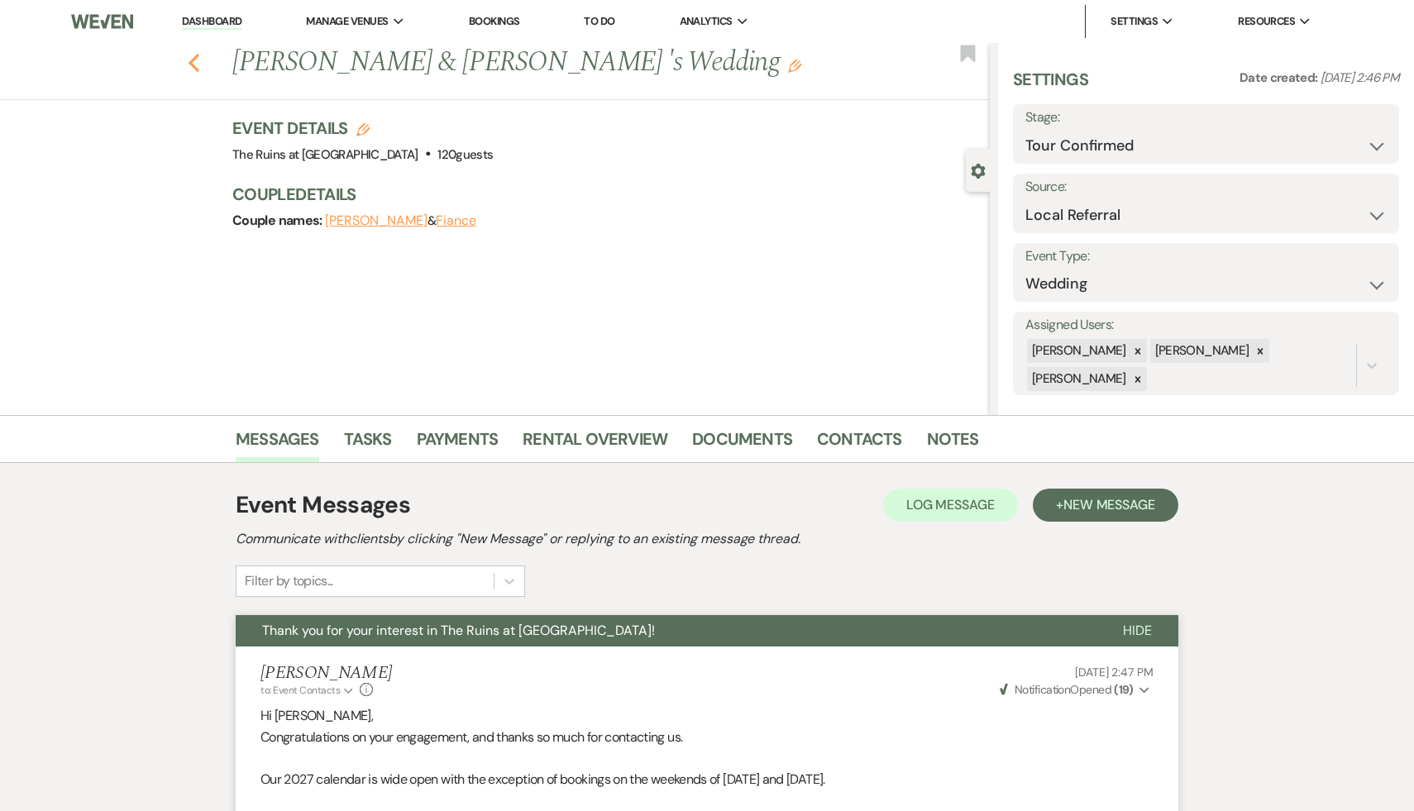
click at [192, 56] on icon "Previous" at bounding box center [194, 63] width 12 height 20
select select "4"
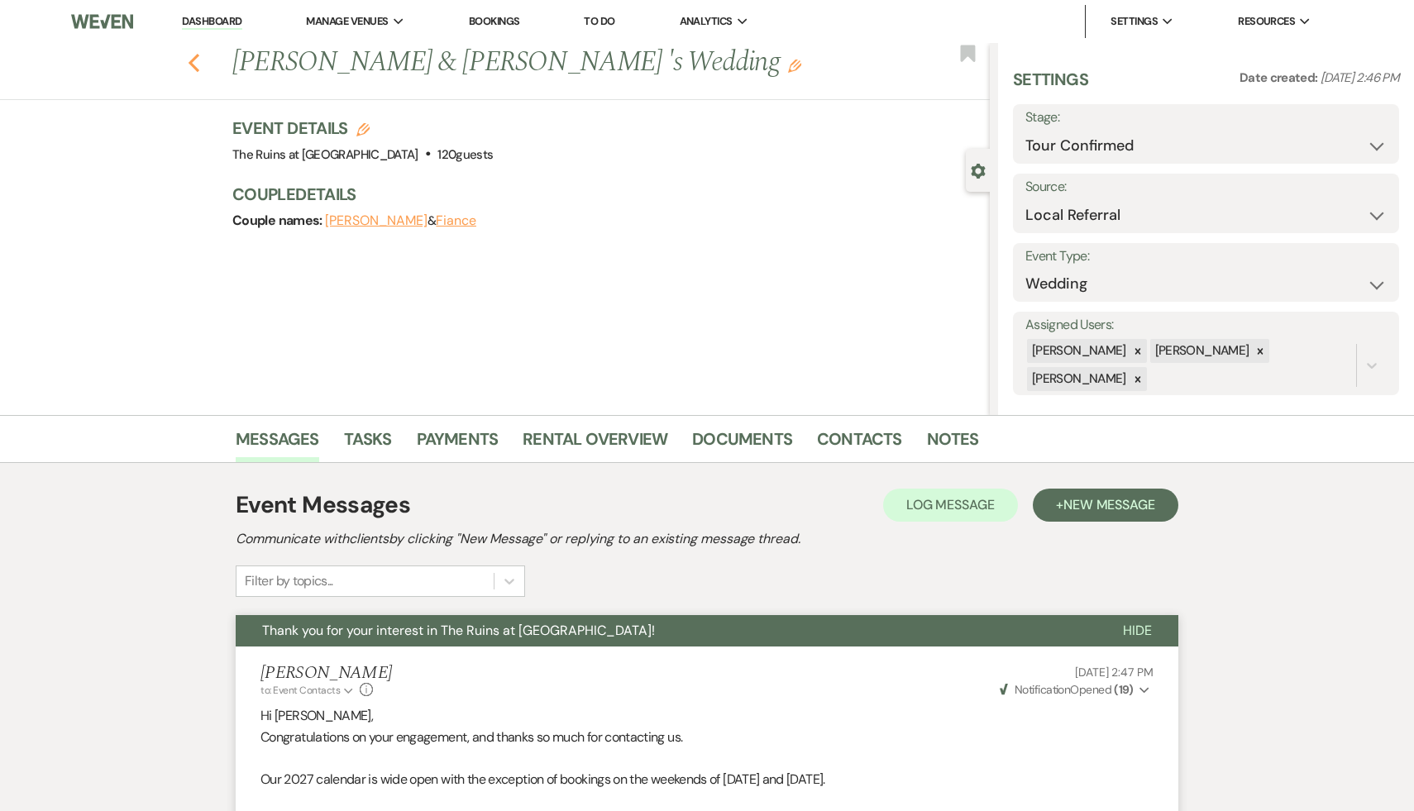
select select "4"
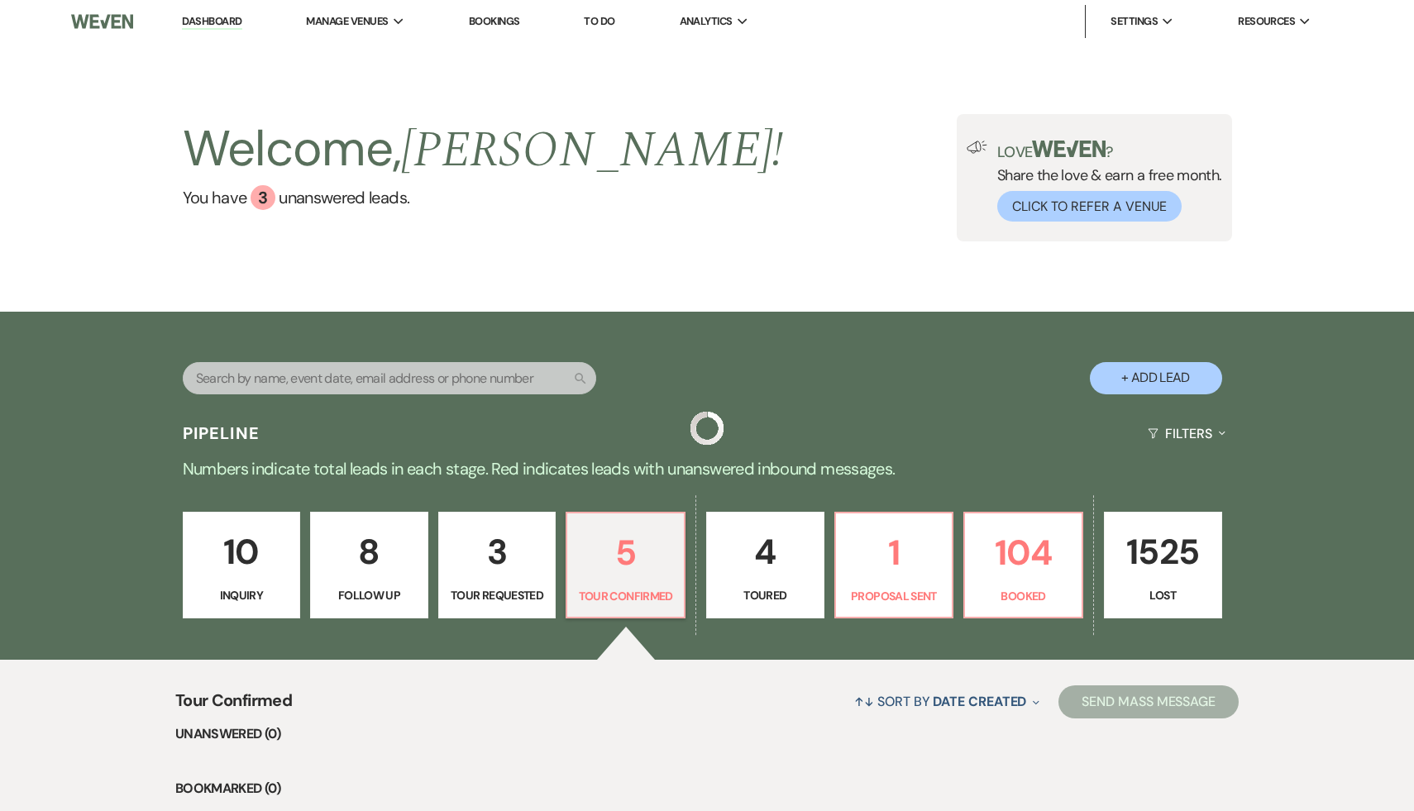
scroll to position [166, 0]
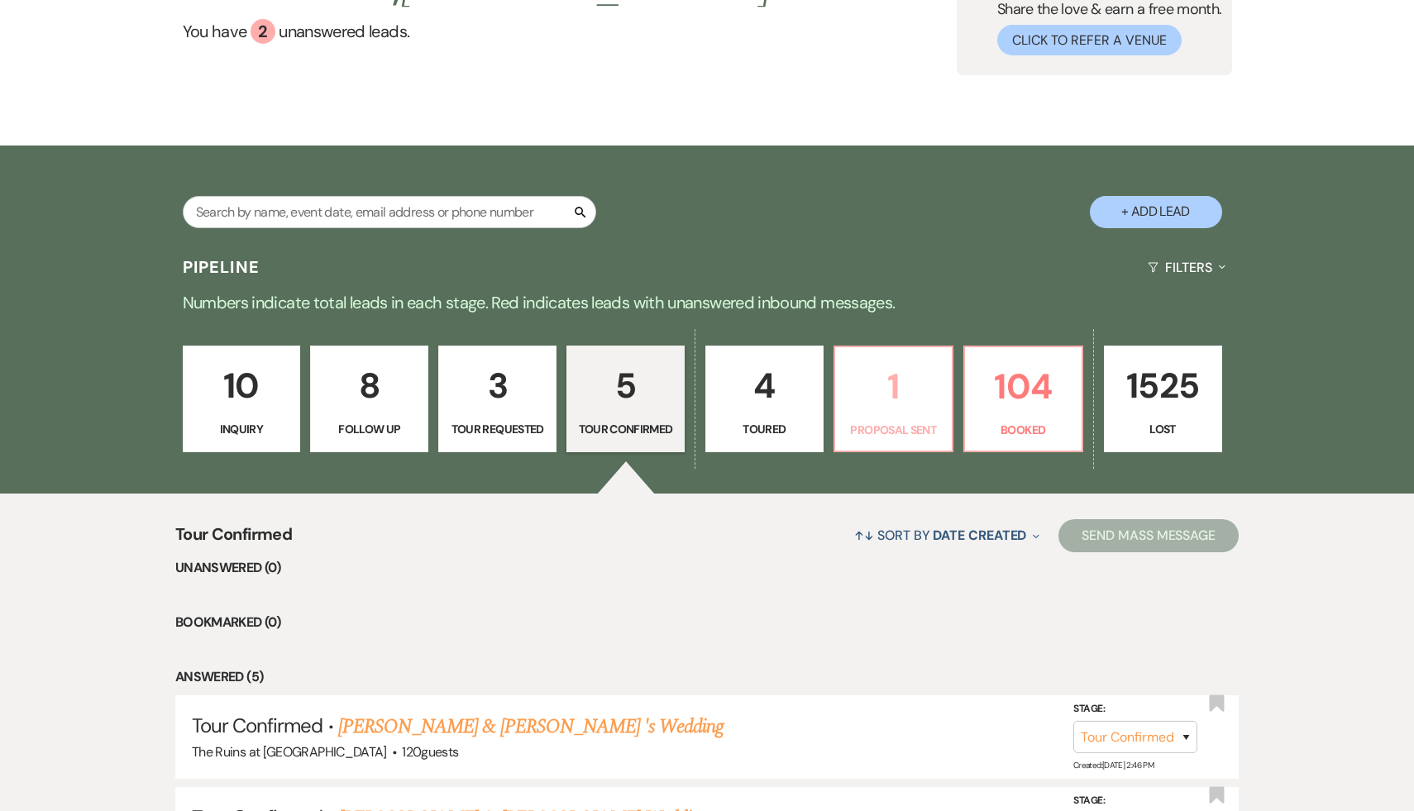
click at [887, 384] on p "1" at bounding box center [893, 386] width 97 height 55
select select "6"
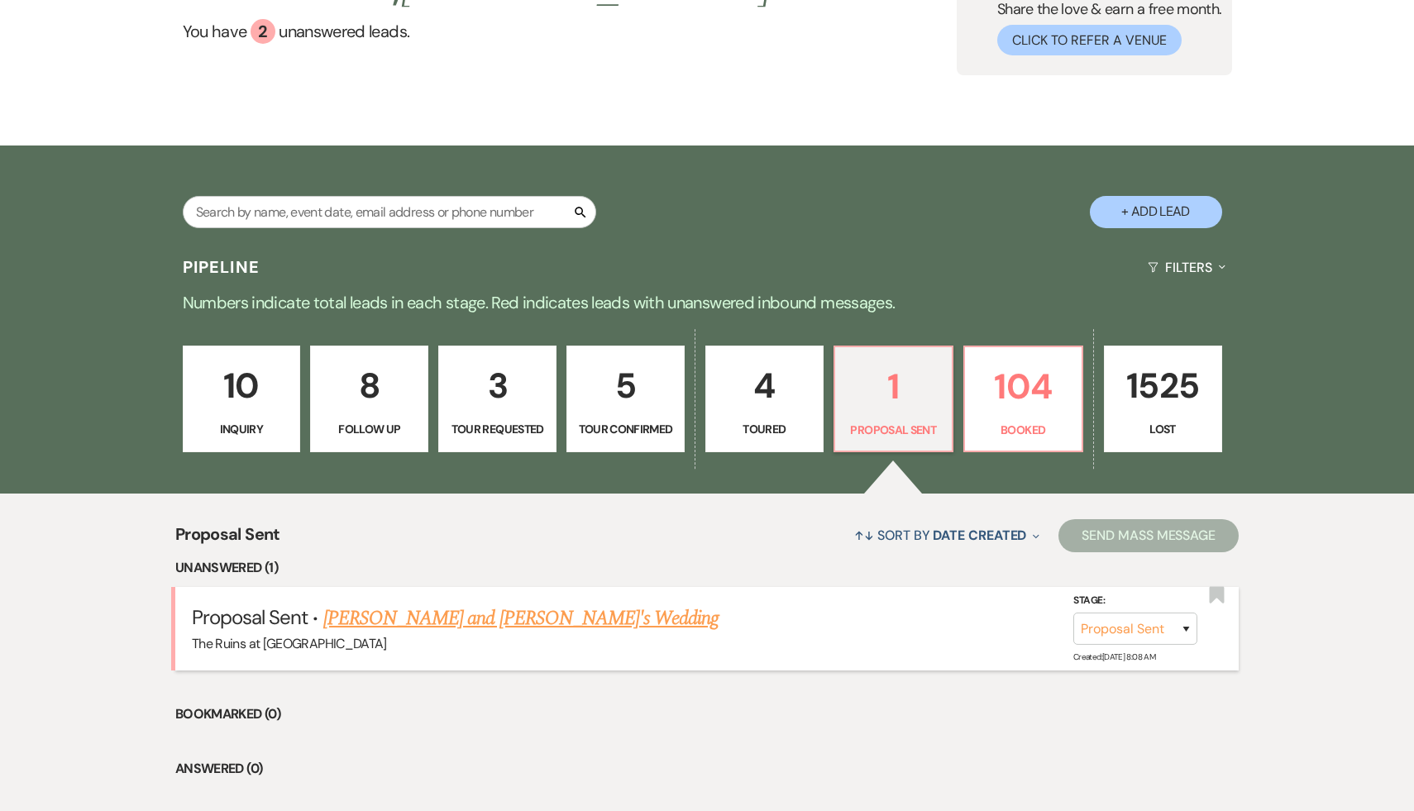
click at [408, 615] on link "[PERSON_NAME] and [PERSON_NAME]'s Wedding" at bounding box center [521, 619] width 396 height 30
select select "6"
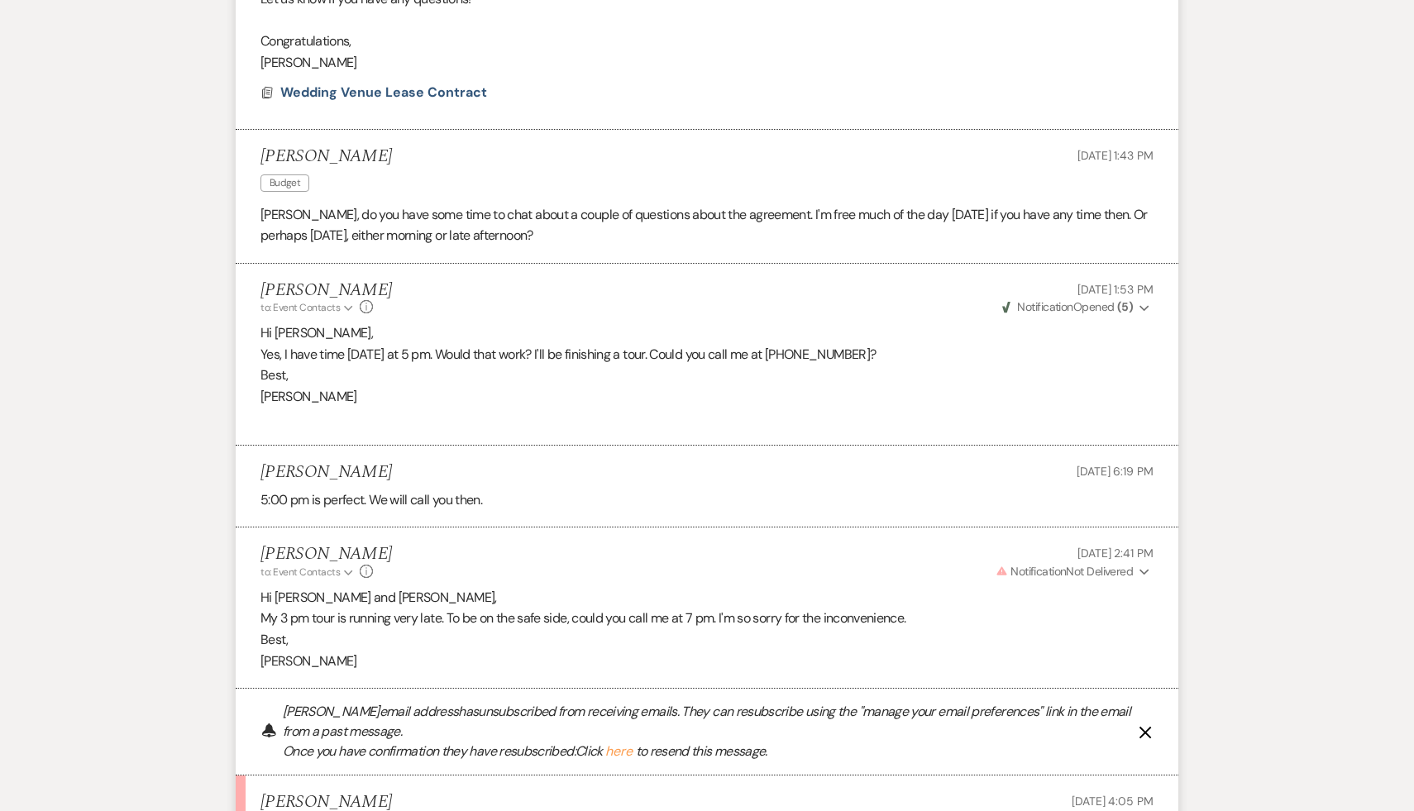
scroll to position [1160, 0]
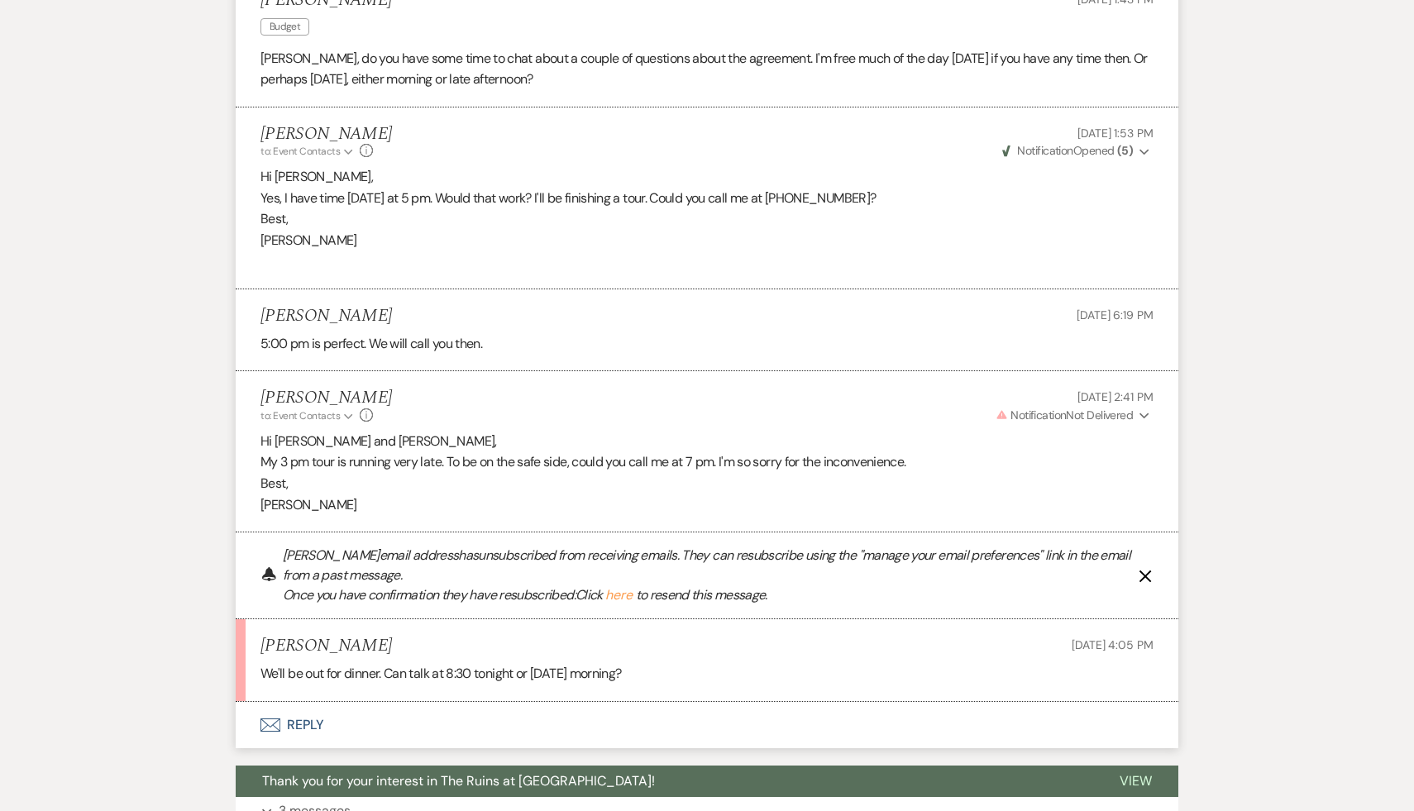
scroll to position [166, 0]
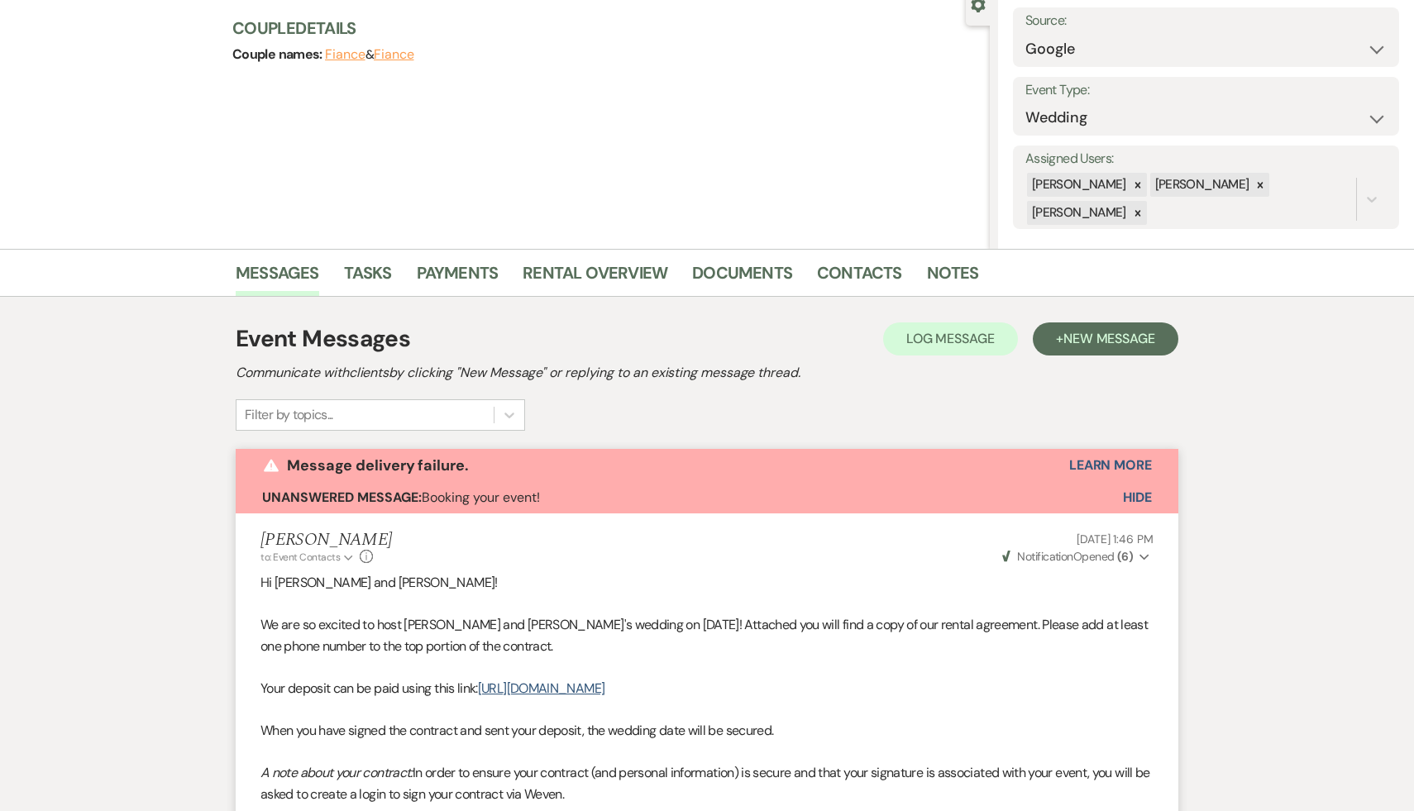
select select "6"
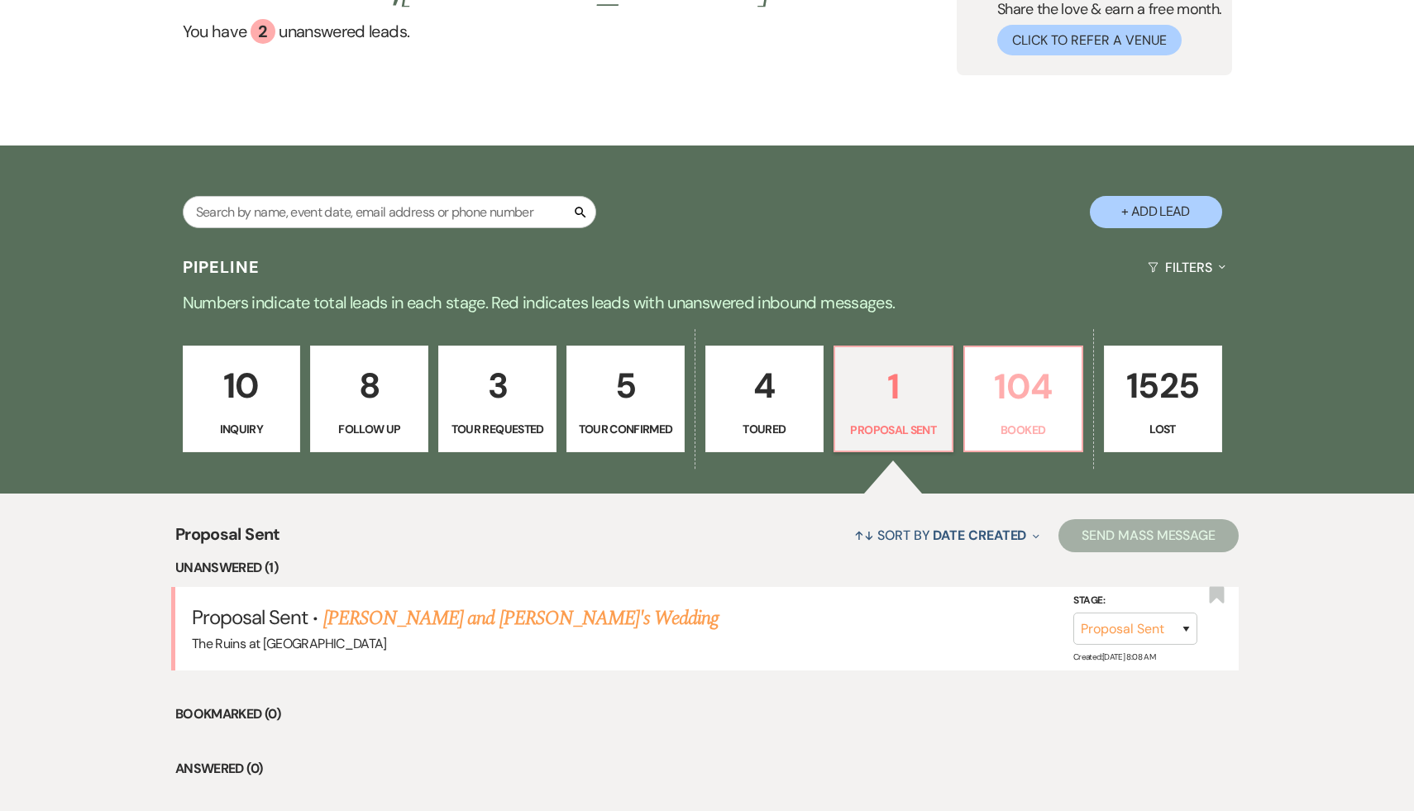
click at [1018, 385] on p "104" at bounding box center [1023, 386] width 97 height 55
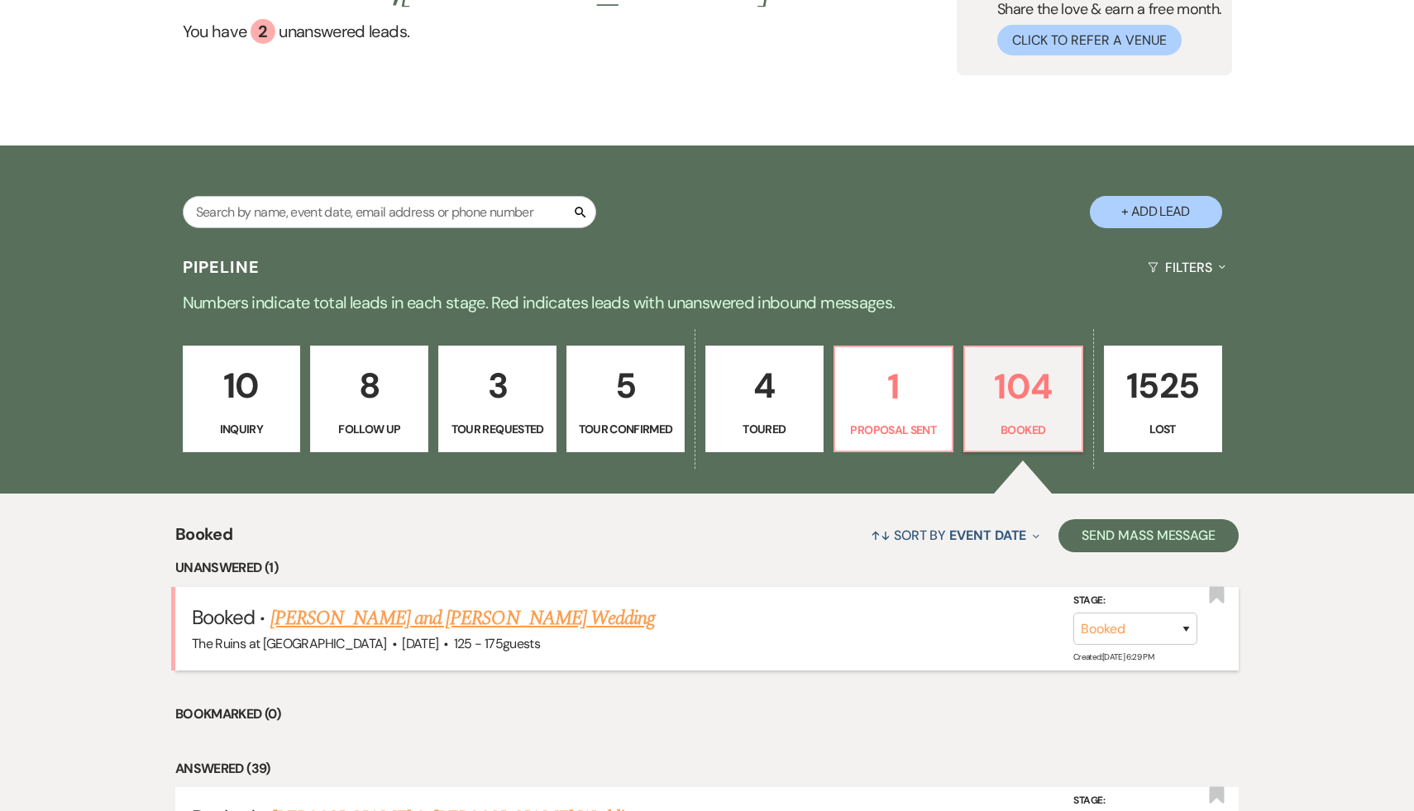
click at [520, 618] on link "[PERSON_NAME] and [PERSON_NAME] Wedding" at bounding box center [462, 619] width 385 height 30
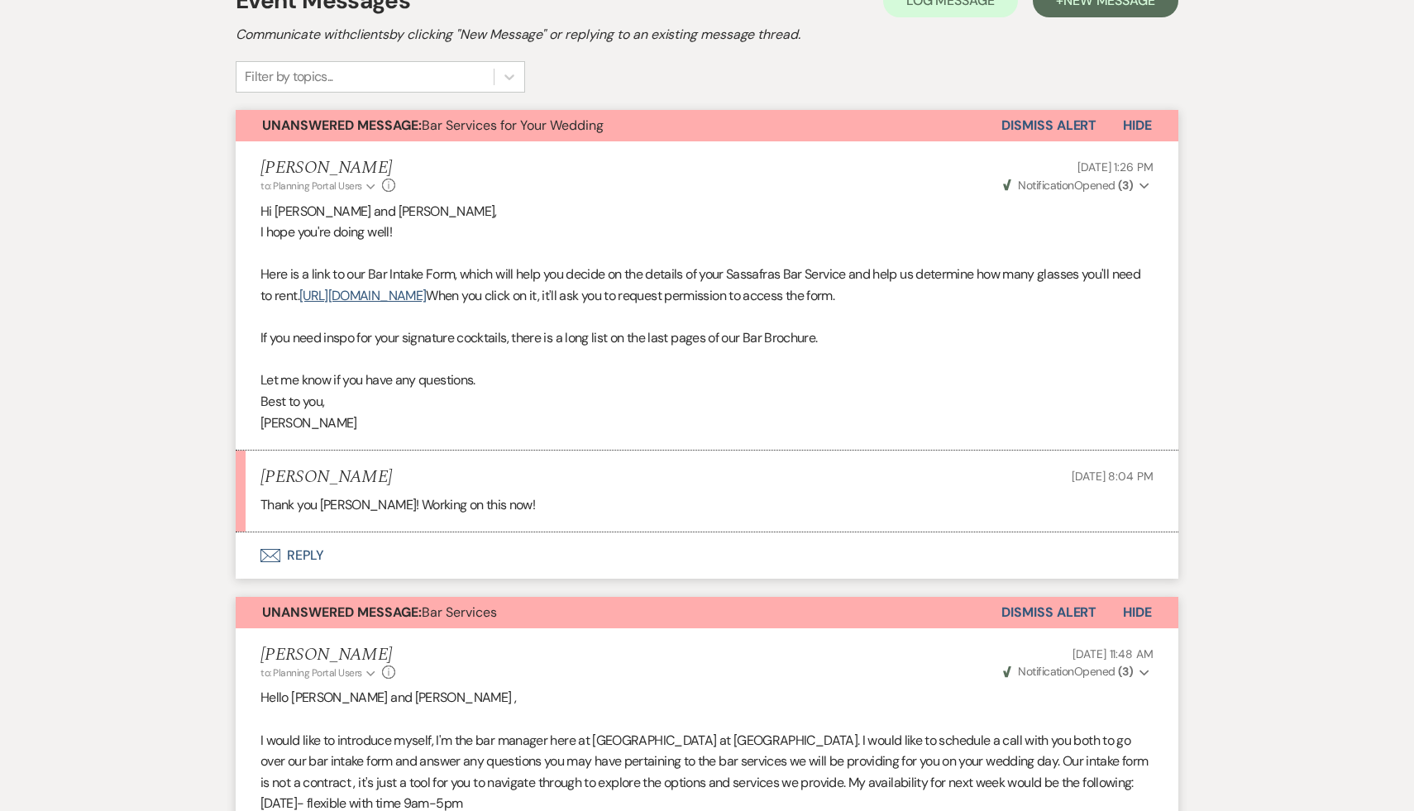
scroll to position [409, 0]
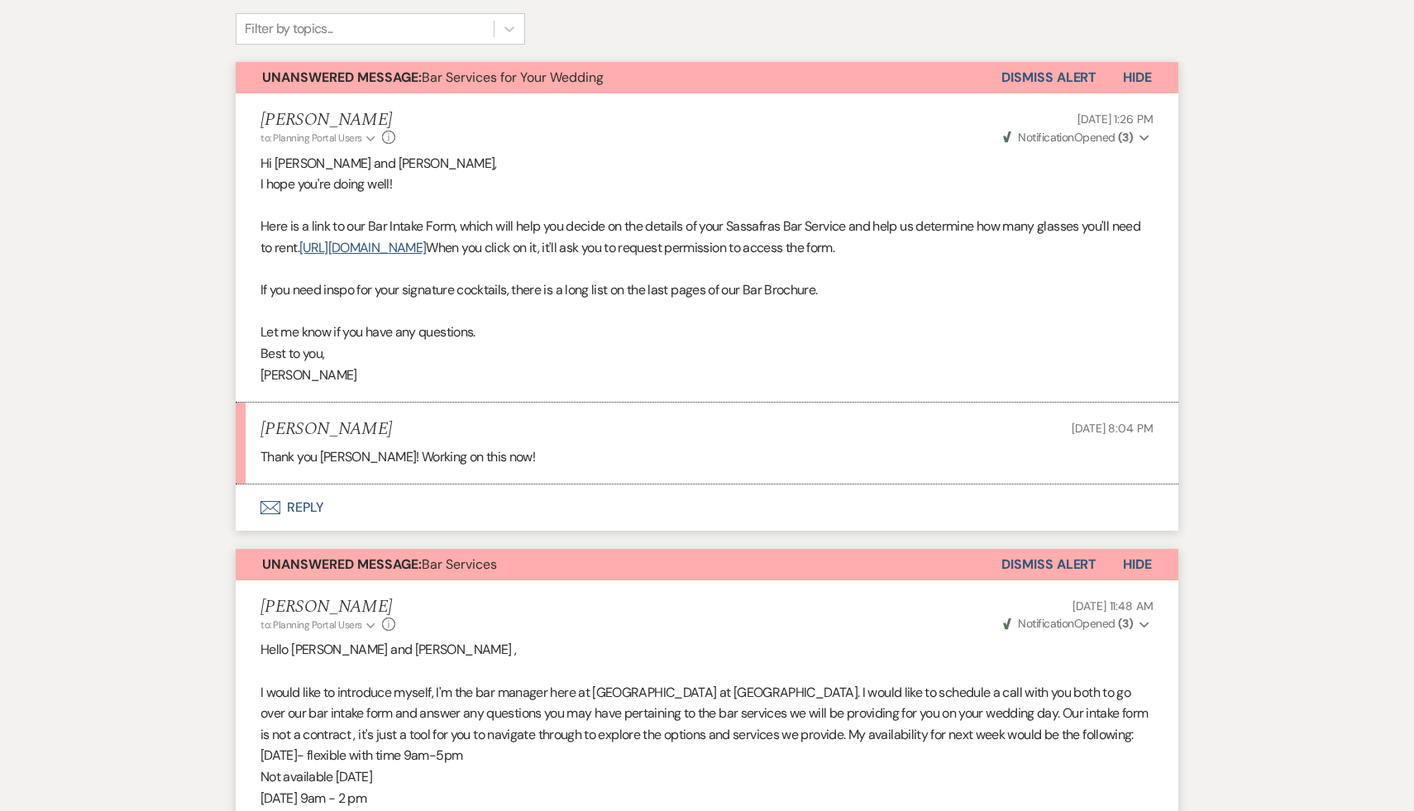
click at [1060, 565] on button "Dismiss Alert" at bounding box center [1048, 564] width 95 height 31
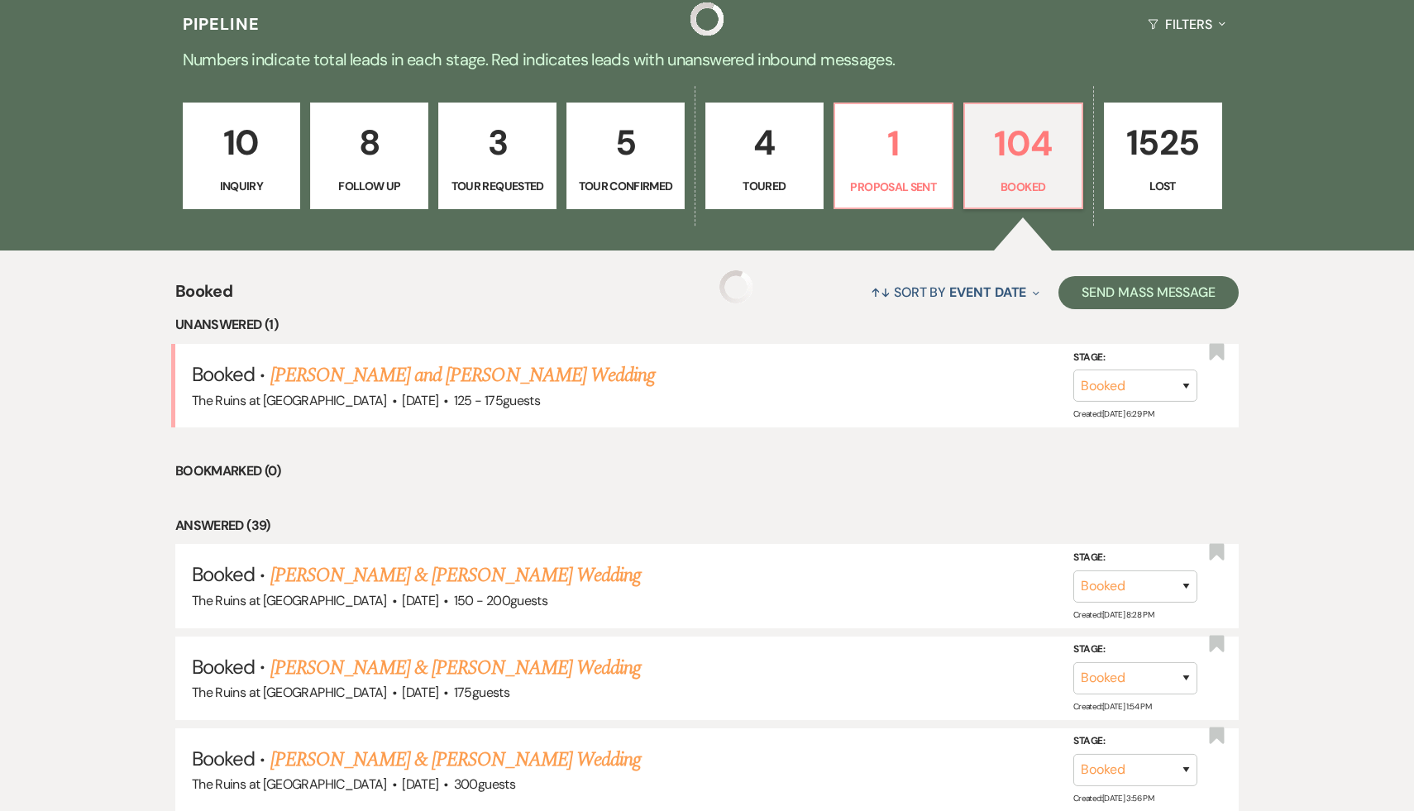
scroll to position [166, 0]
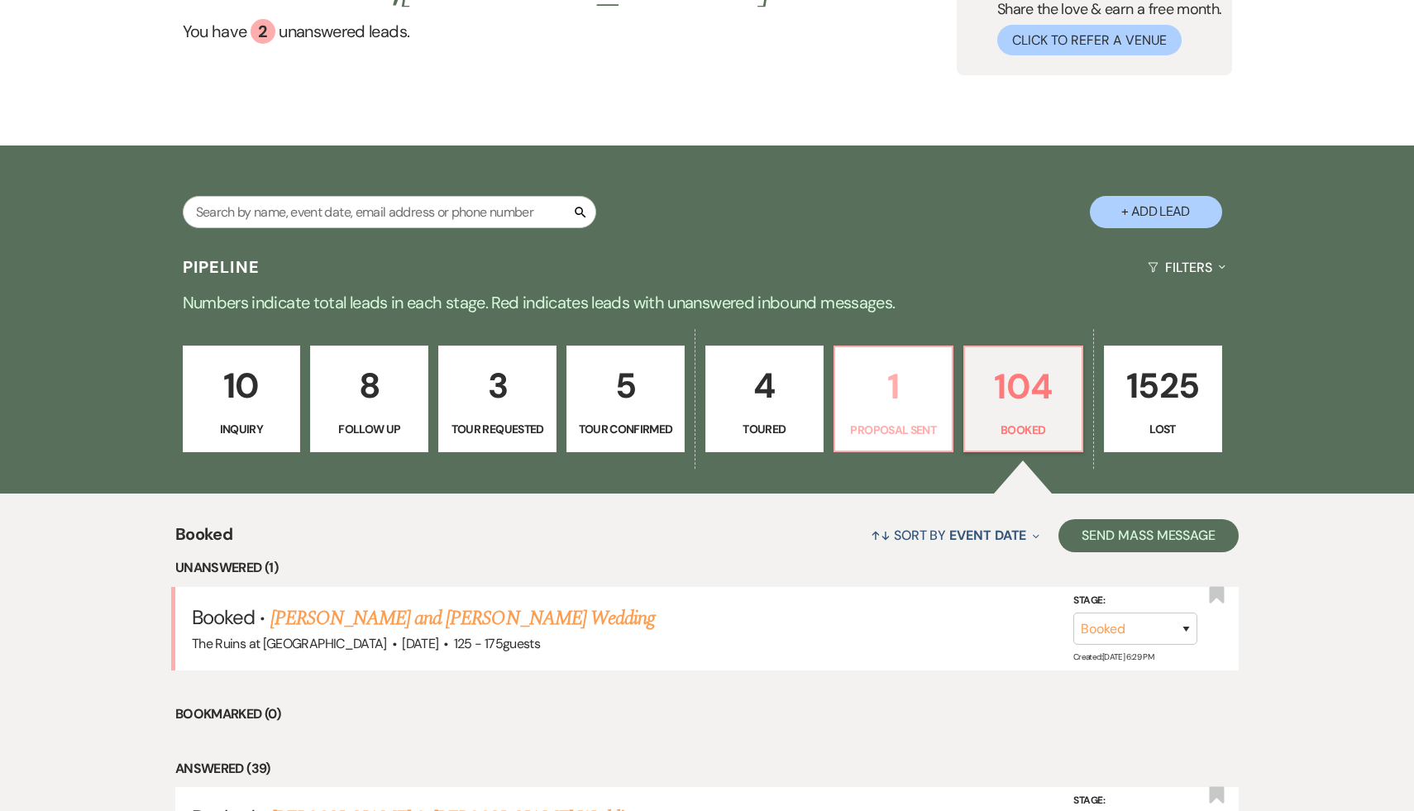
click at [924, 404] on p "1" at bounding box center [893, 386] width 97 height 55
select select "6"
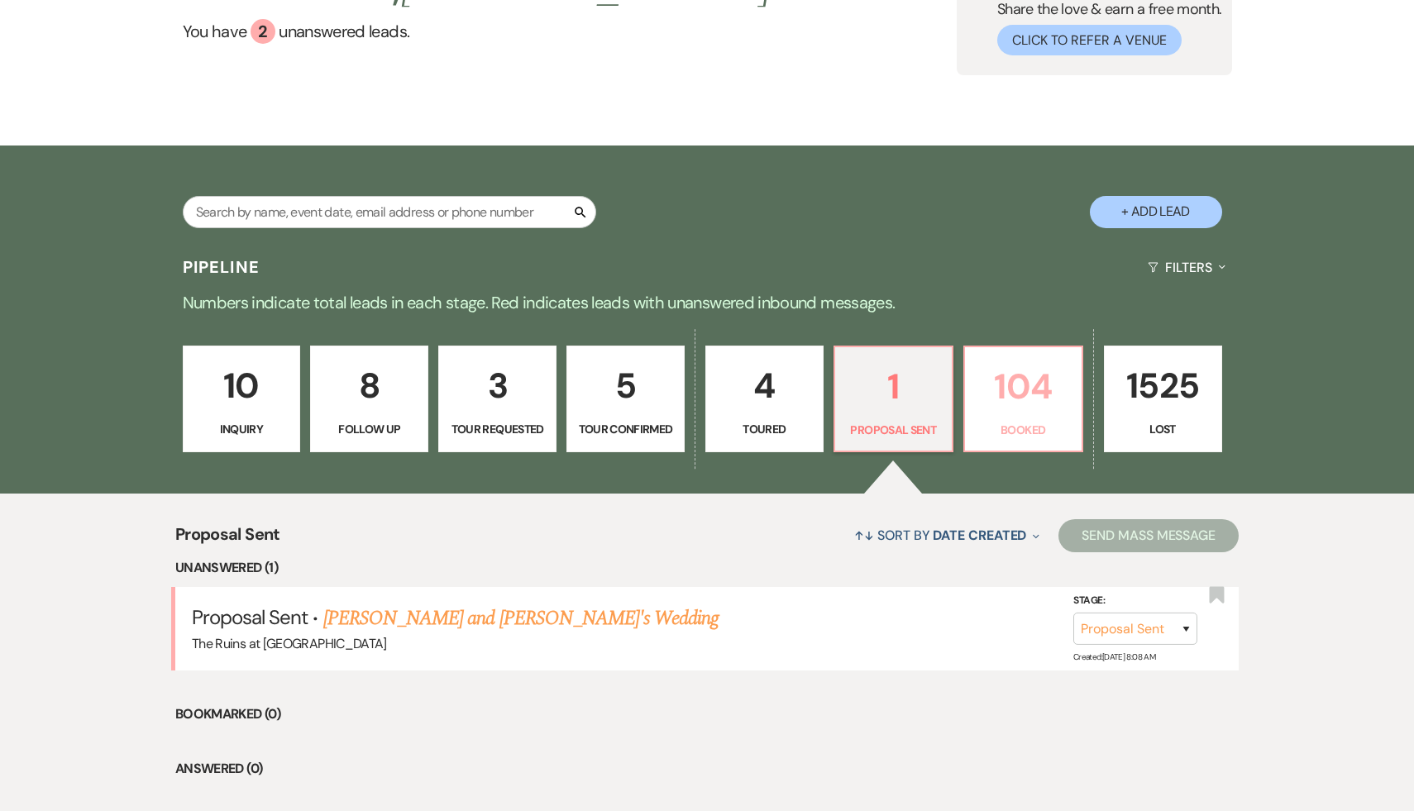
click at [1027, 394] on p "104" at bounding box center [1023, 386] width 97 height 55
